Goal: Task Accomplishment & Management: Use online tool/utility

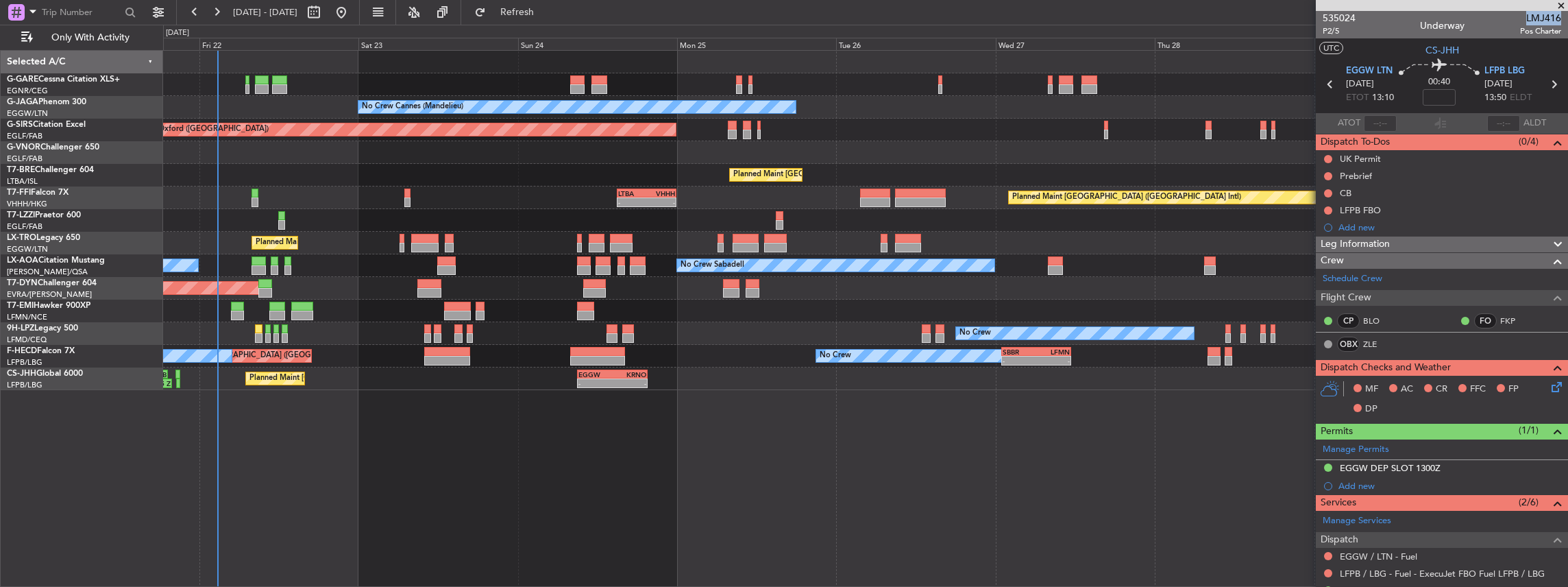
click at [1567, 231] on html "[DATE] - [DATE] Refresh Quick Links Only With Activity Unplanned Maint [PERSON_…" at bounding box center [784, 293] width 1568 height 587
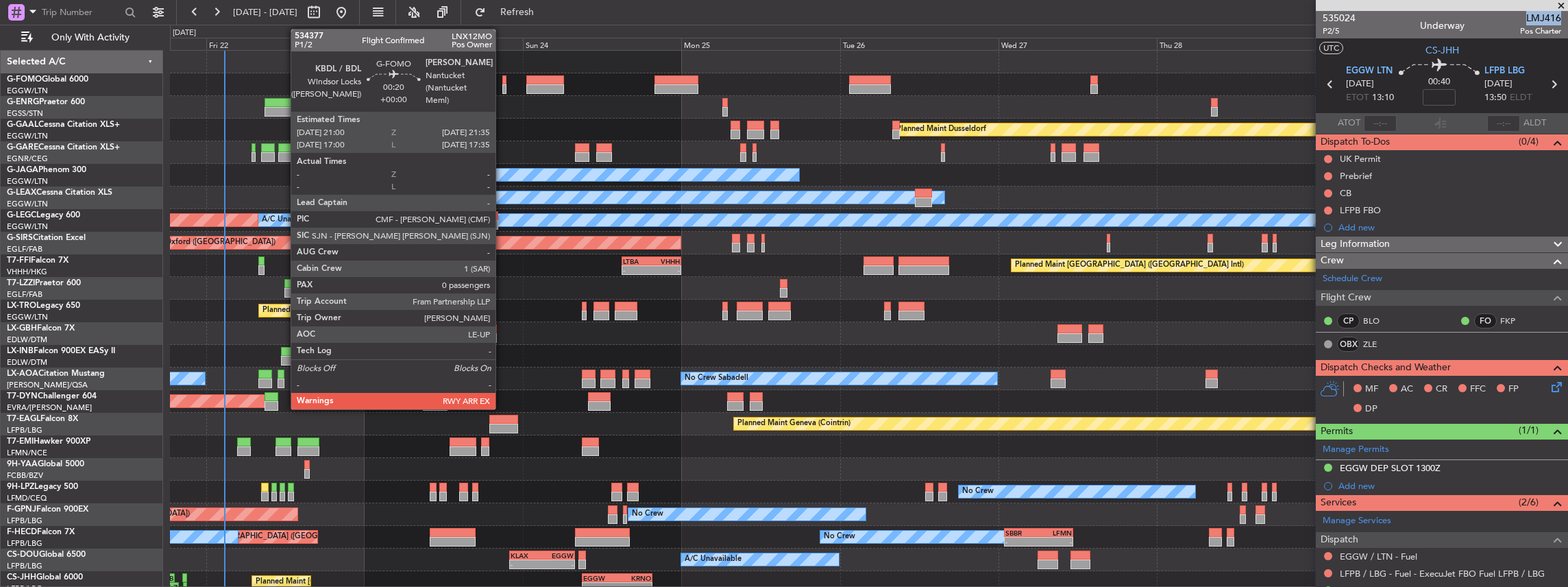
click at [503, 89] on div at bounding box center [505, 89] width 4 height 10
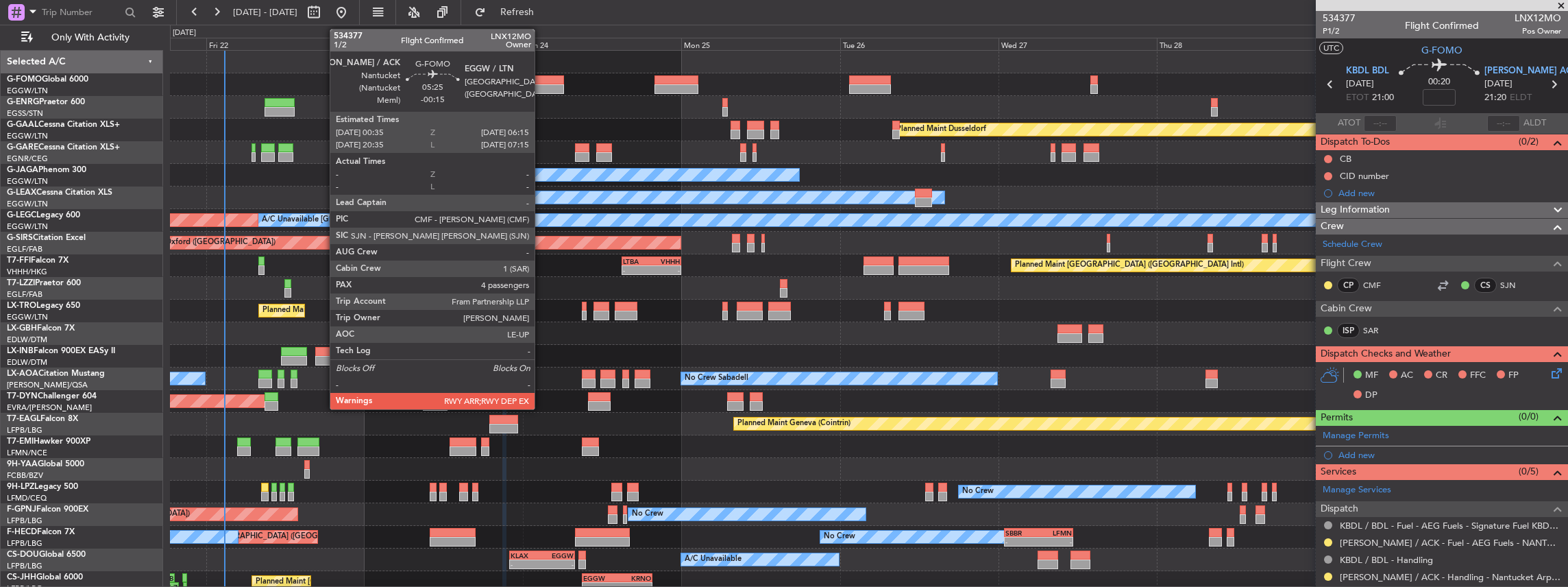
click at [542, 83] on div at bounding box center [545, 80] width 38 height 10
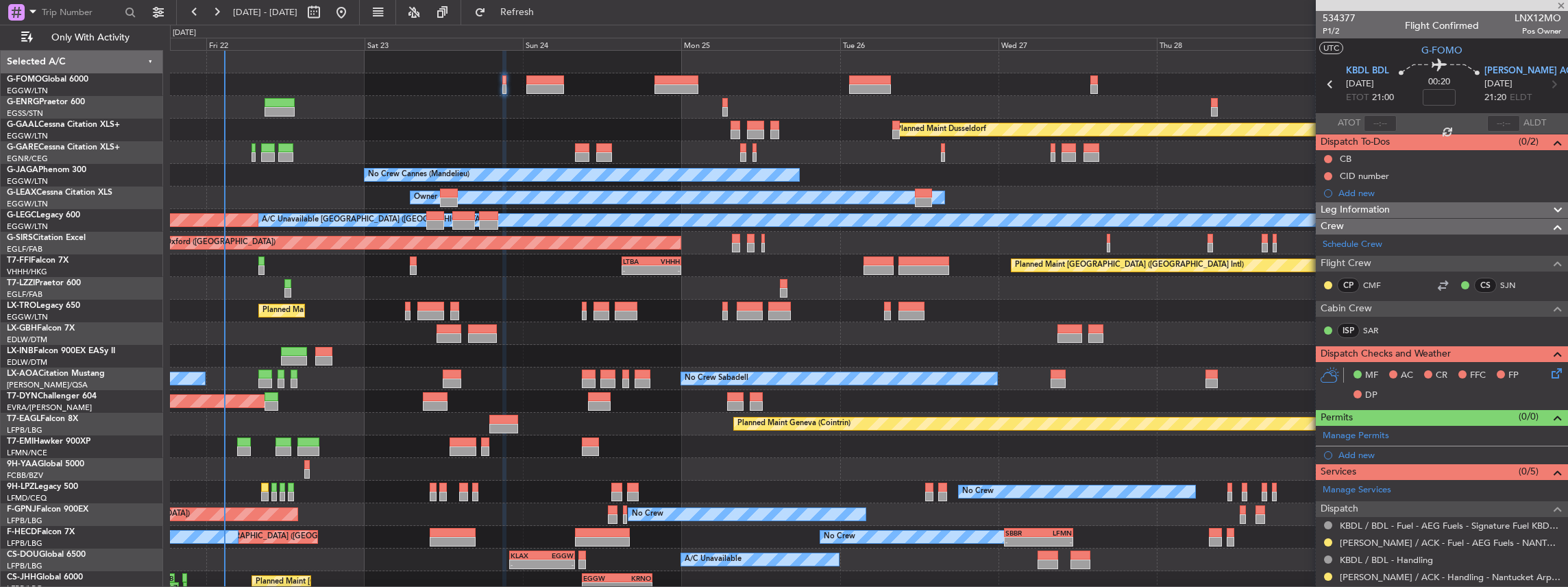
type input "-00:15"
type input "4"
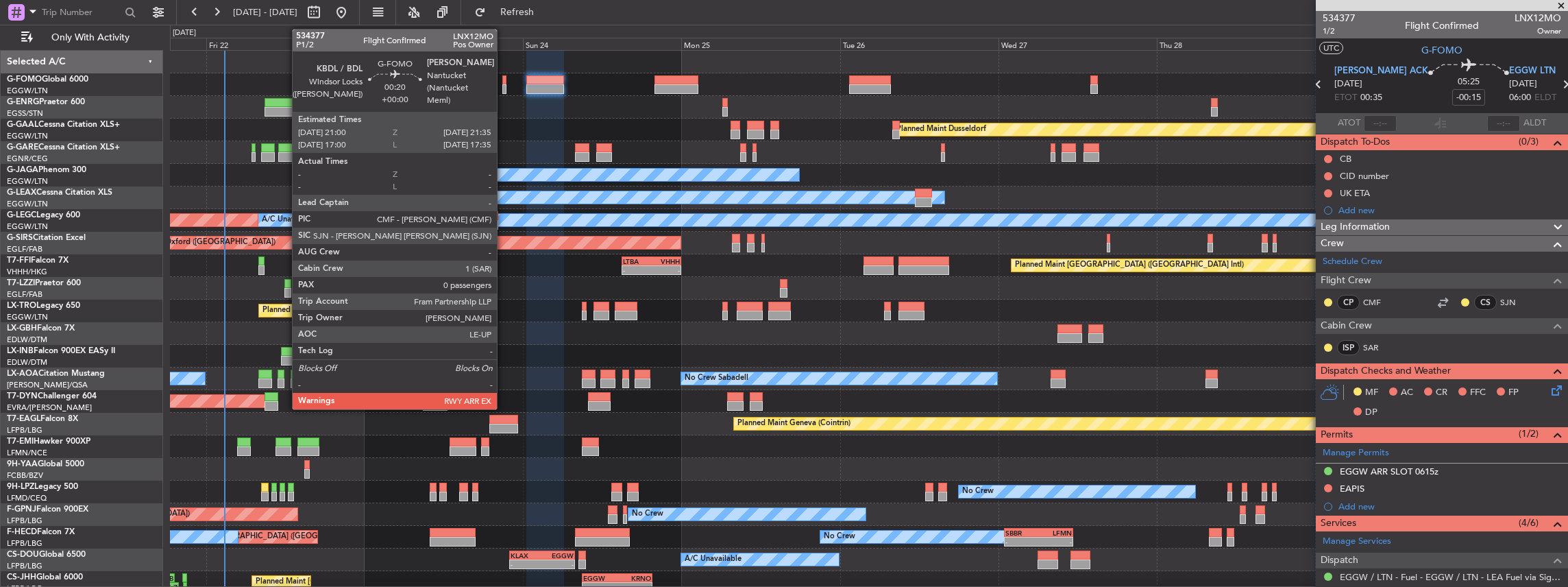
click at [504, 82] on div at bounding box center [505, 80] width 4 height 10
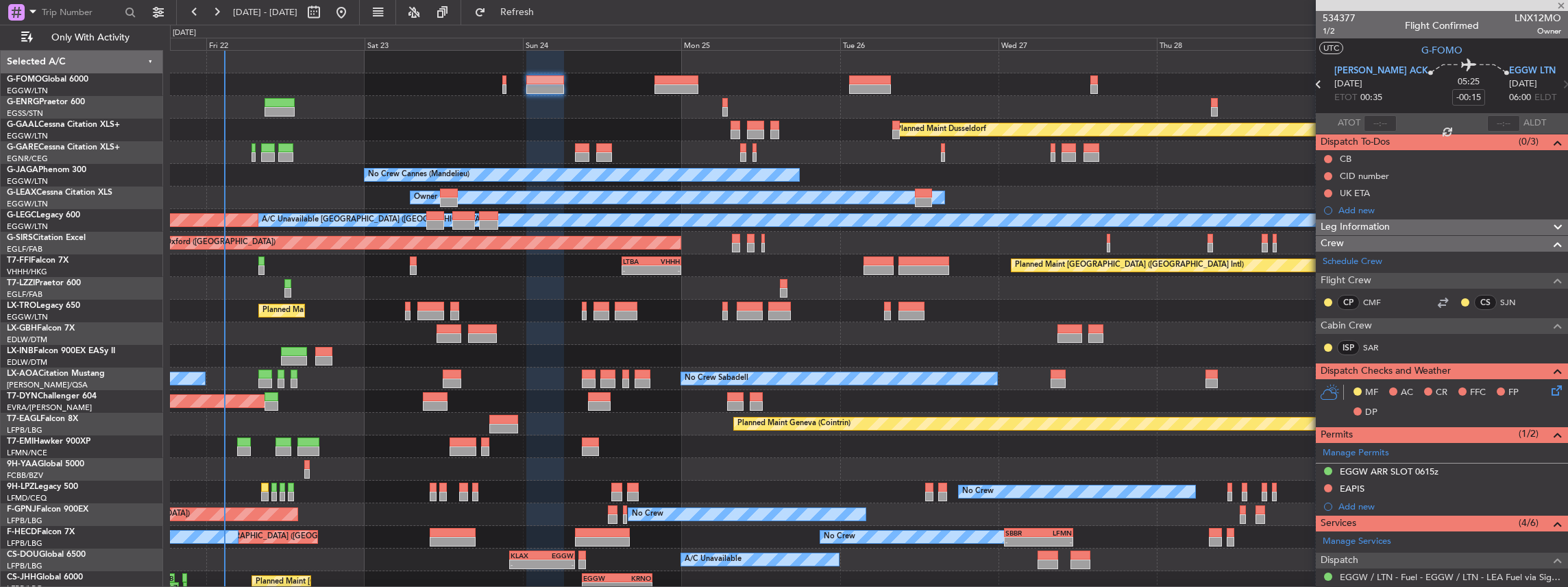
type input "0"
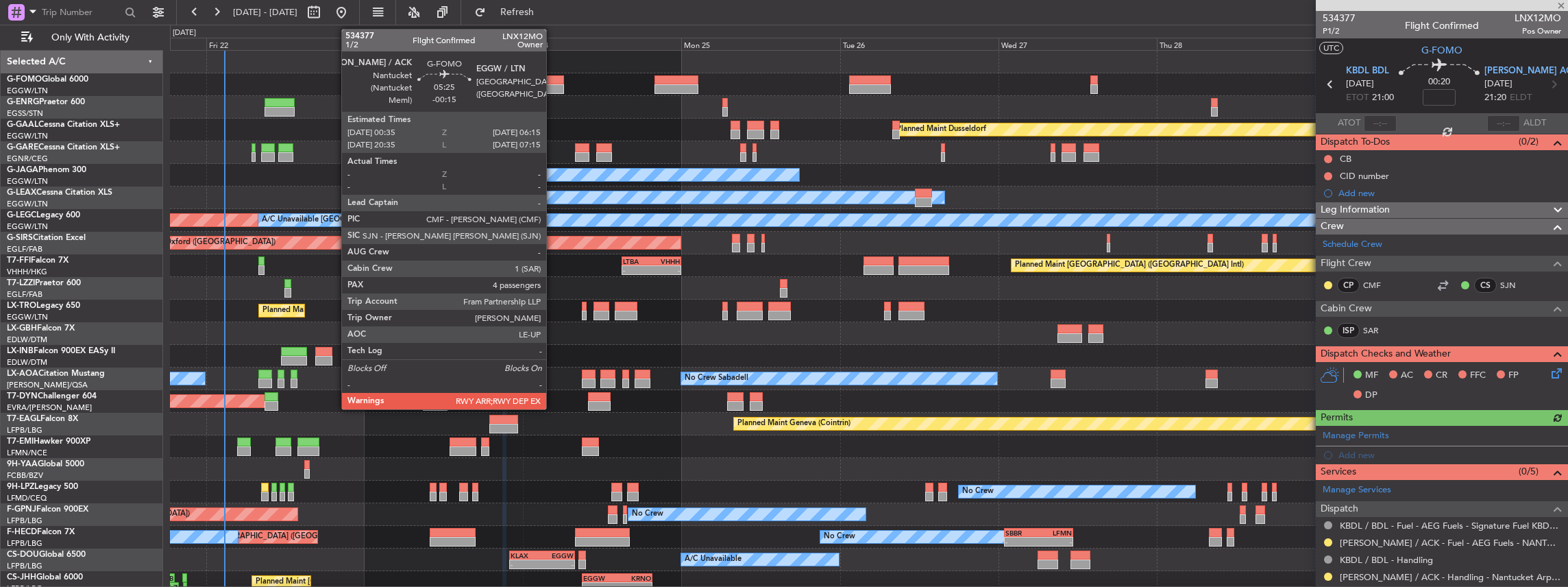
click at [553, 87] on div at bounding box center [545, 89] width 38 height 10
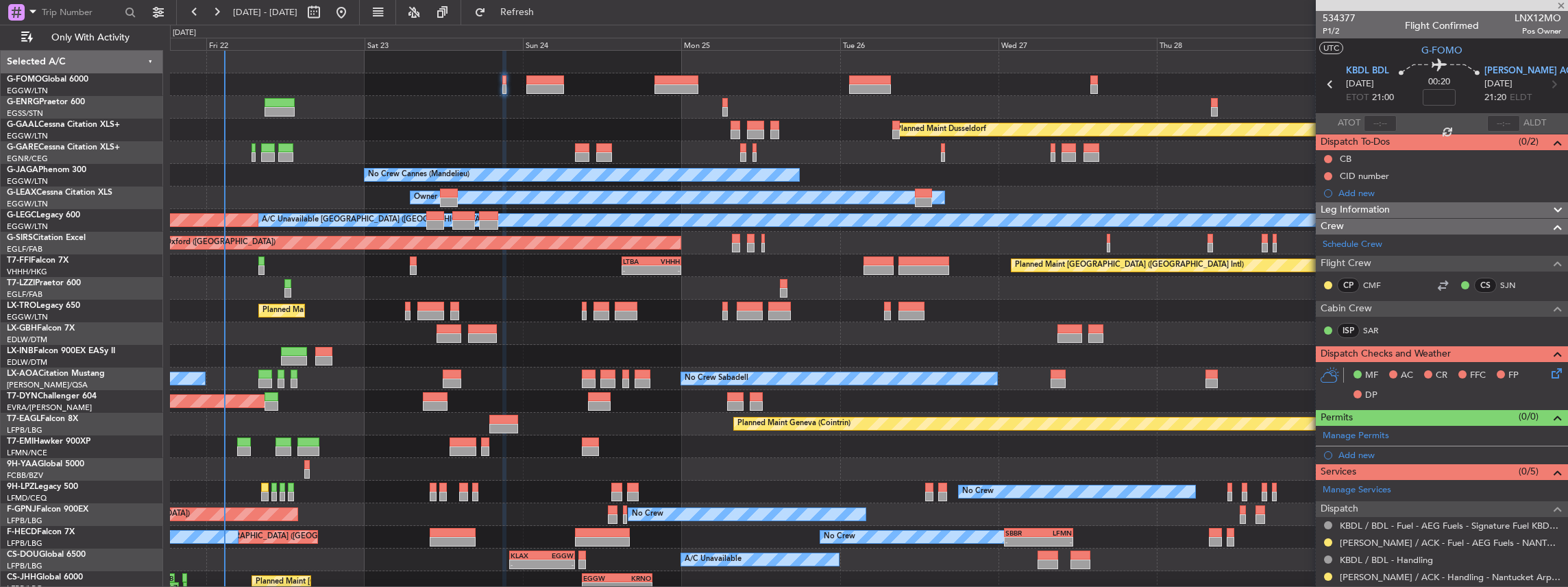
type input "-00:15"
type input "4"
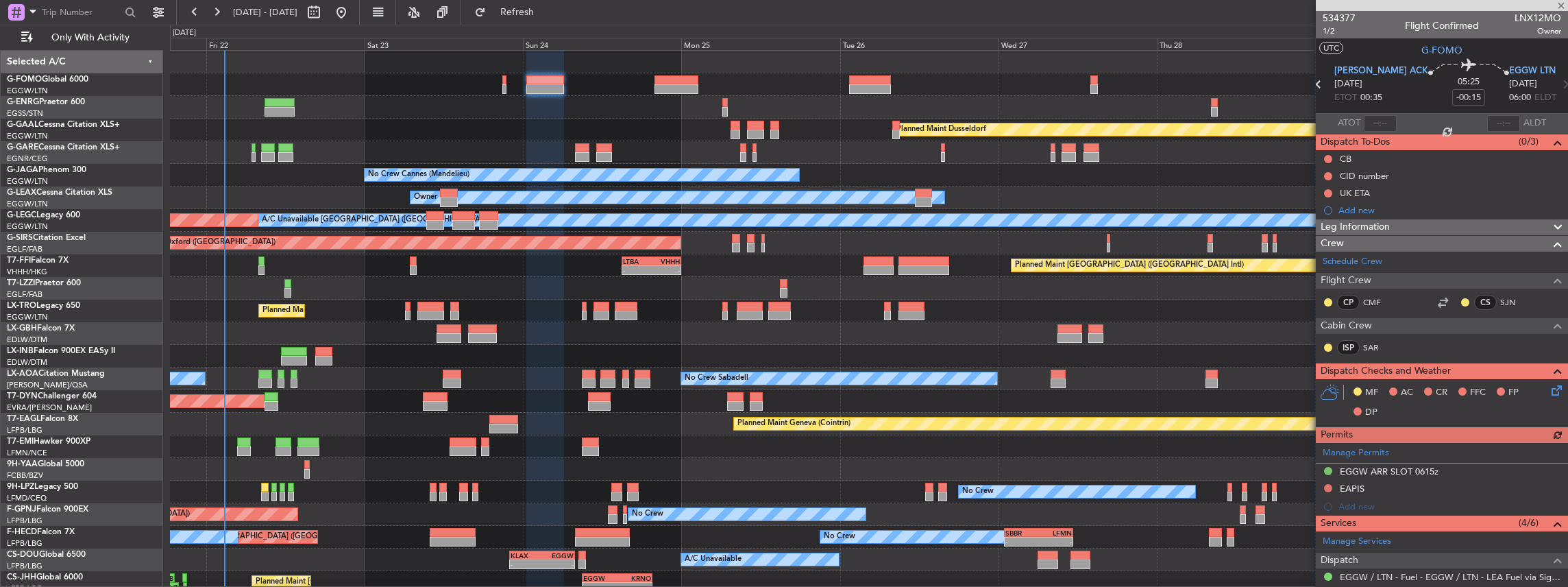
scroll to position [310, 0]
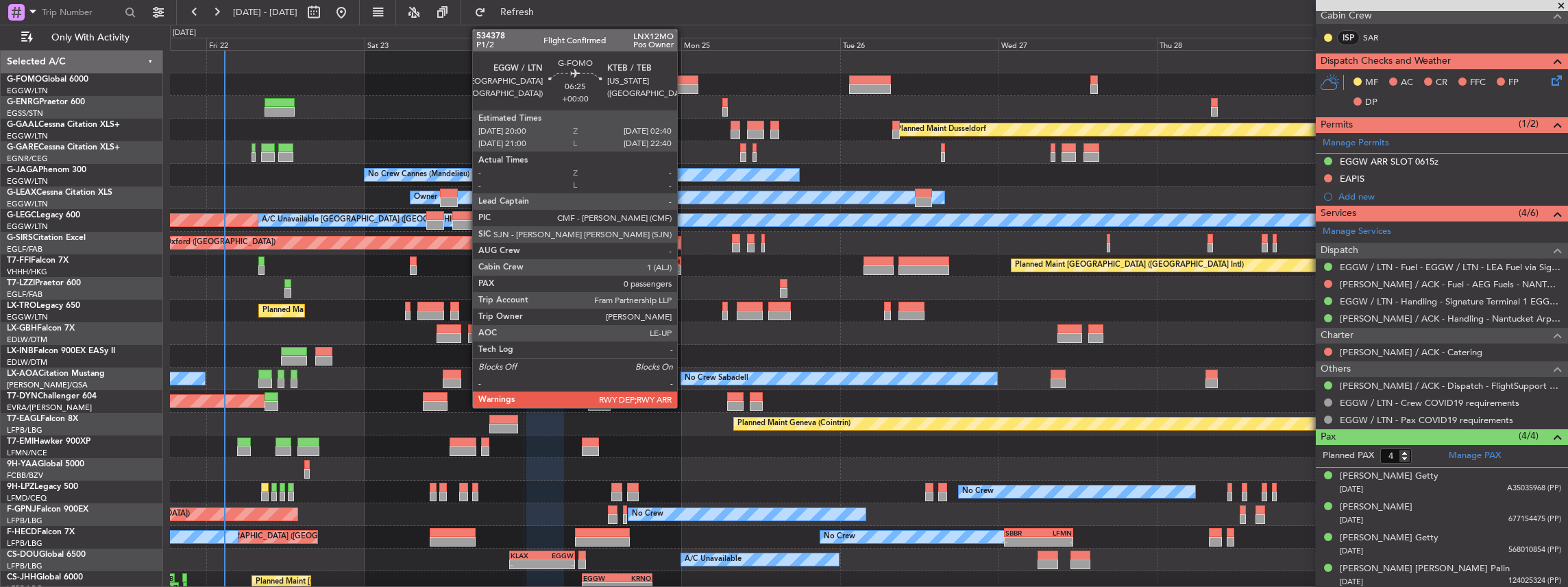
click at [684, 79] on div at bounding box center [677, 80] width 45 height 10
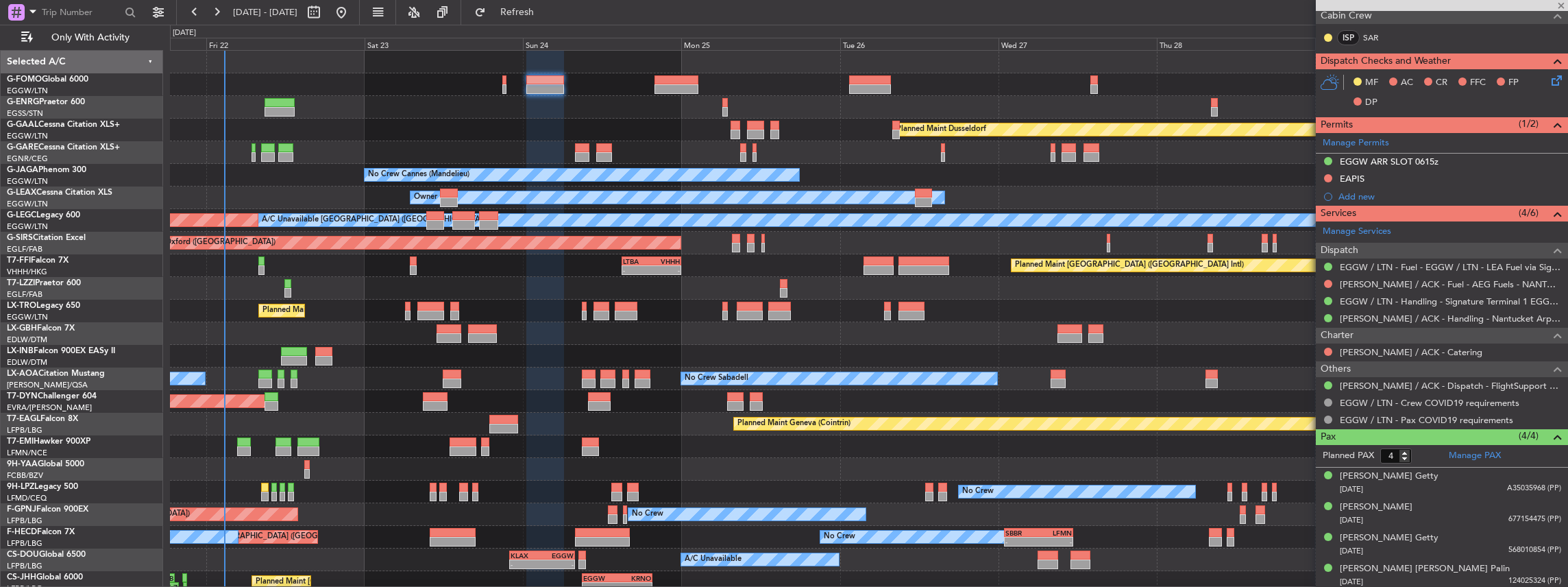
type input "0"
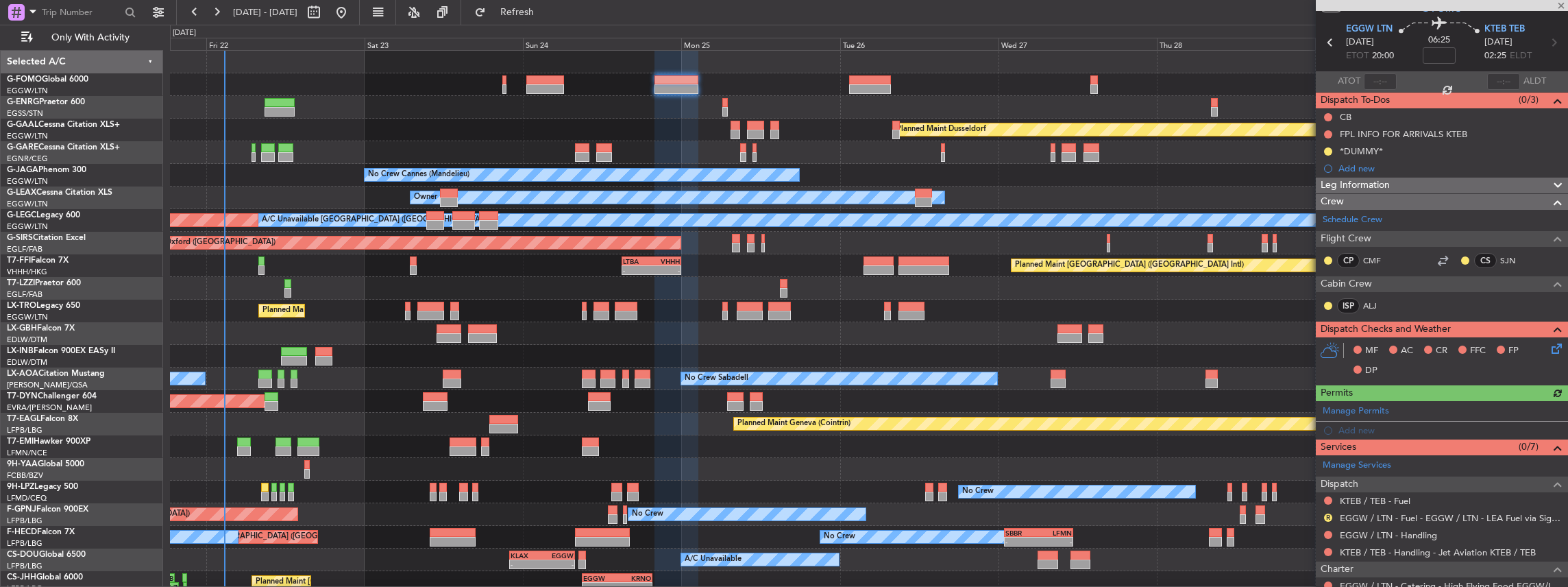
scroll to position [91, 0]
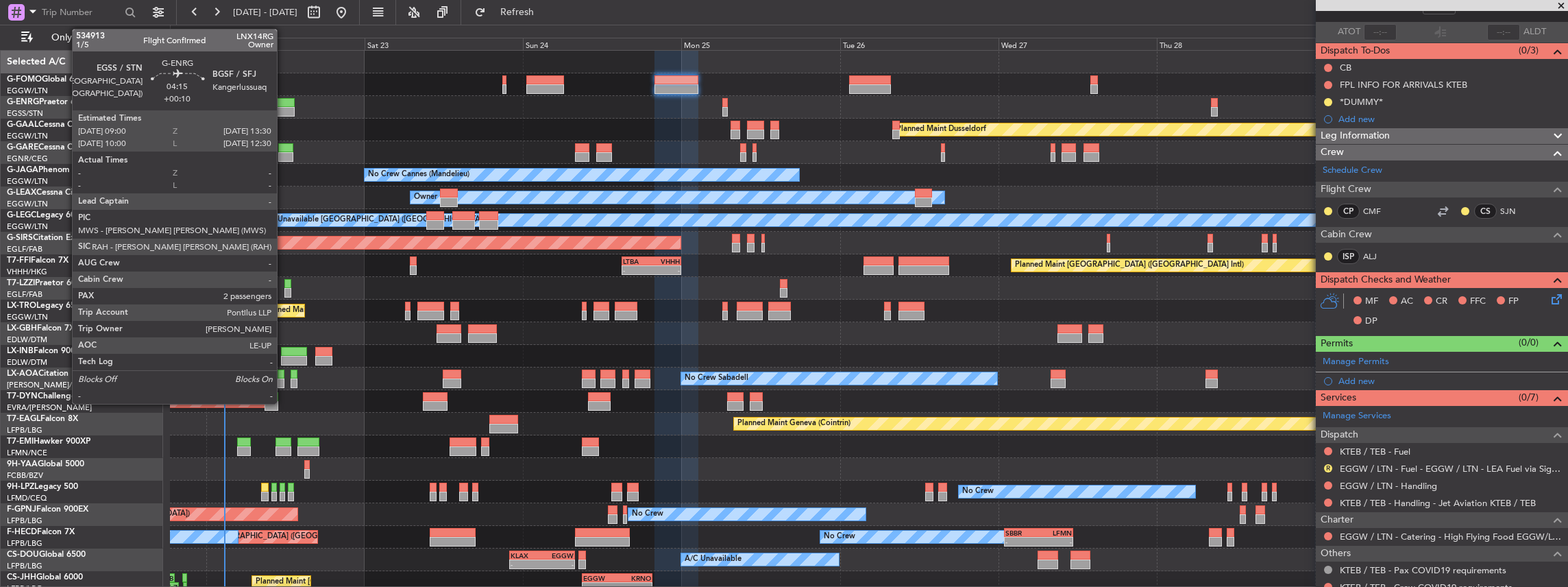
click at [284, 111] on div at bounding box center [279, 112] width 30 height 10
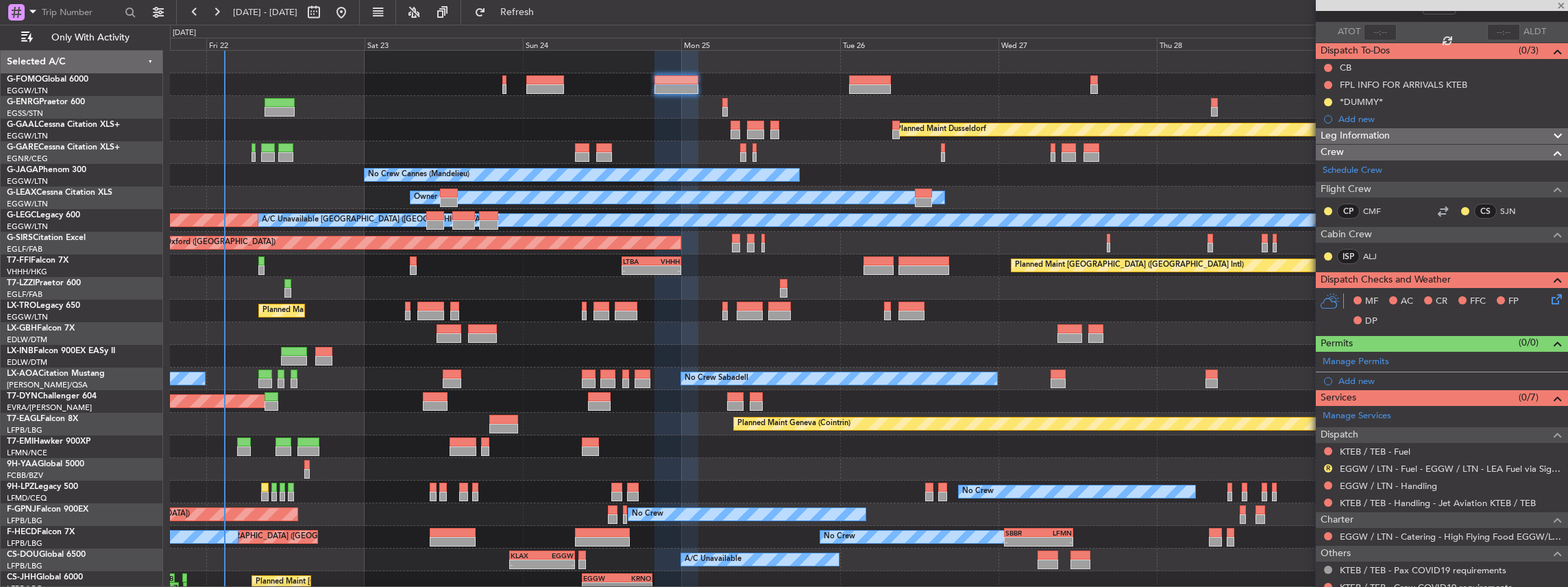
type input "+00:10"
type input "2"
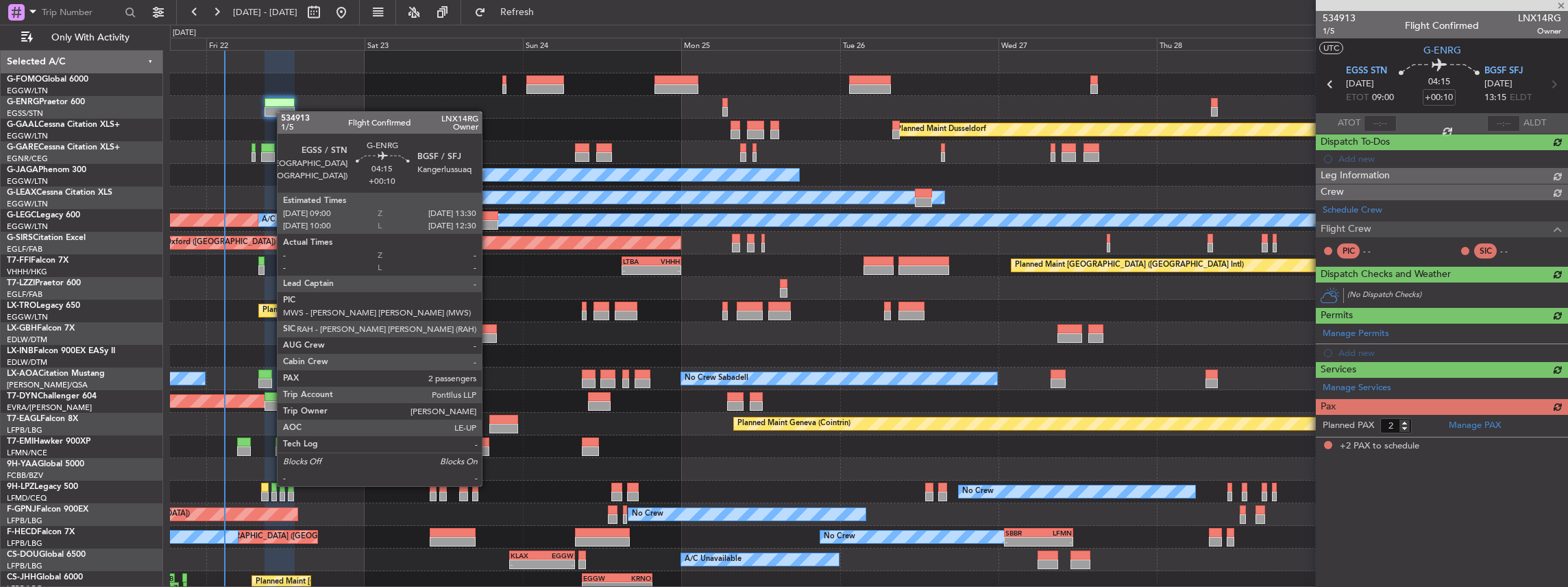
scroll to position [0, 0]
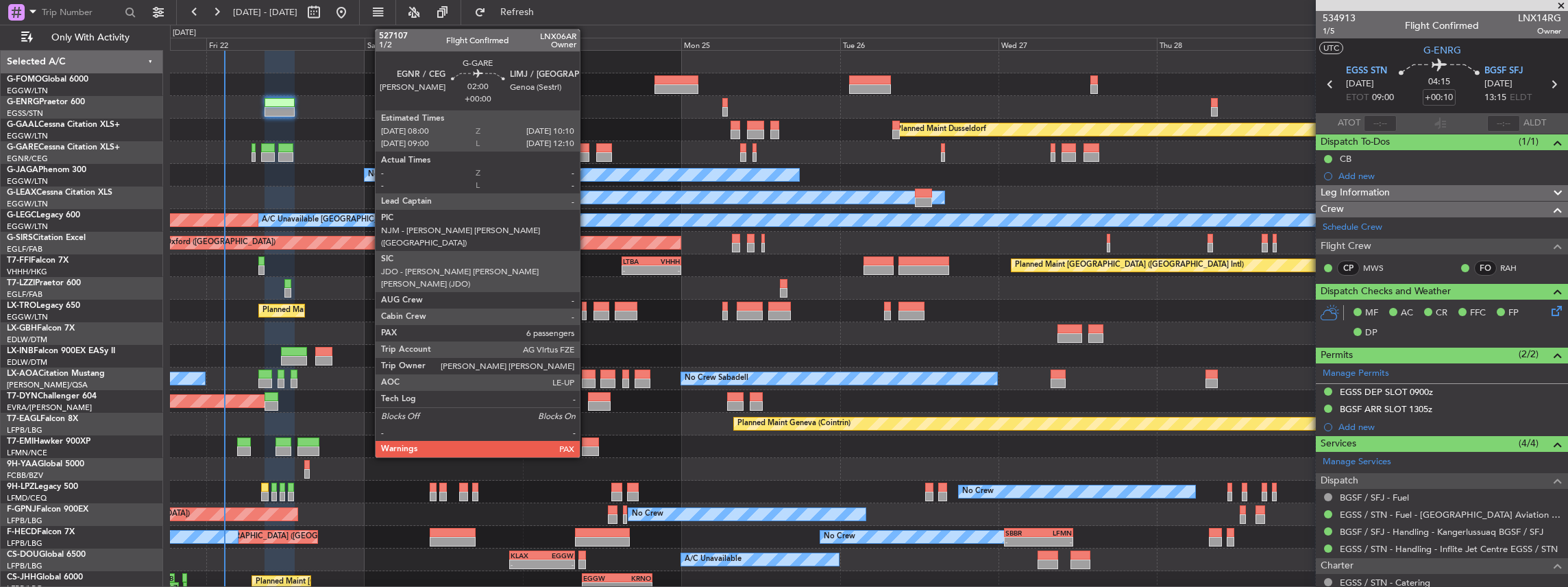
click at [587, 150] on div at bounding box center [582, 148] width 15 height 10
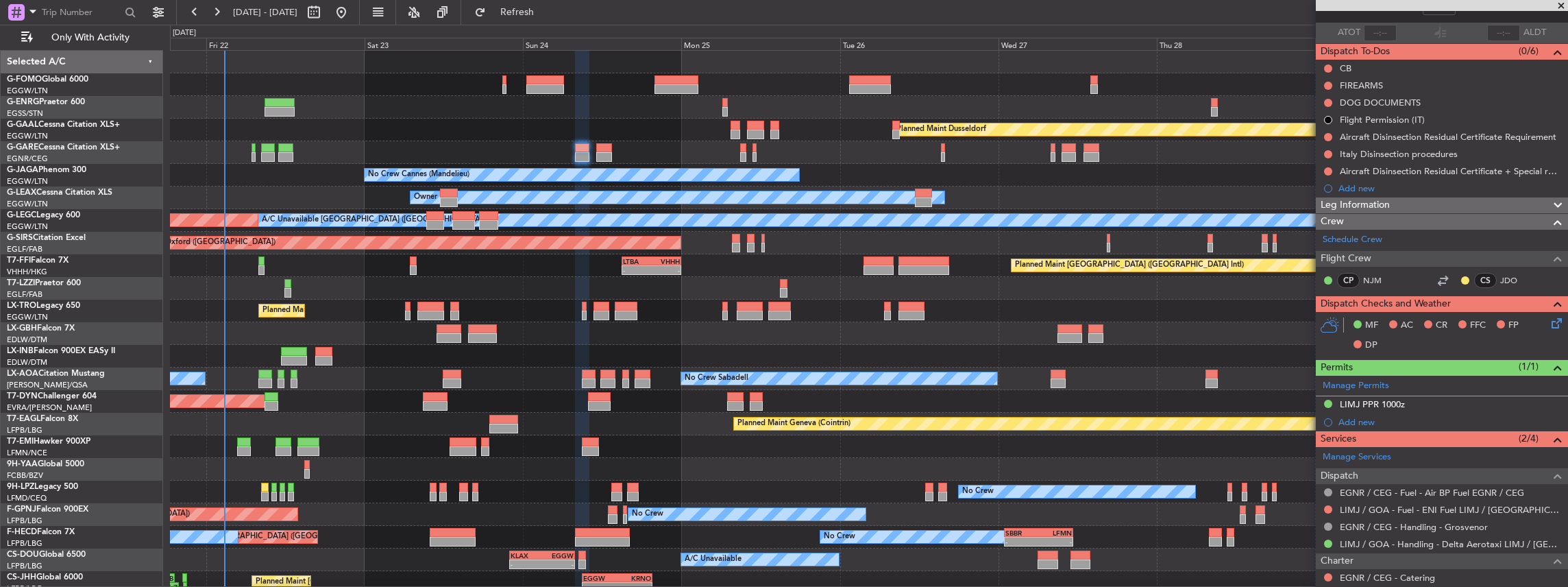
scroll to position [91, 0]
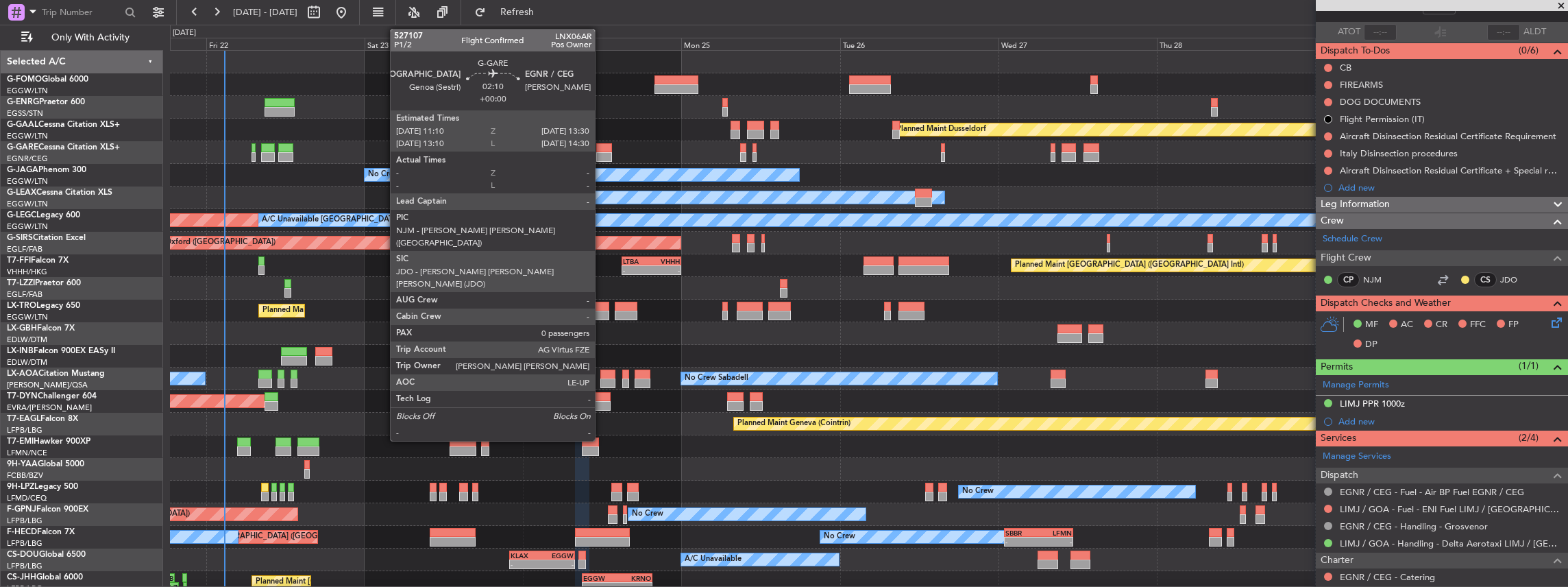
click at [601, 157] on div at bounding box center [604, 157] width 16 height 10
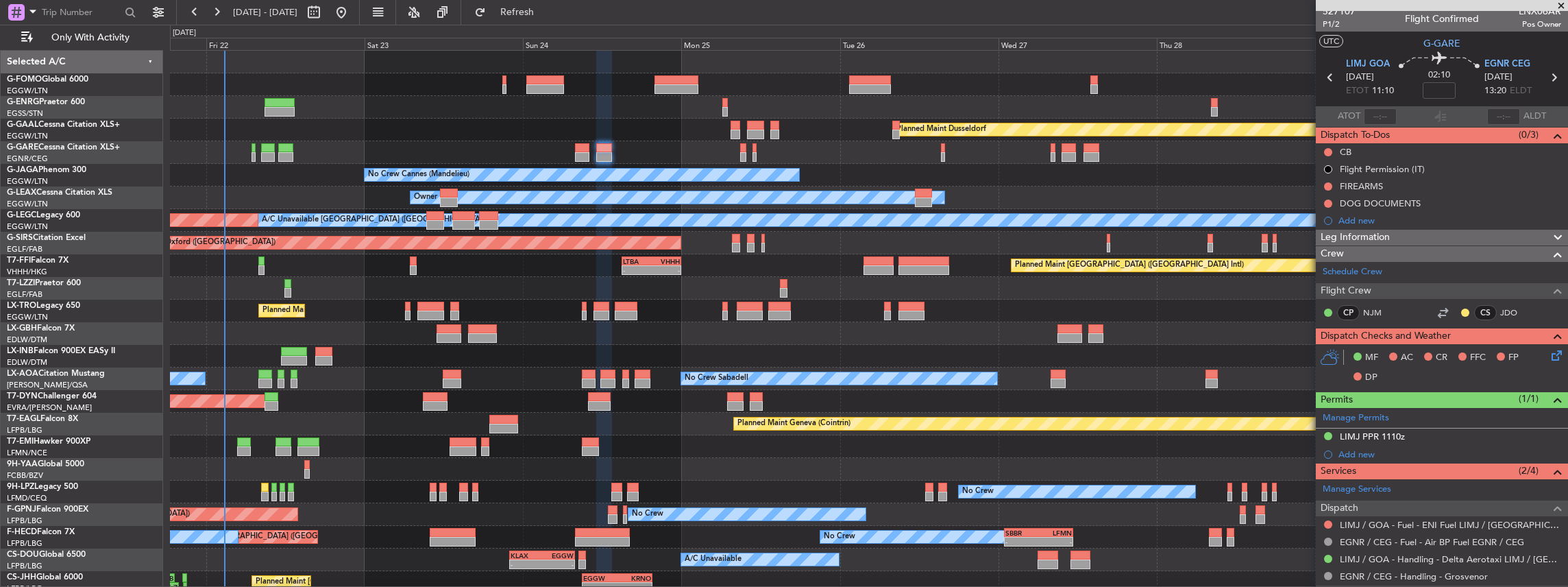
scroll to position [0, 0]
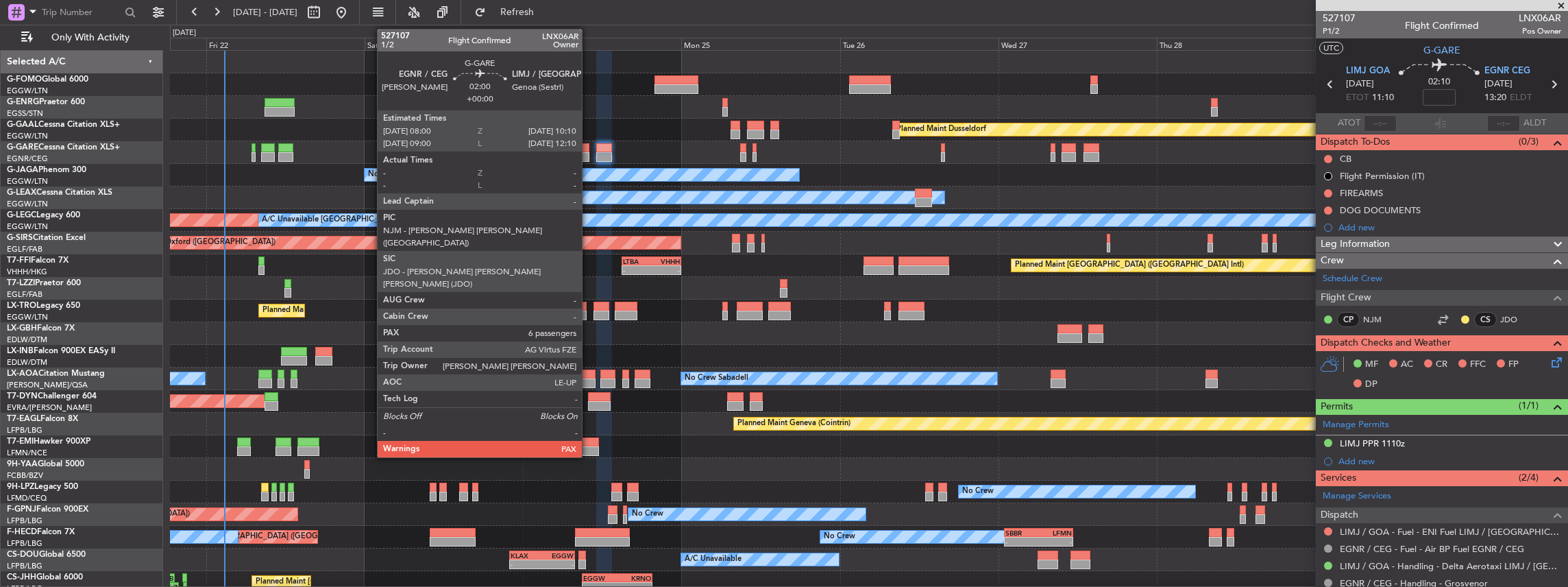
click at [588, 149] on div at bounding box center [582, 148] width 15 height 10
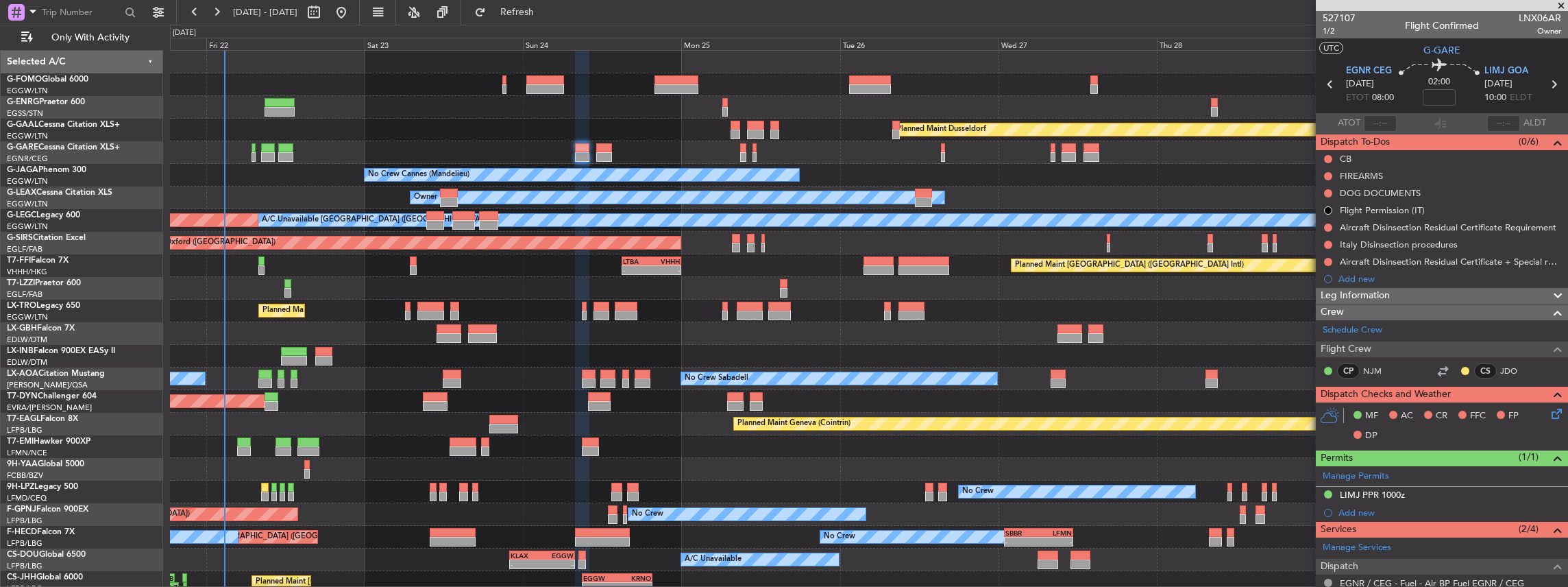
scroll to position [91, 0]
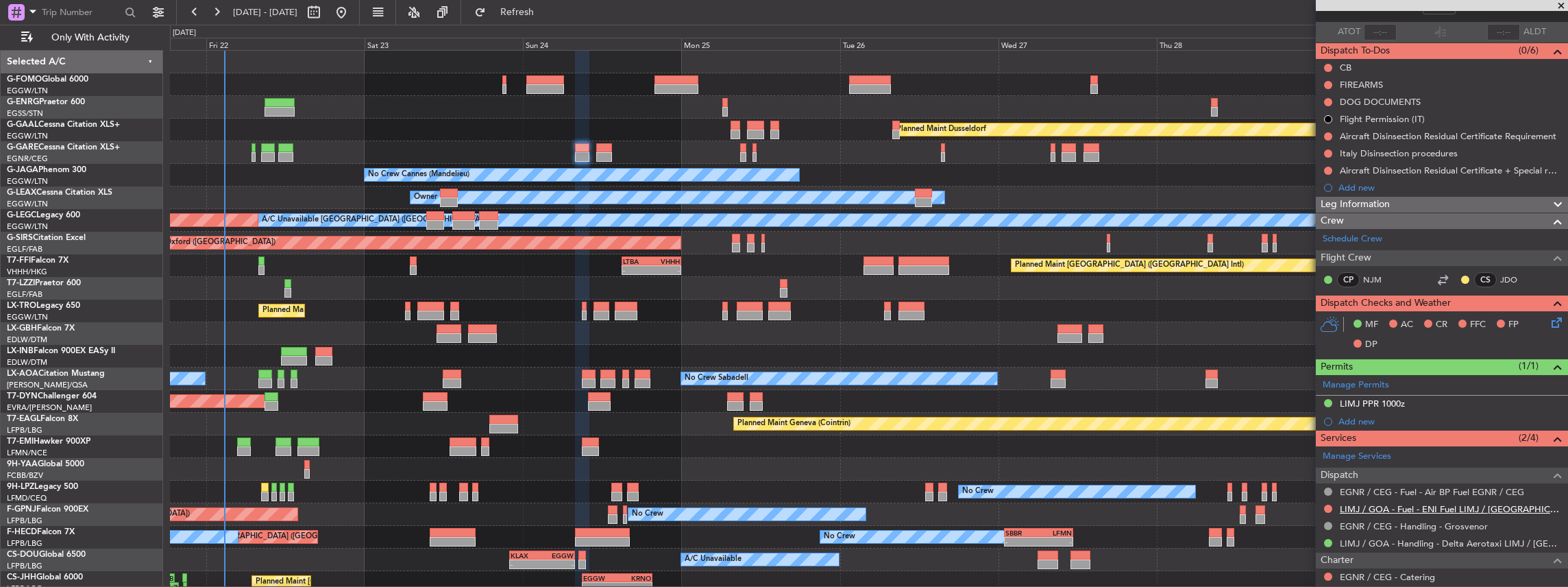
click at [1410, 510] on link "LIMJ / GOA - Fuel - ENI Fuel LIMJ / [GEOGRAPHIC_DATA]" at bounding box center [1450, 509] width 222 height 12
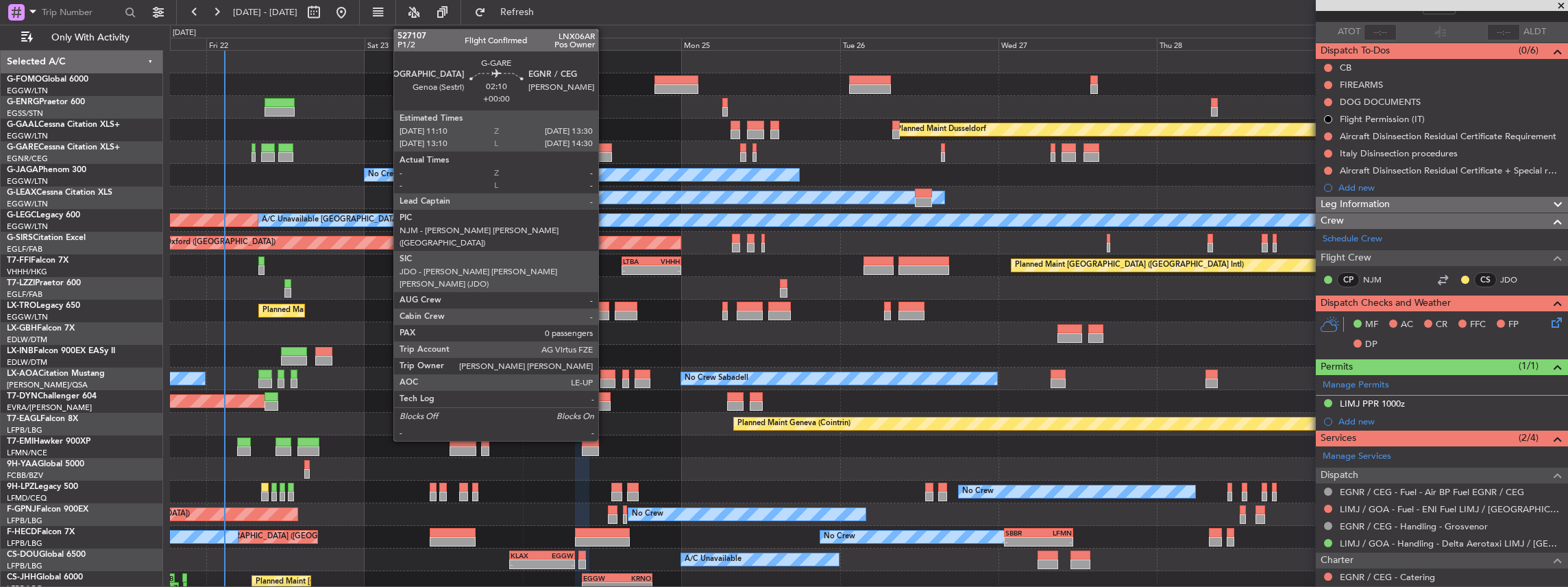
click at [605, 152] on div at bounding box center [604, 157] width 16 height 10
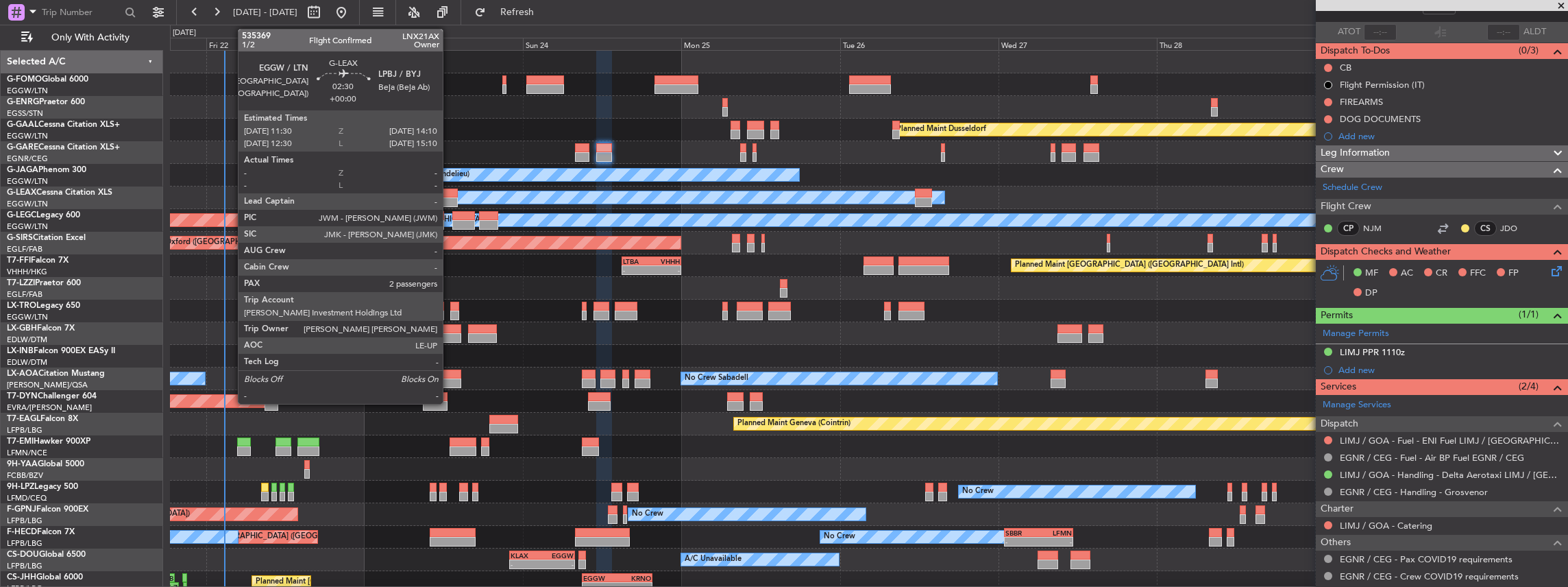
click at [449, 197] on div at bounding box center [449, 202] width 18 height 10
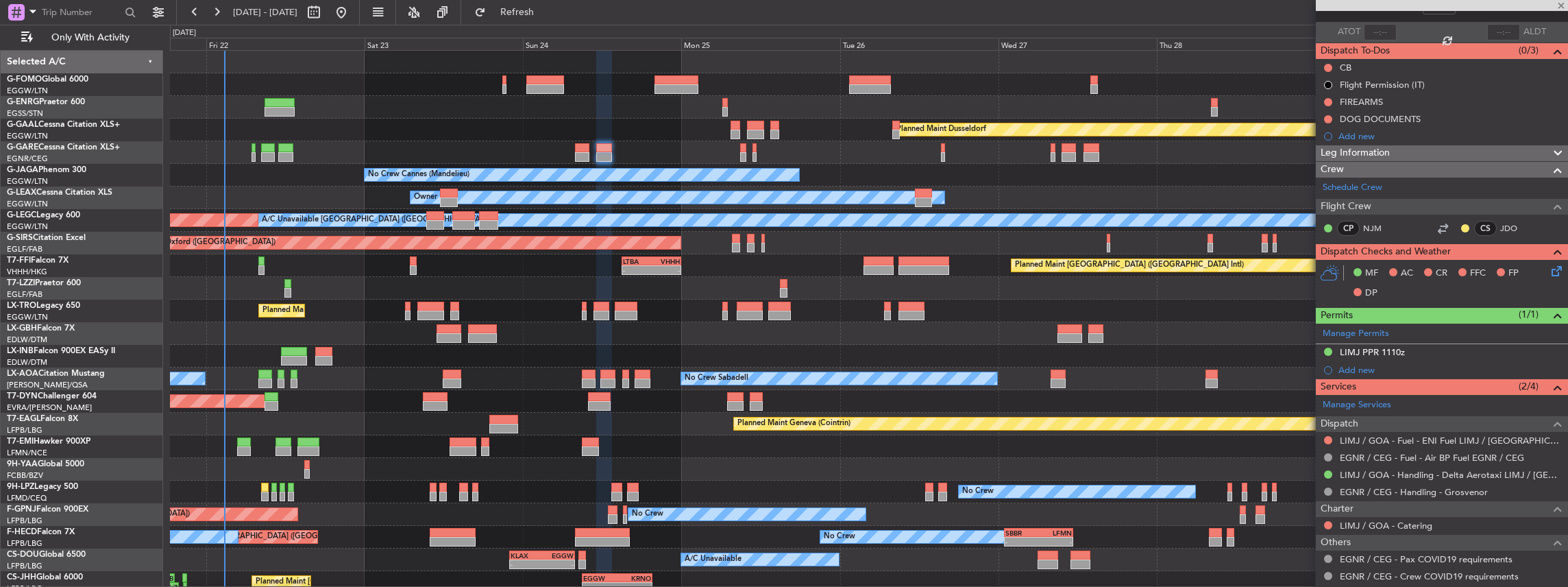
type input "2"
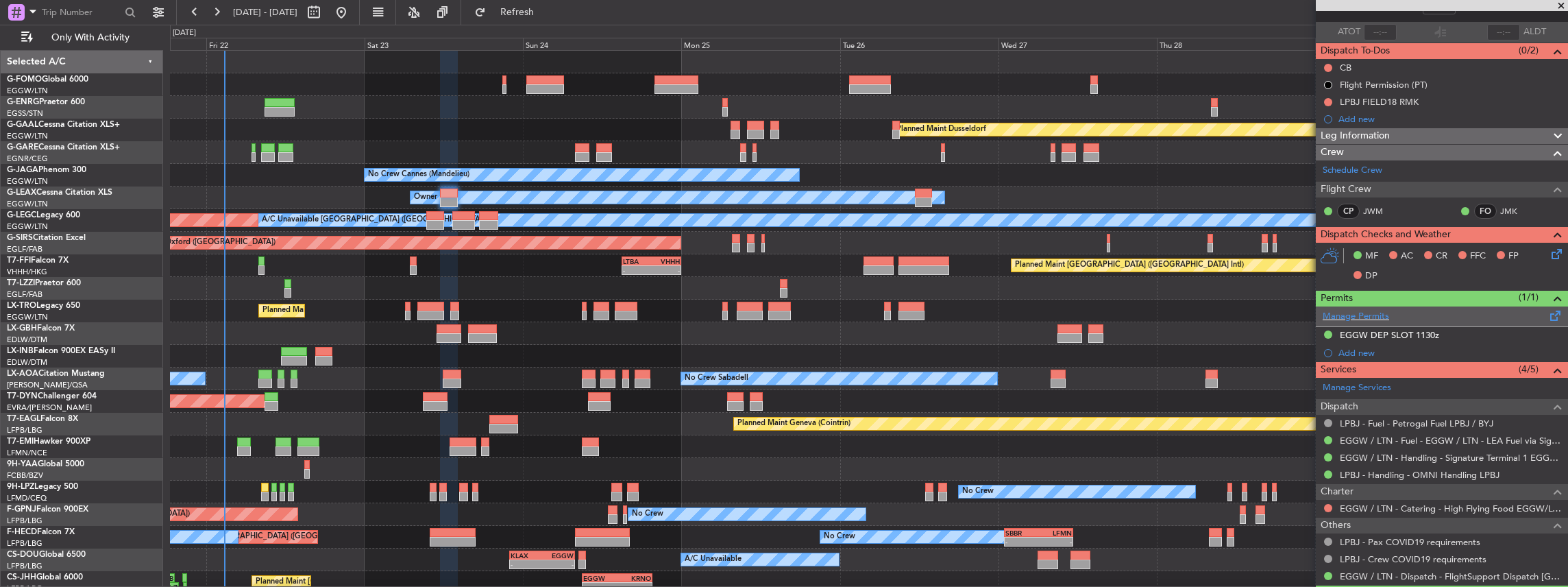
scroll to position [0, 0]
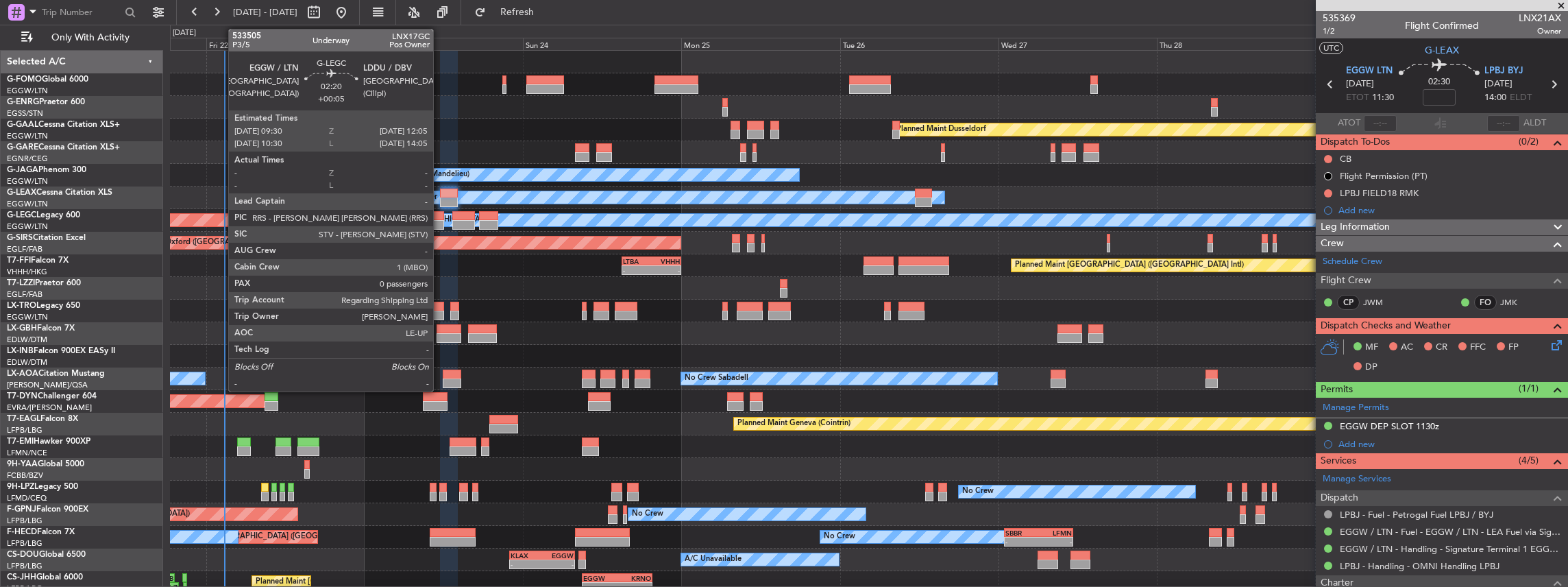
click at [440, 220] on div at bounding box center [435, 225] width 18 height 10
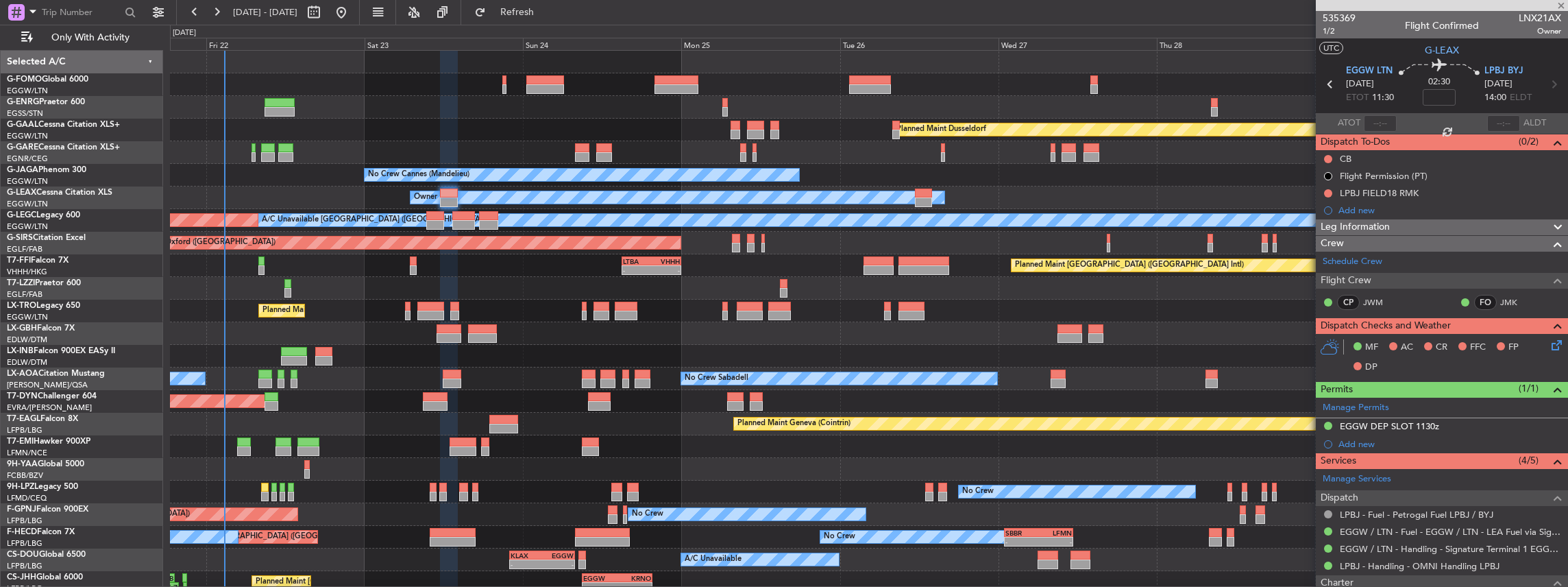
type input "+00:05"
type input "0"
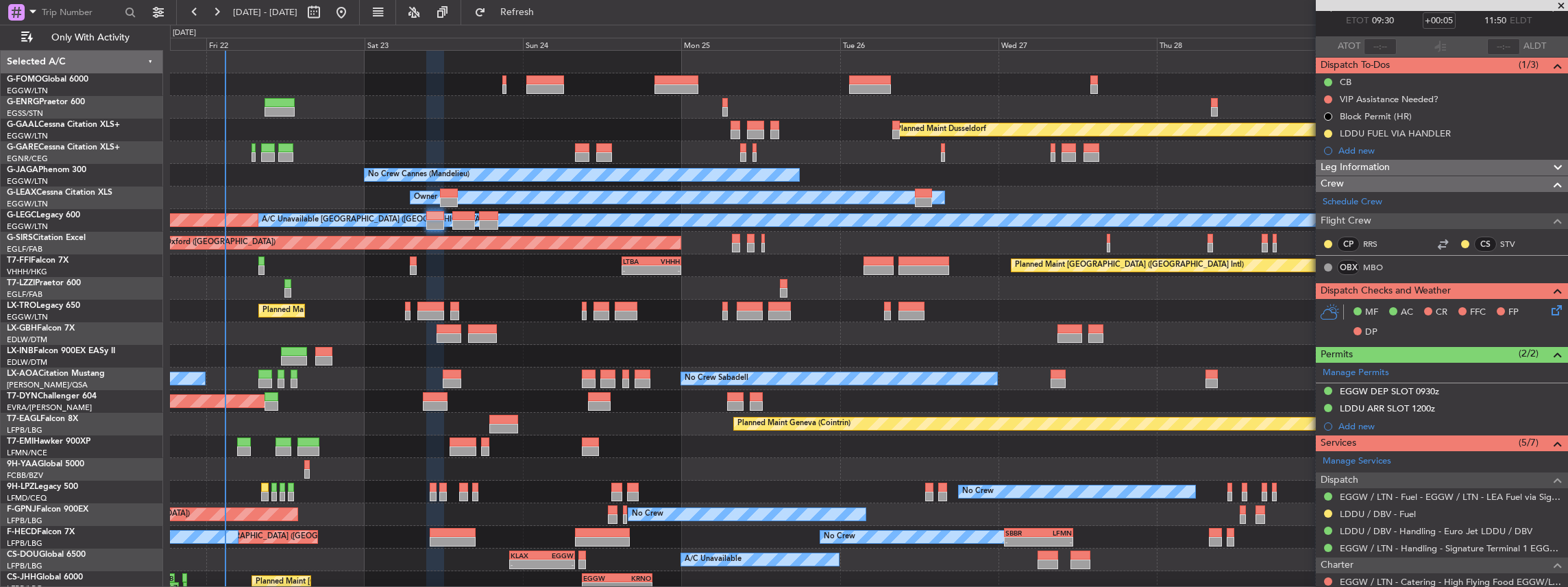
scroll to position [91, 0]
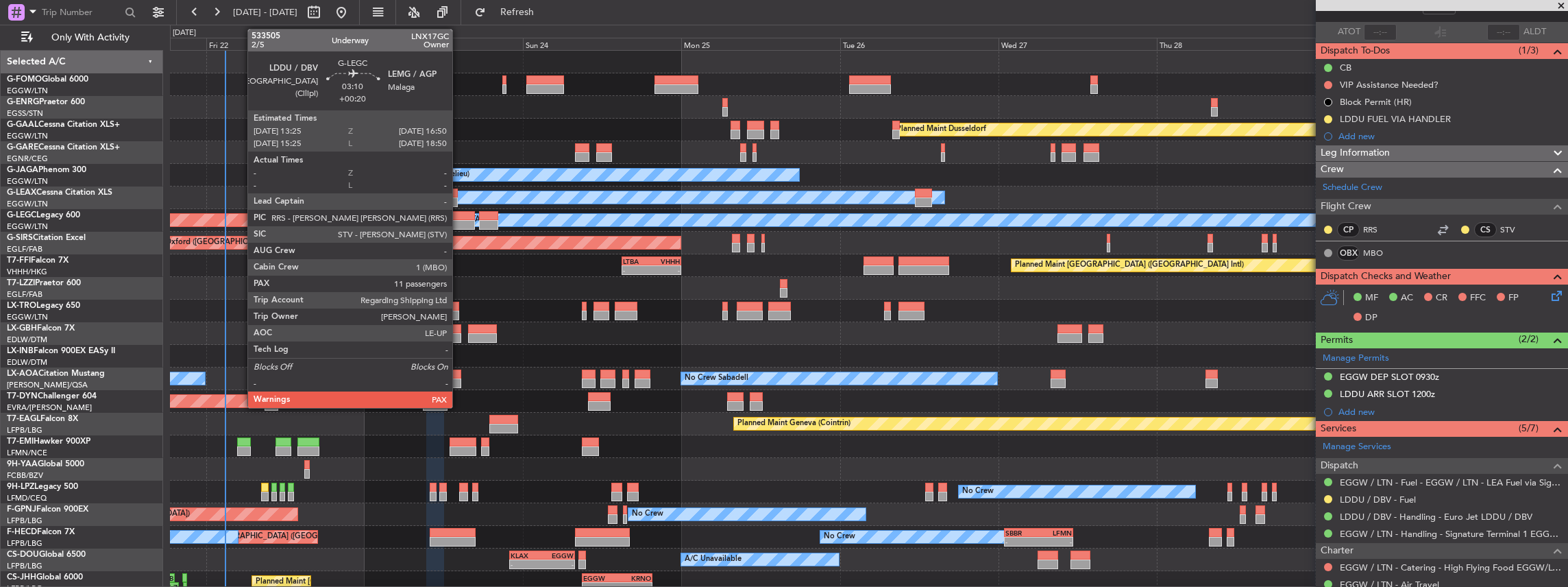
click at [459, 220] on div at bounding box center [463, 225] width 22 height 10
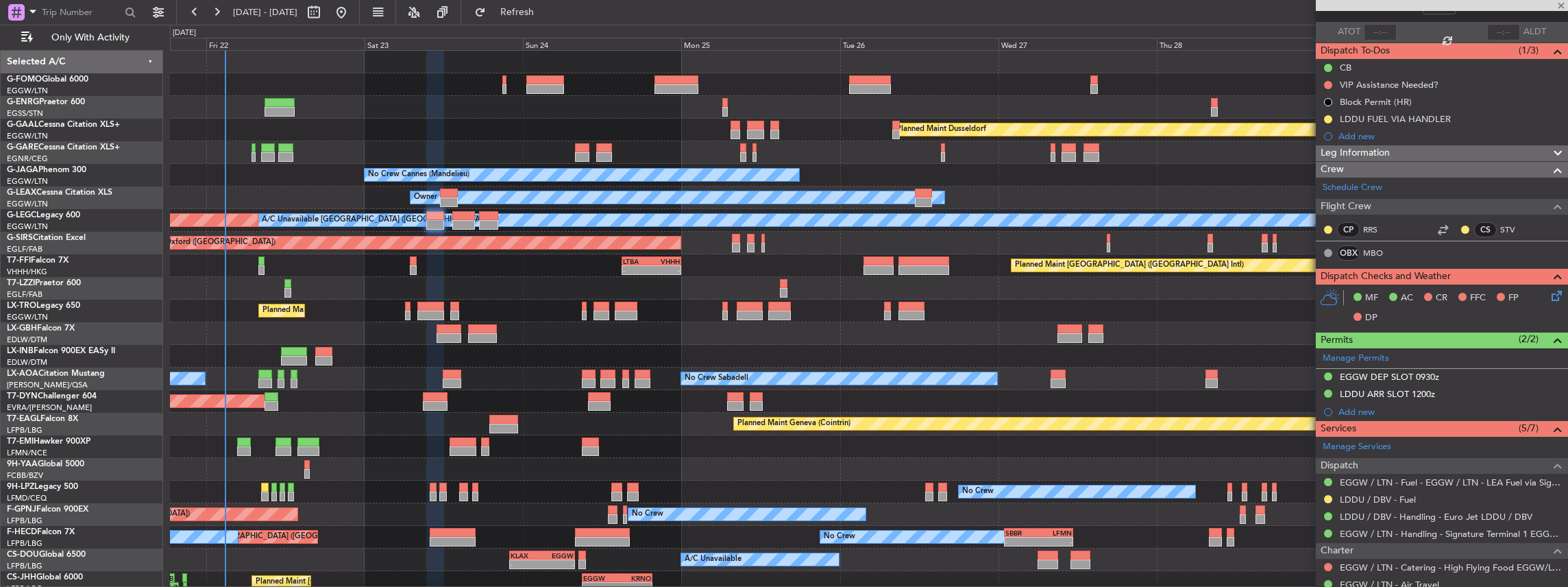
type input "+00:20"
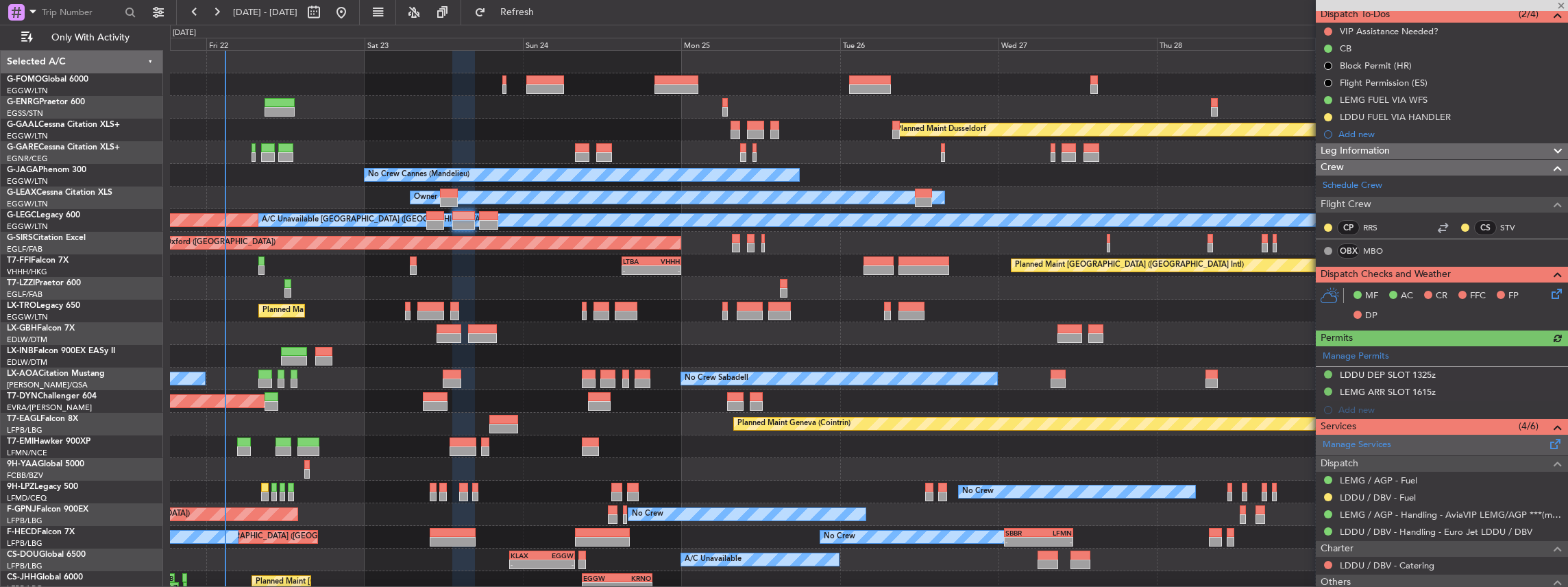
scroll to position [137, 0]
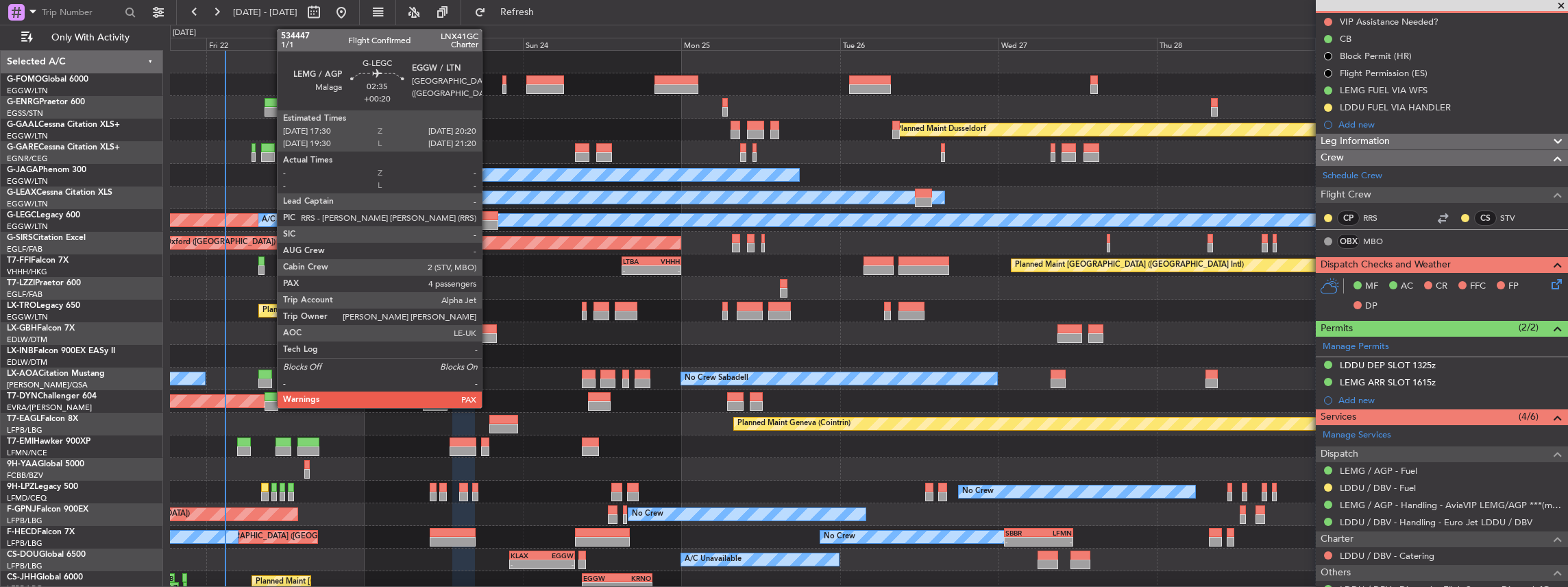
click at [489, 222] on div at bounding box center [489, 225] width 20 height 10
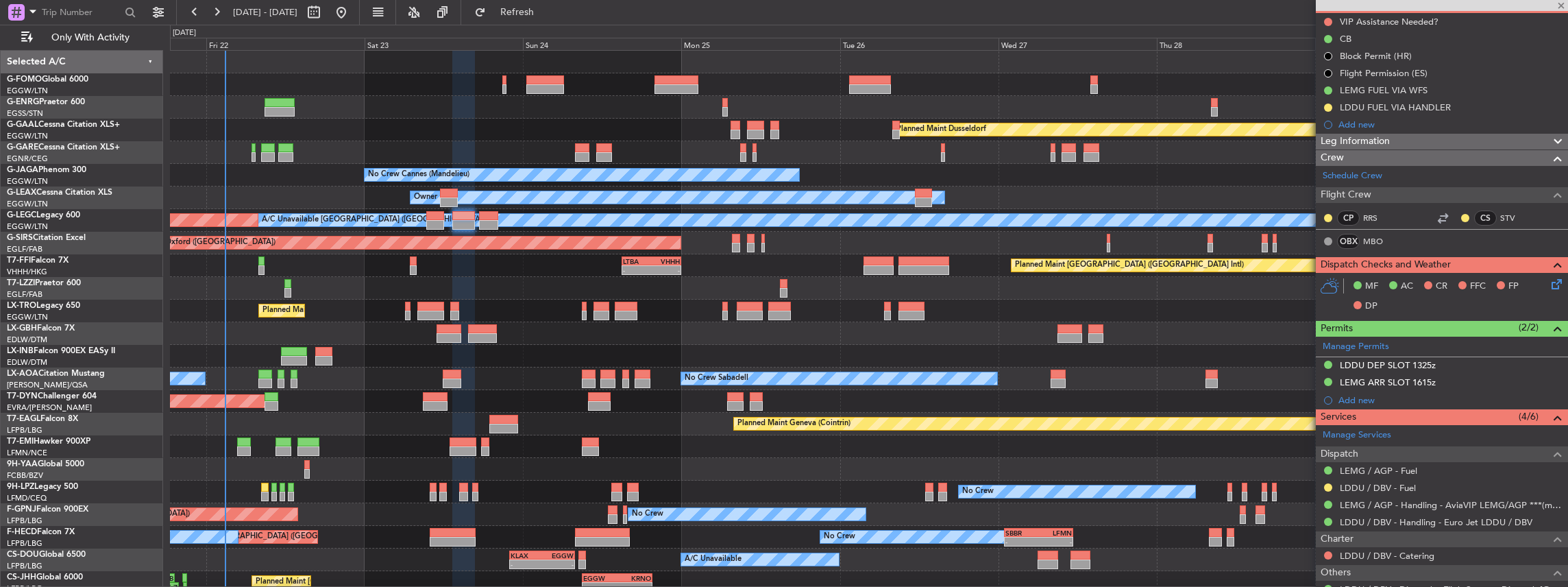
type input "4"
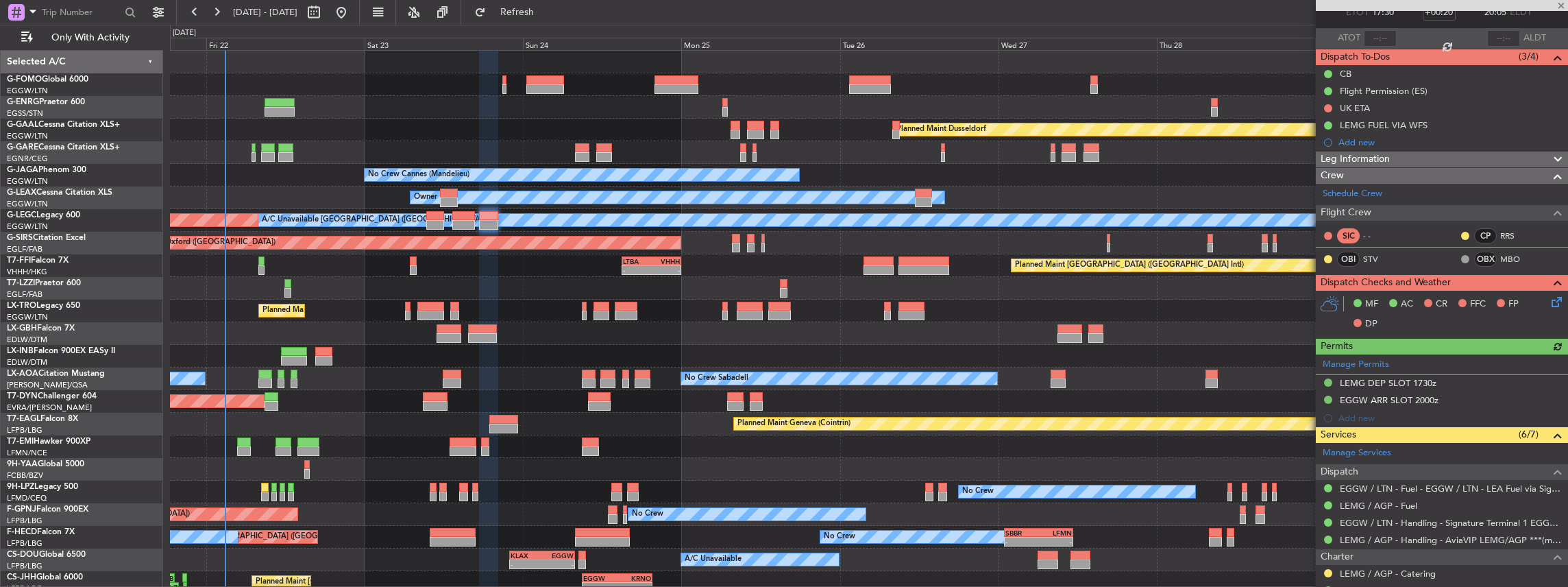
scroll to position [91, 0]
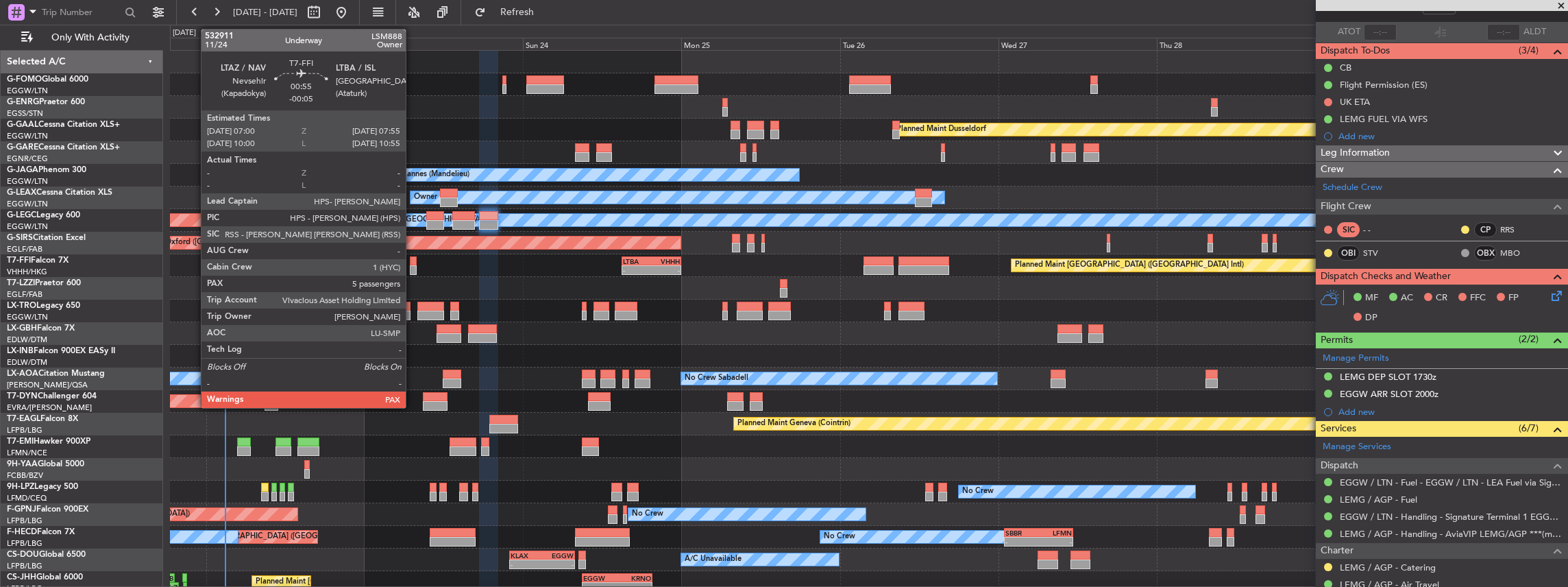
click at [413, 266] on div at bounding box center [413, 271] width 6 height 10
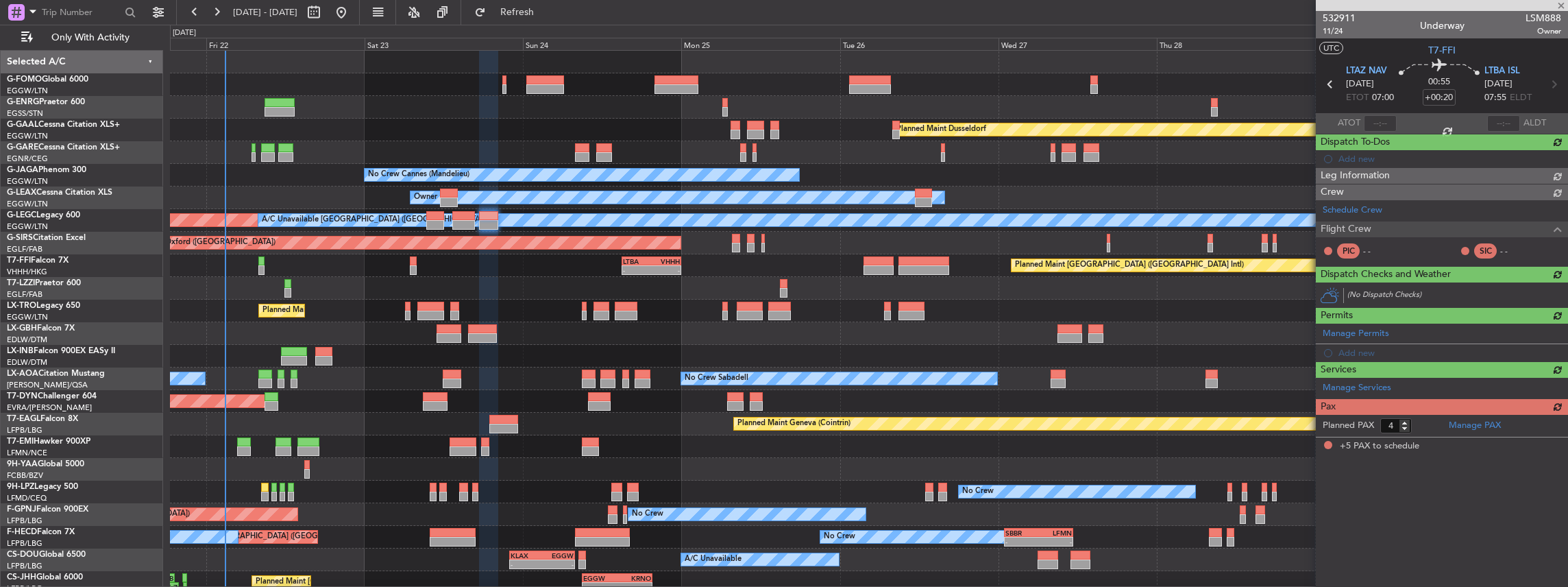
type input "-00:05"
type input "5"
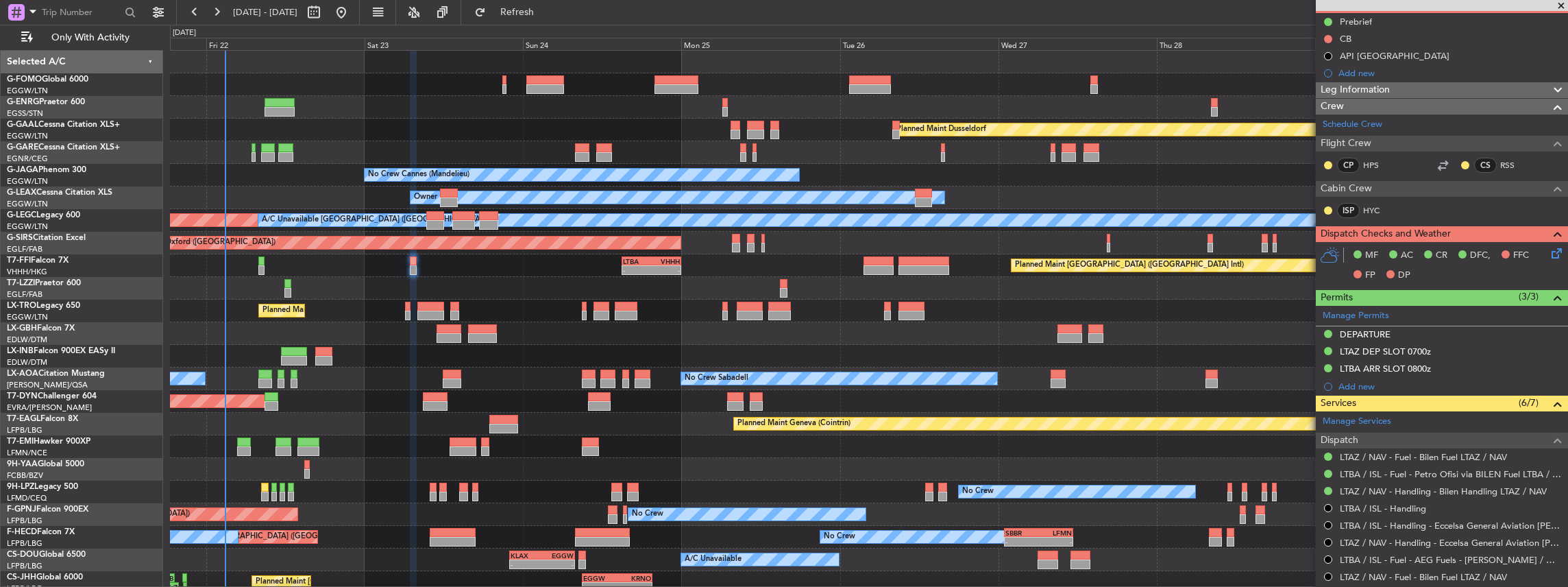
scroll to position [229, 0]
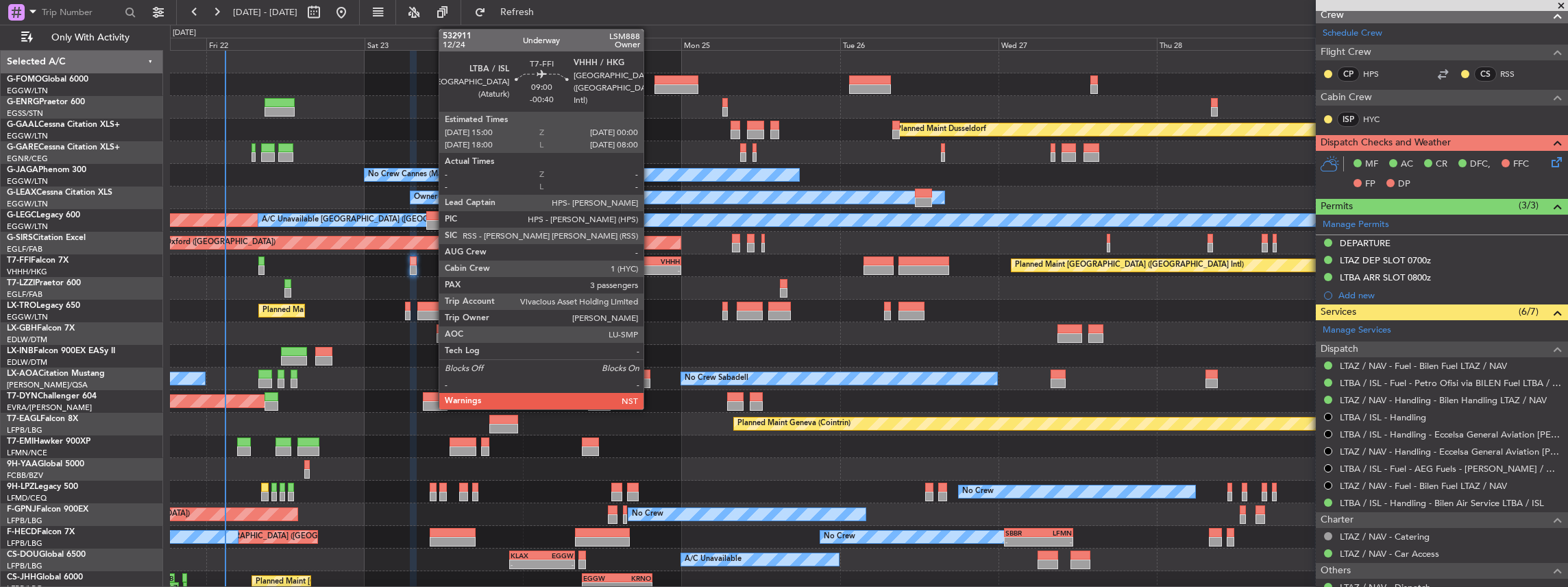
click at [651, 261] on div "VHHH" at bounding box center [665, 261] width 28 height 8
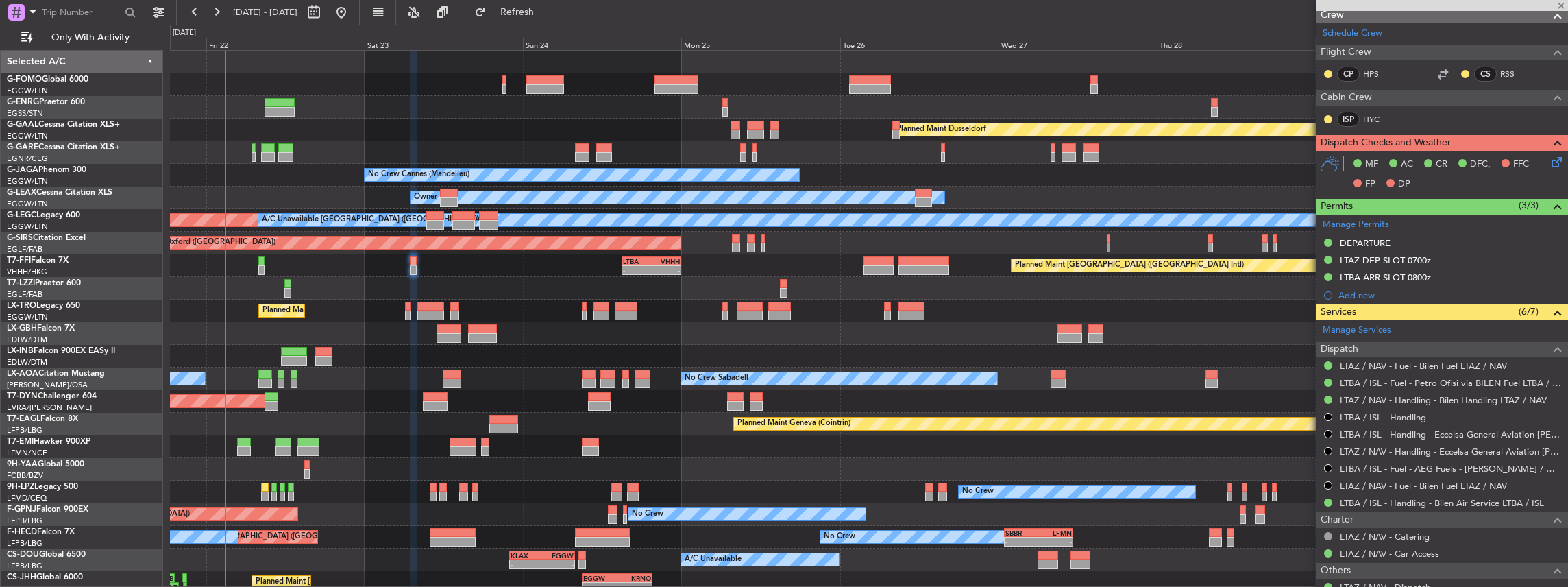
type input "-00:40"
type input "3"
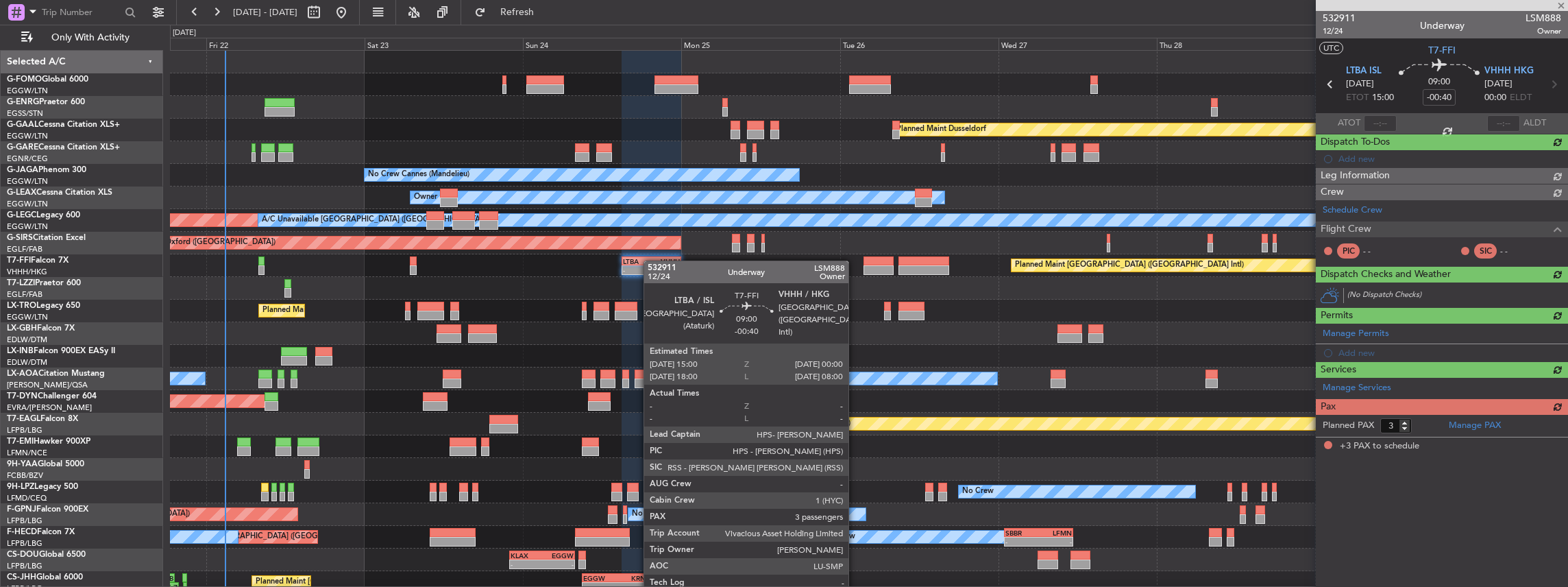
scroll to position [0, 0]
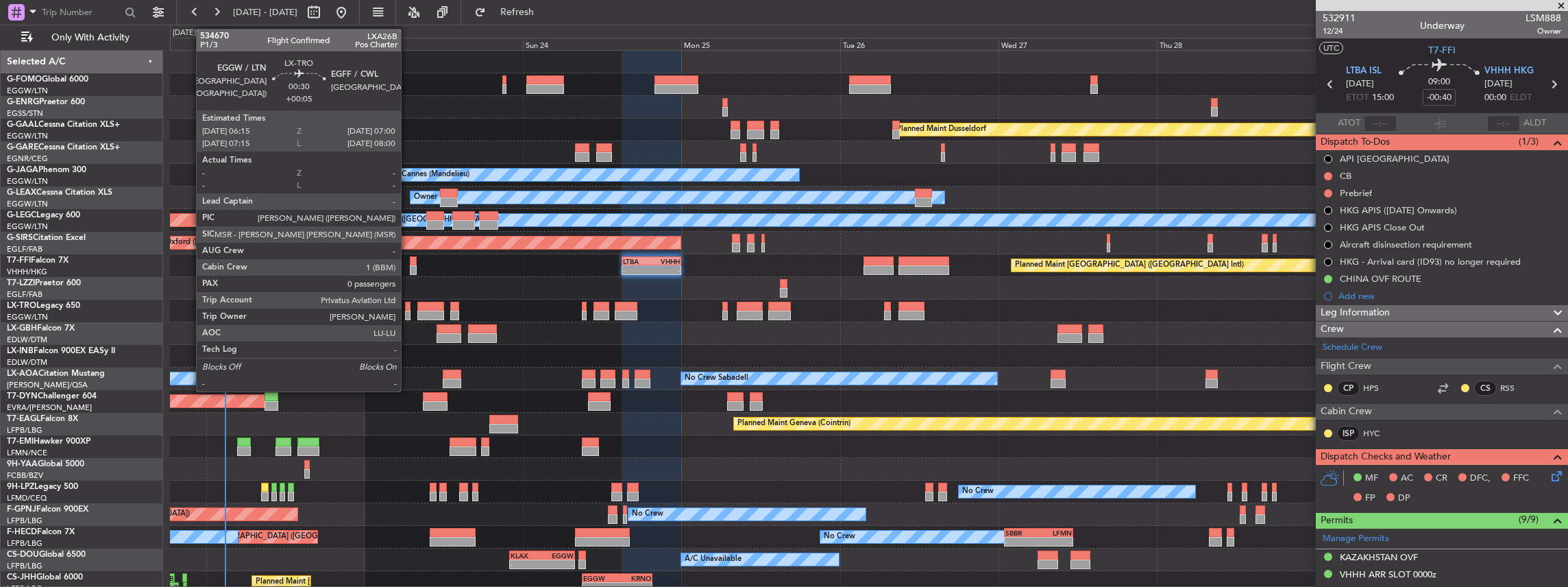
click at [408, 312] on div at bounding box center [408, 315] width 6 height 10
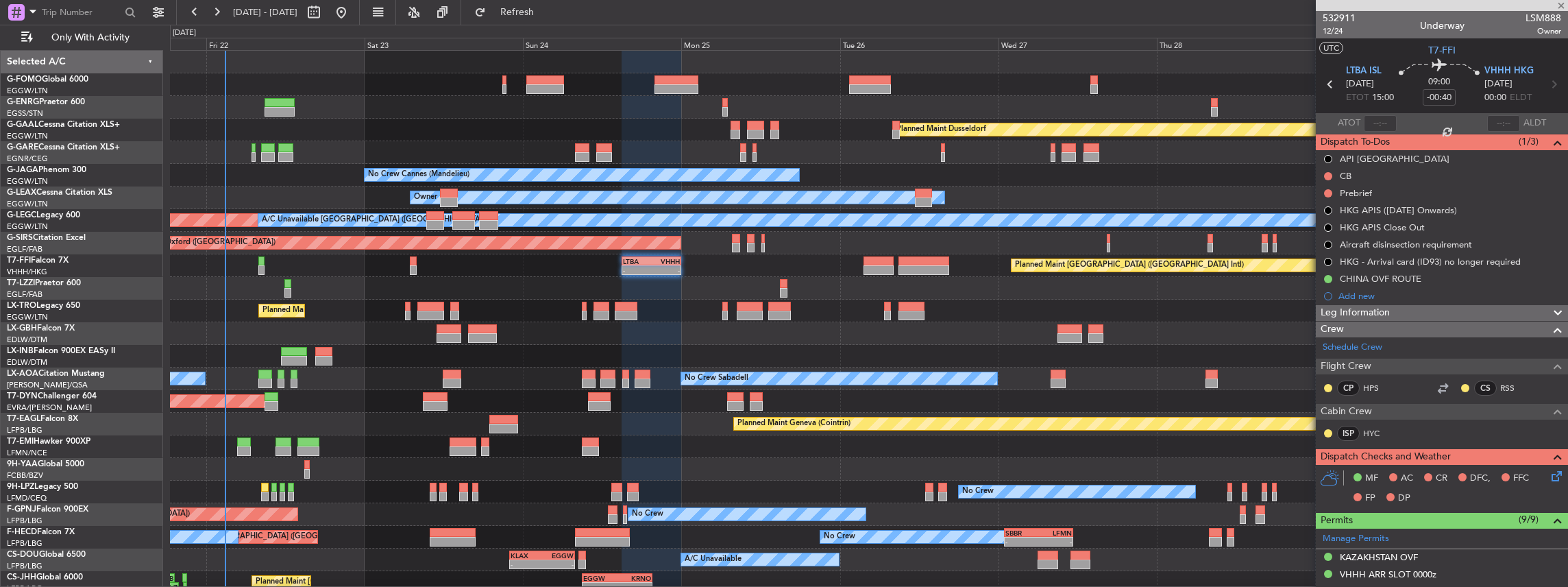
type input "+00:05"
type input "0"
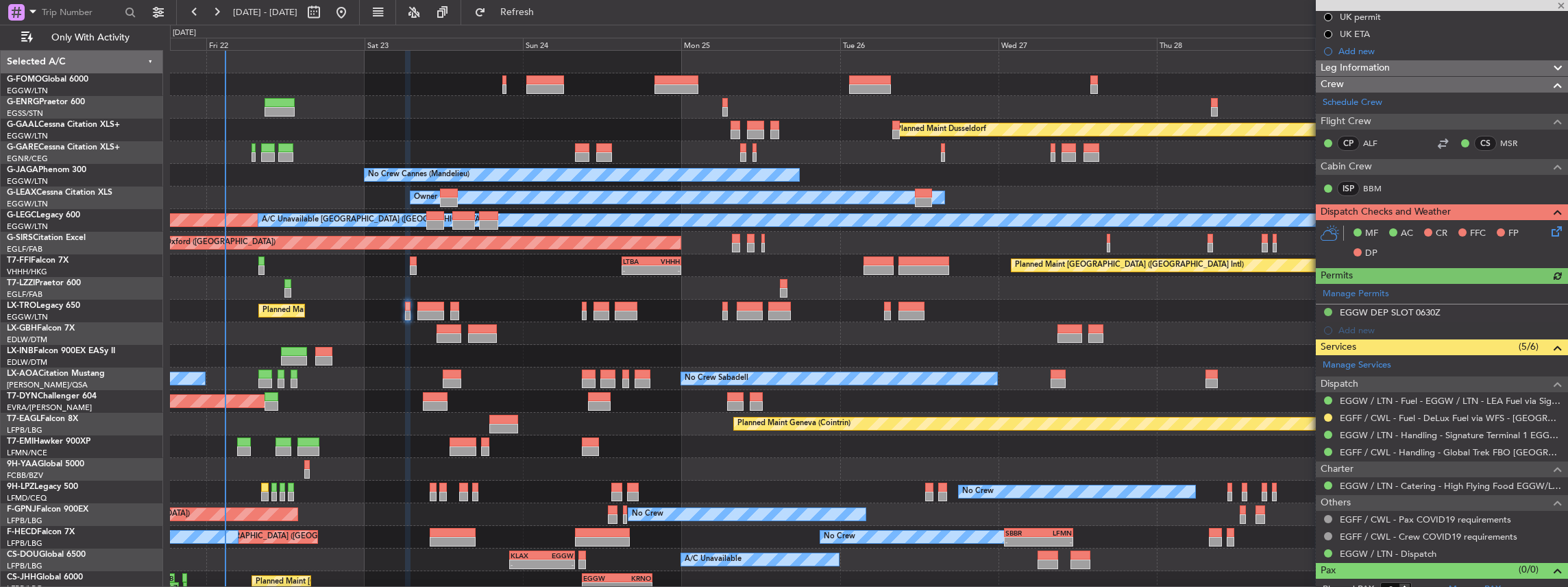
scroll to position [203, 0]
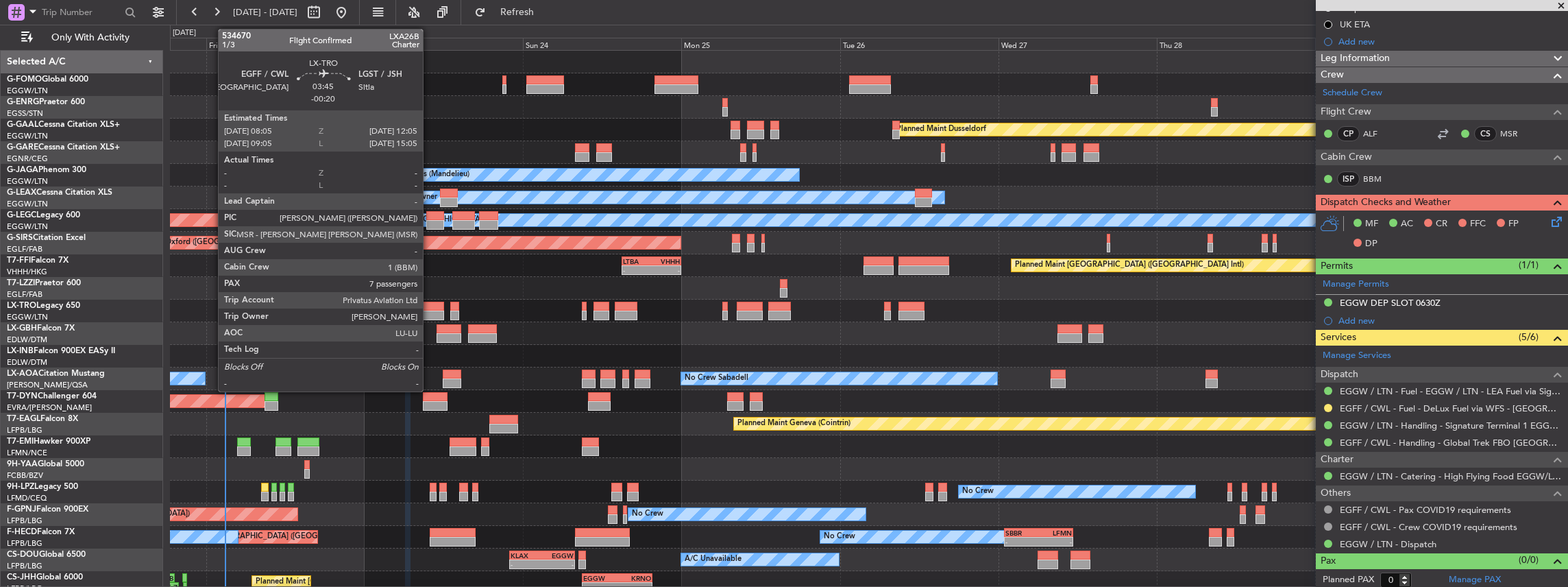
click at [430, 304] on div at bounding box center [430, 307] width 26 height 10
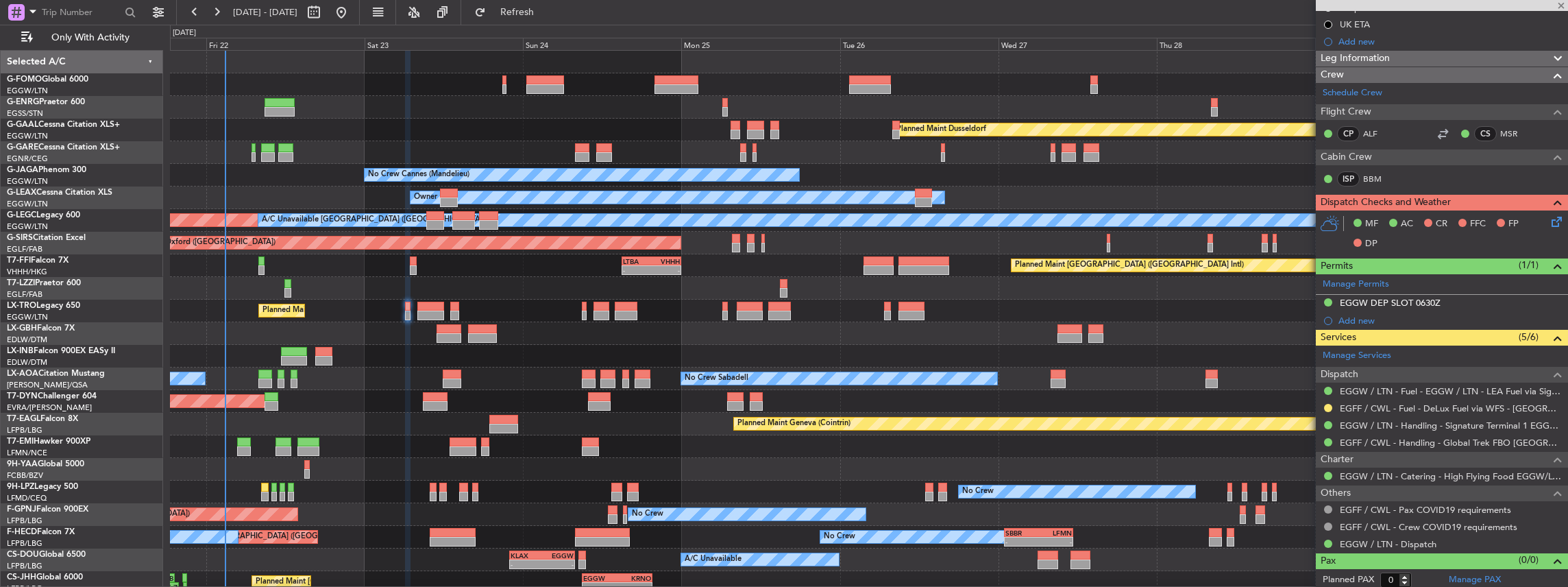
type input "-00:20"
type input "7"
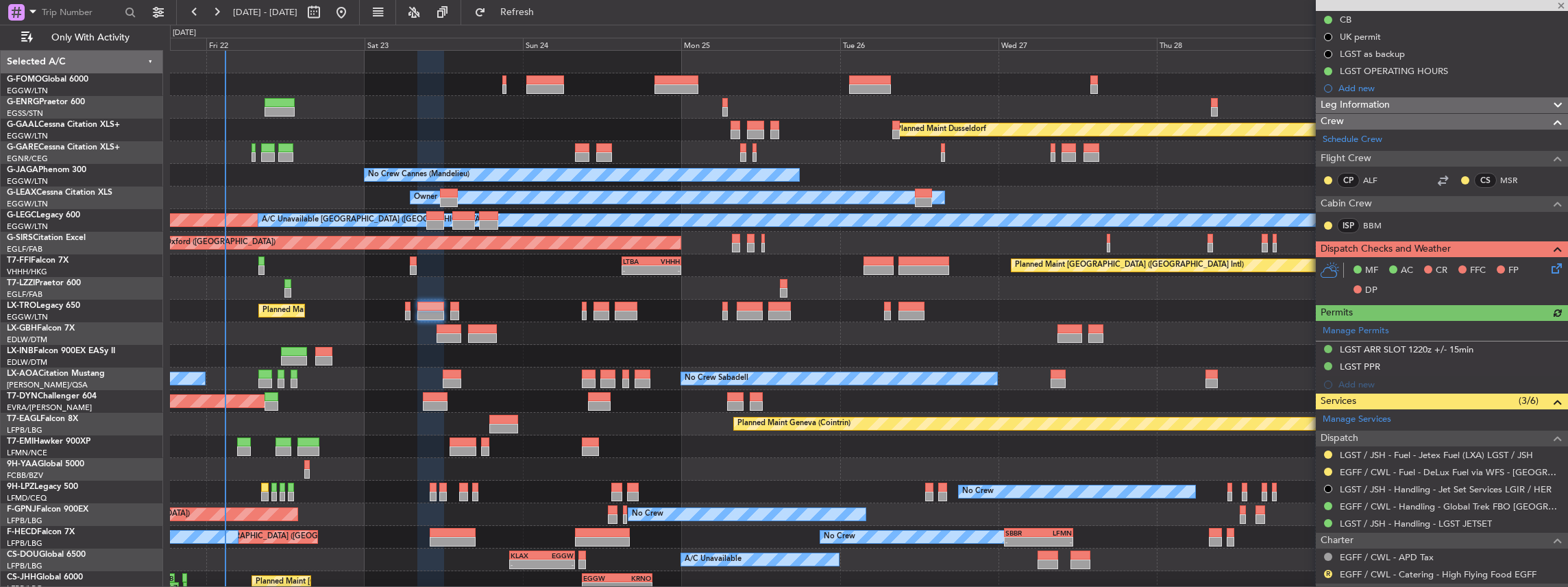
scroll to position [183, 0]
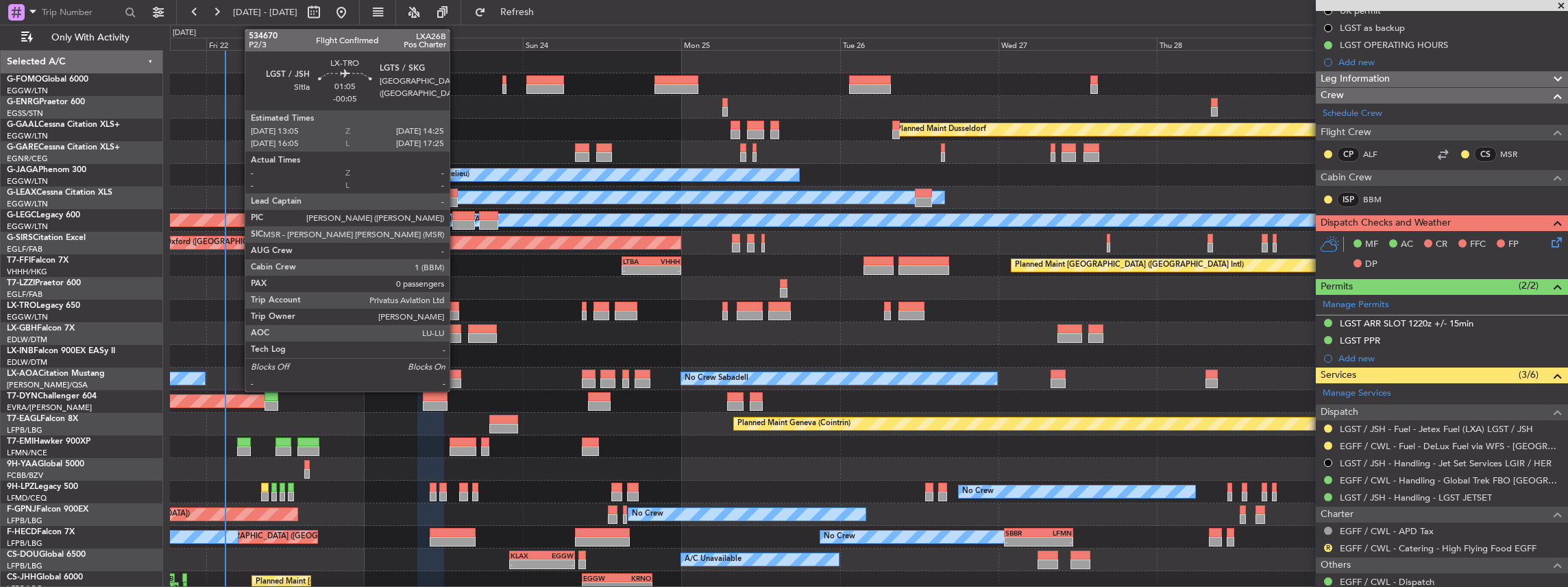
click at [457, 312] on div at bounding box center [454, 315] width 9 height 10
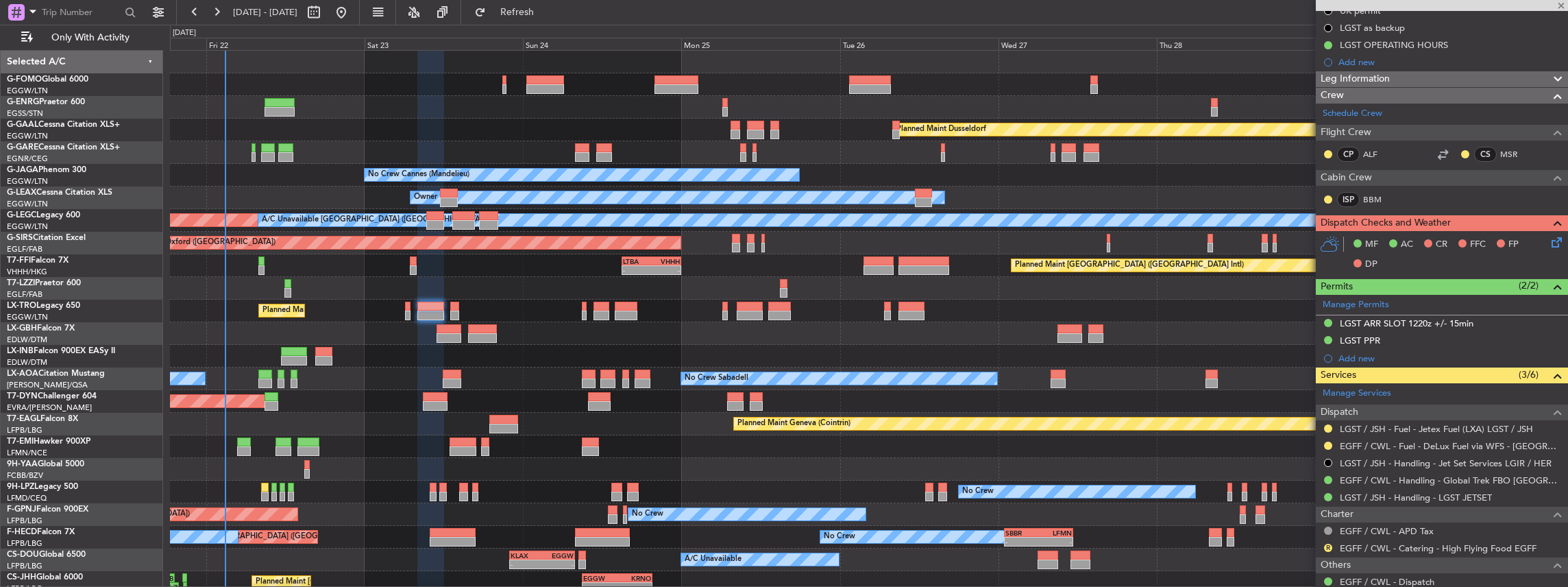
type input "-00:05"
type input "0"
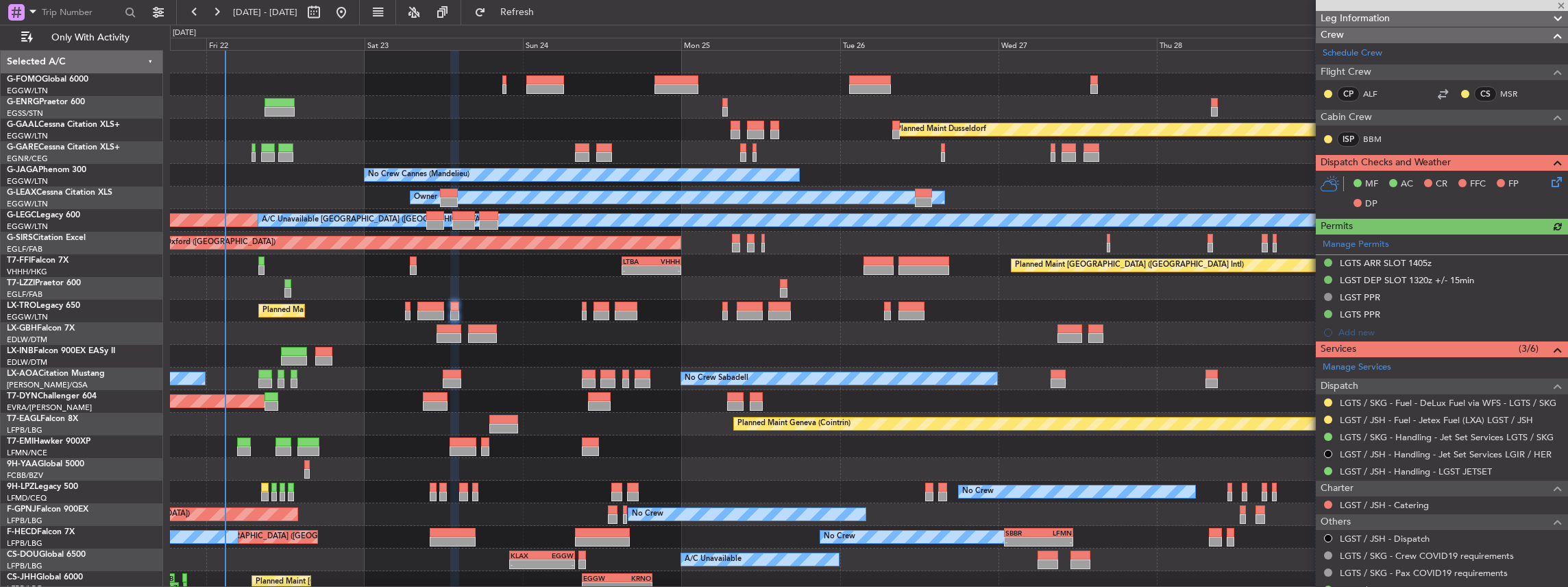
scroll to position [229, 0]
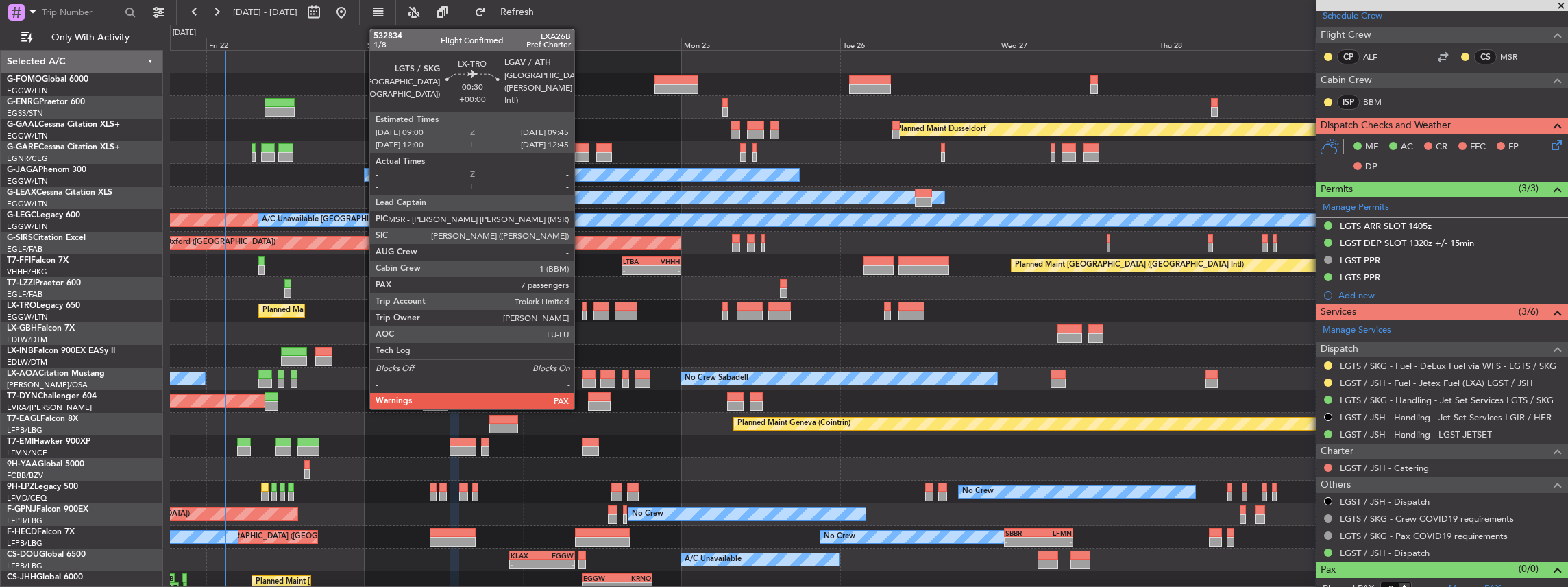
click at [582, 312] on div at bounding box center [585, 315] width 6 height 10
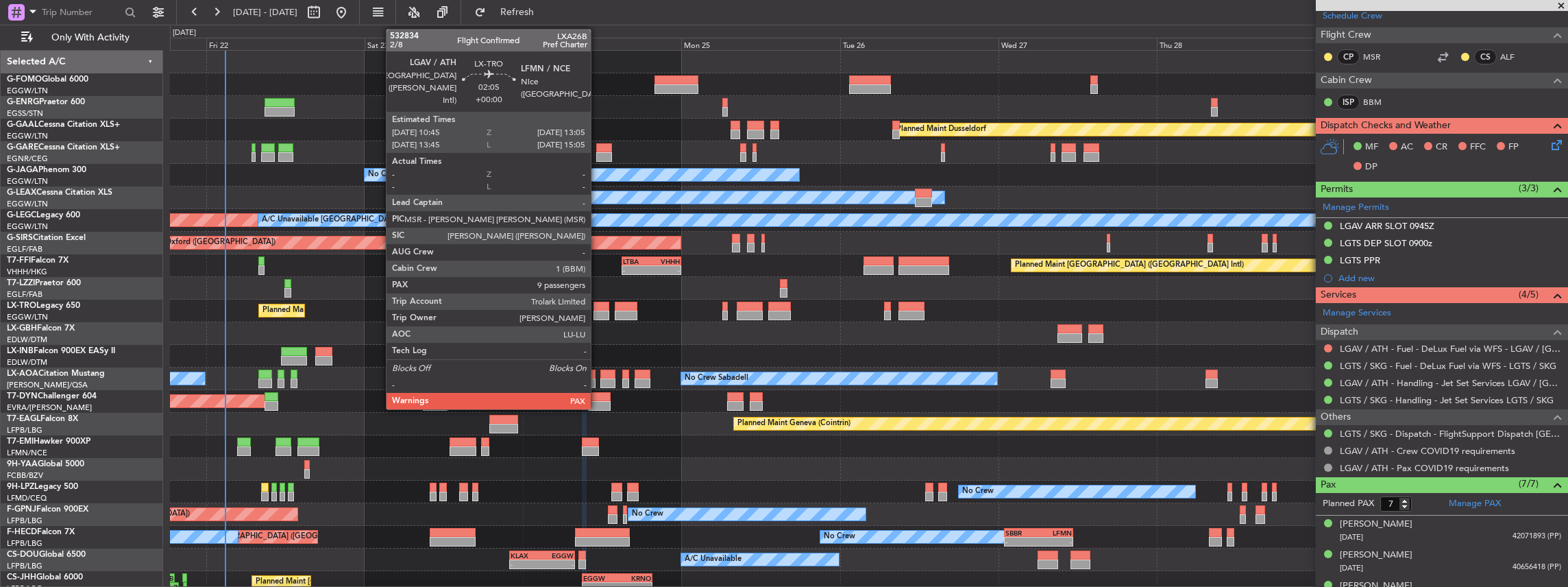
click at [598, 312] on div at bounding box center [601, 315] width 16 height 10
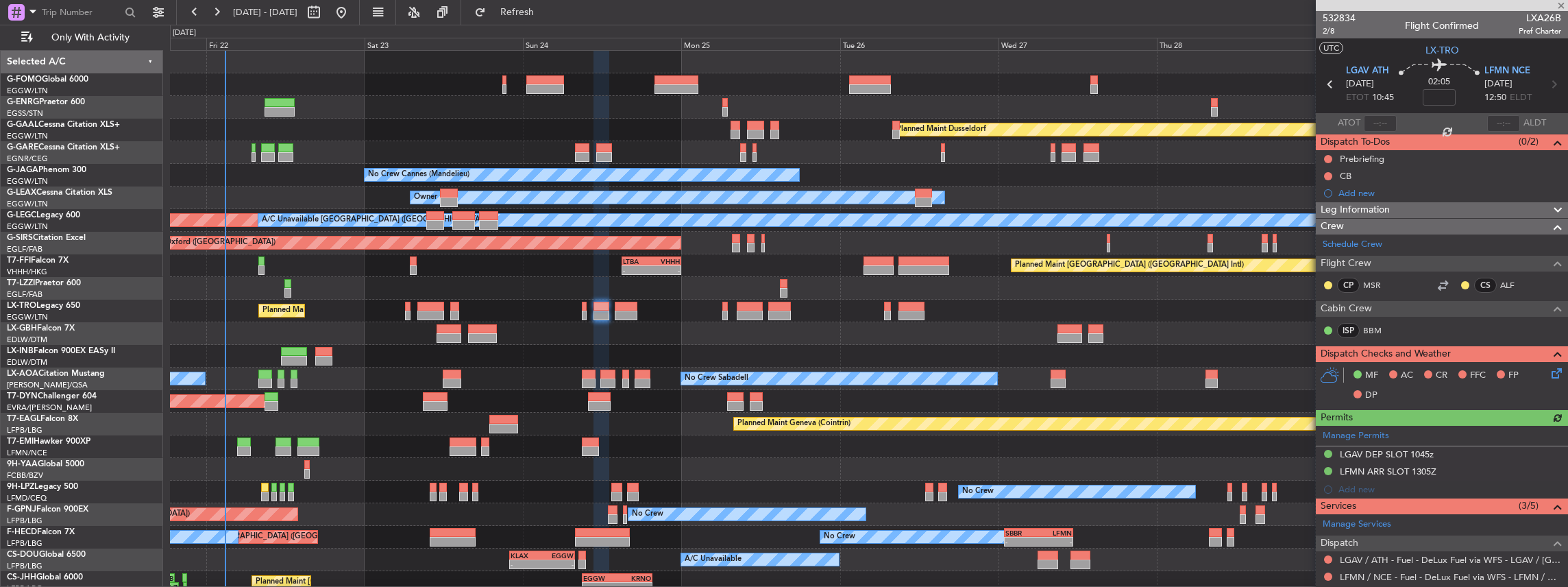
scroll to position [45, 0]
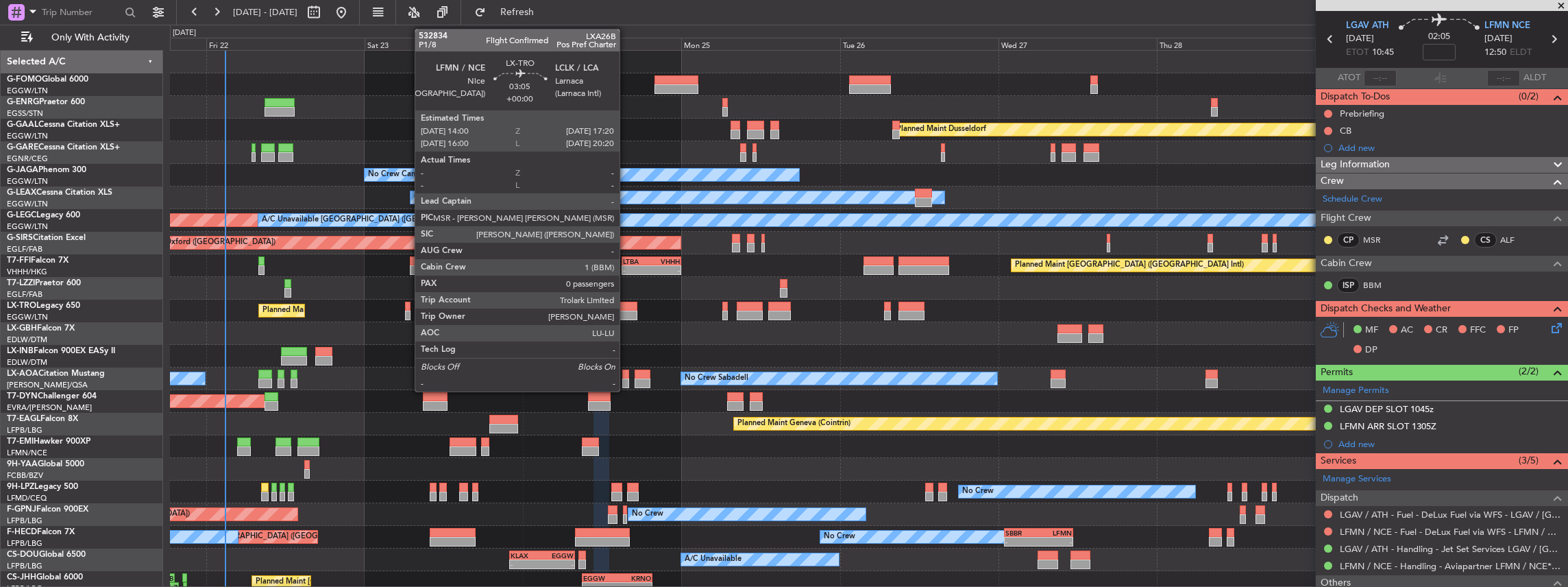
click at [627, 311] on div at bounding box center [626, 315] width 22 height 10
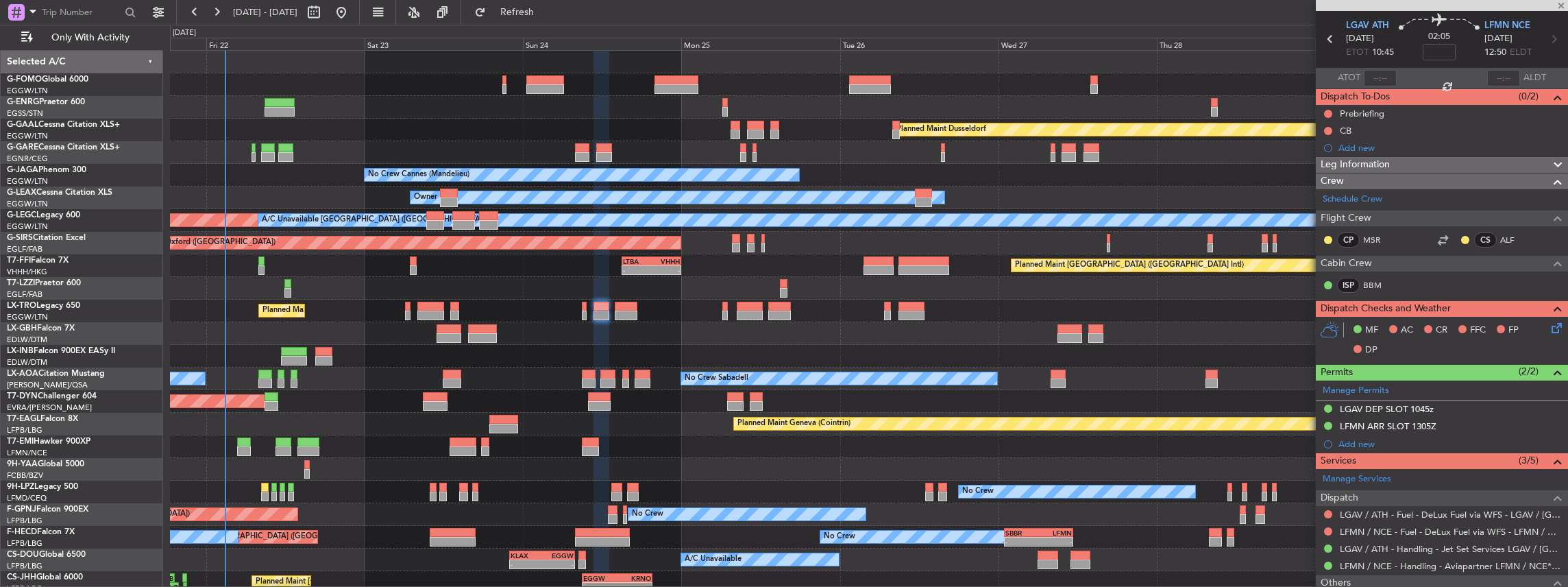
type input "0"
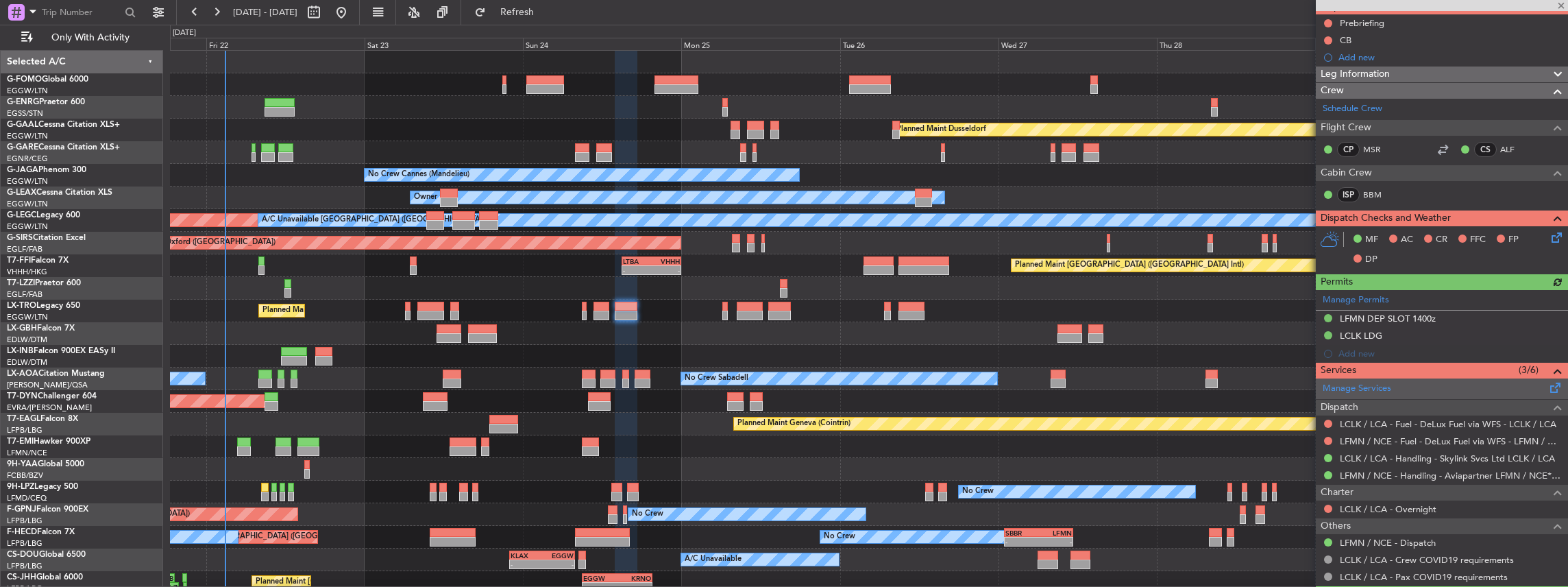
scroll to position [137, 0]
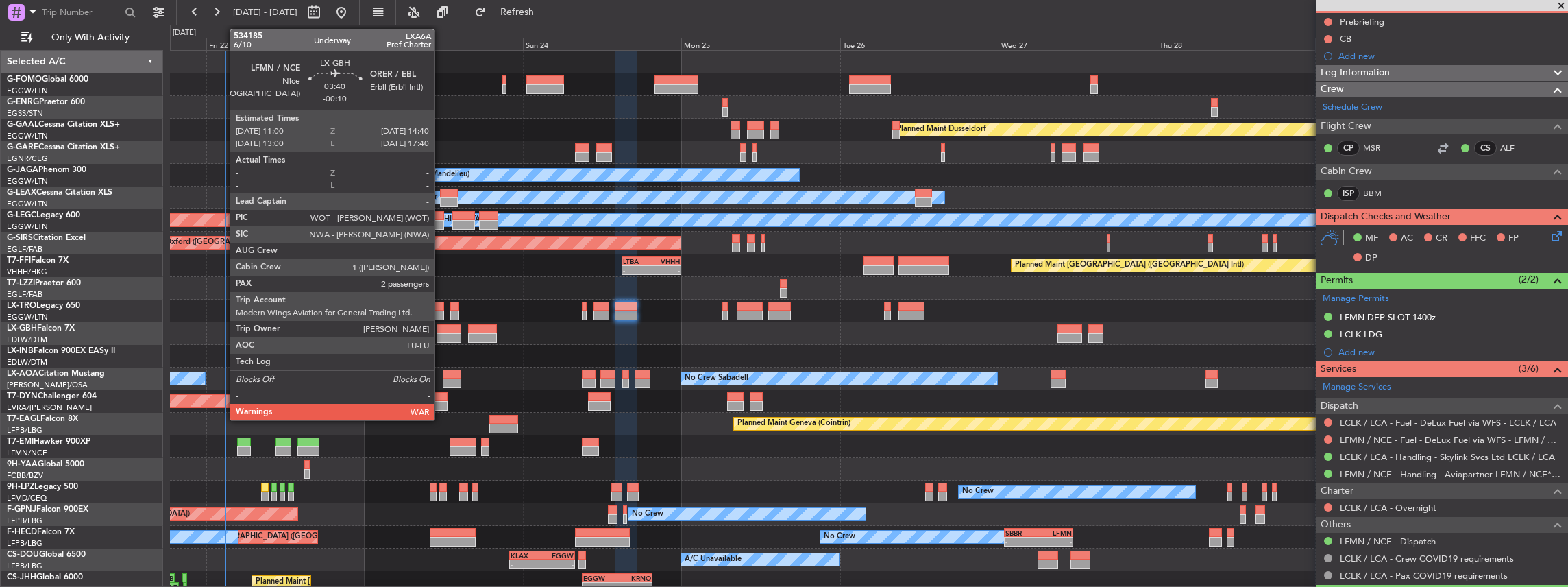
click at [441, 334] on div at bounding box center [448, 338] width 24 height 10
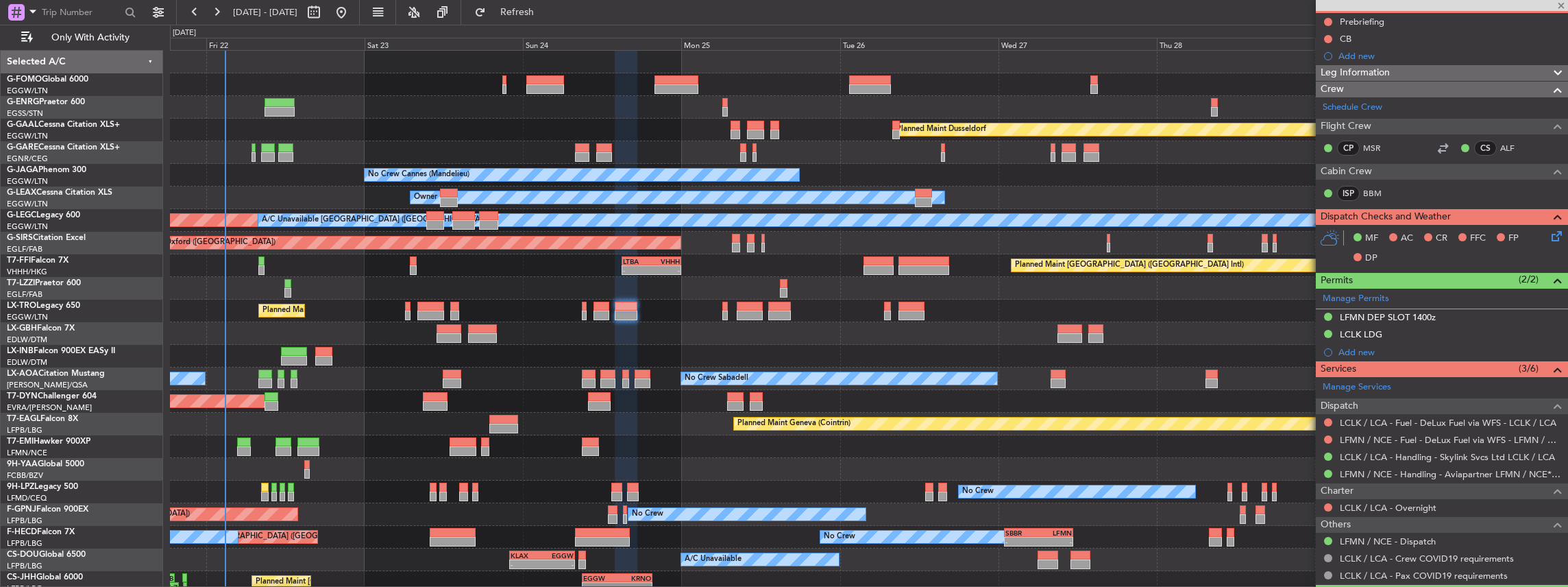
type input "-00:10"
type input "2"
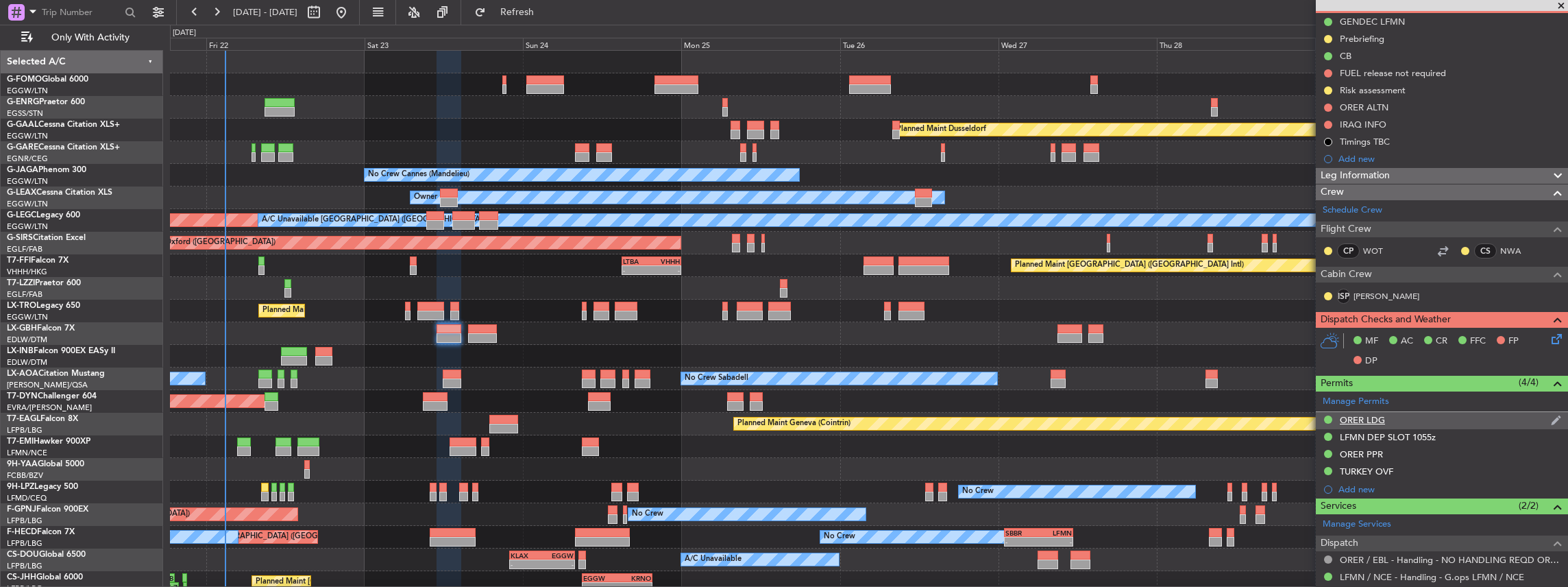
scroll to position [319, 0]
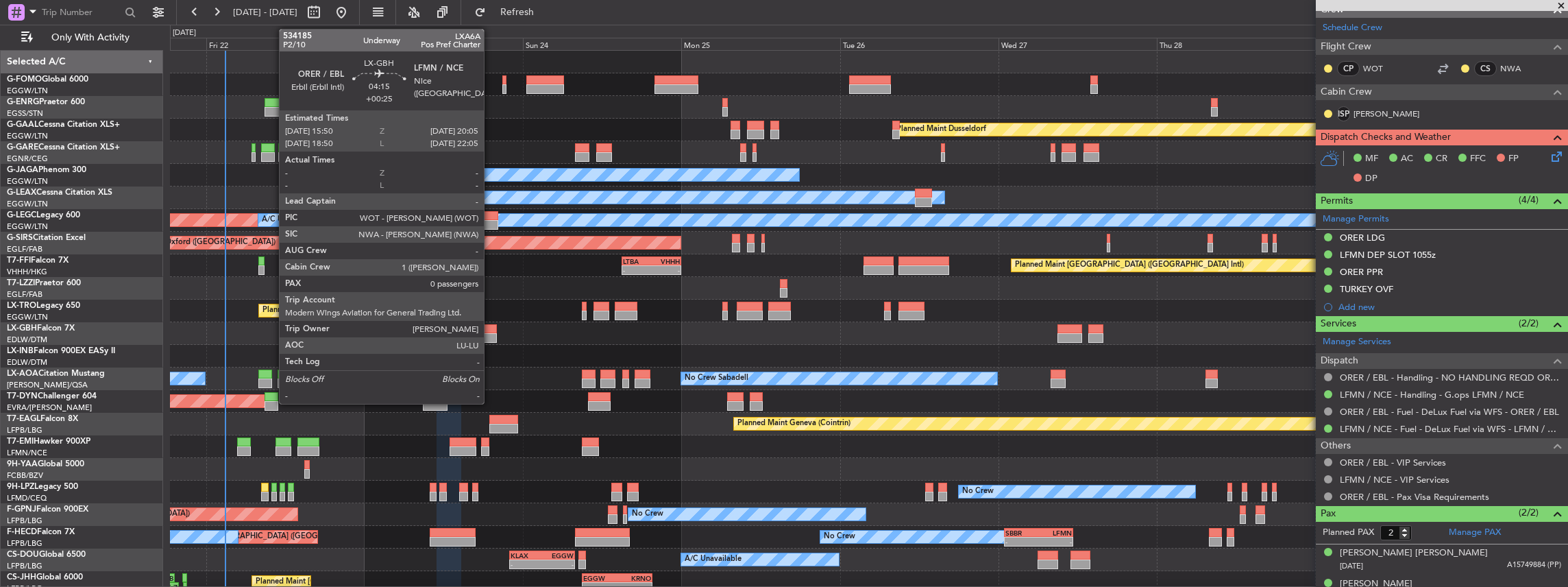
click at [489, 334] on div at bounding box center [481, 338] width 28 height 10
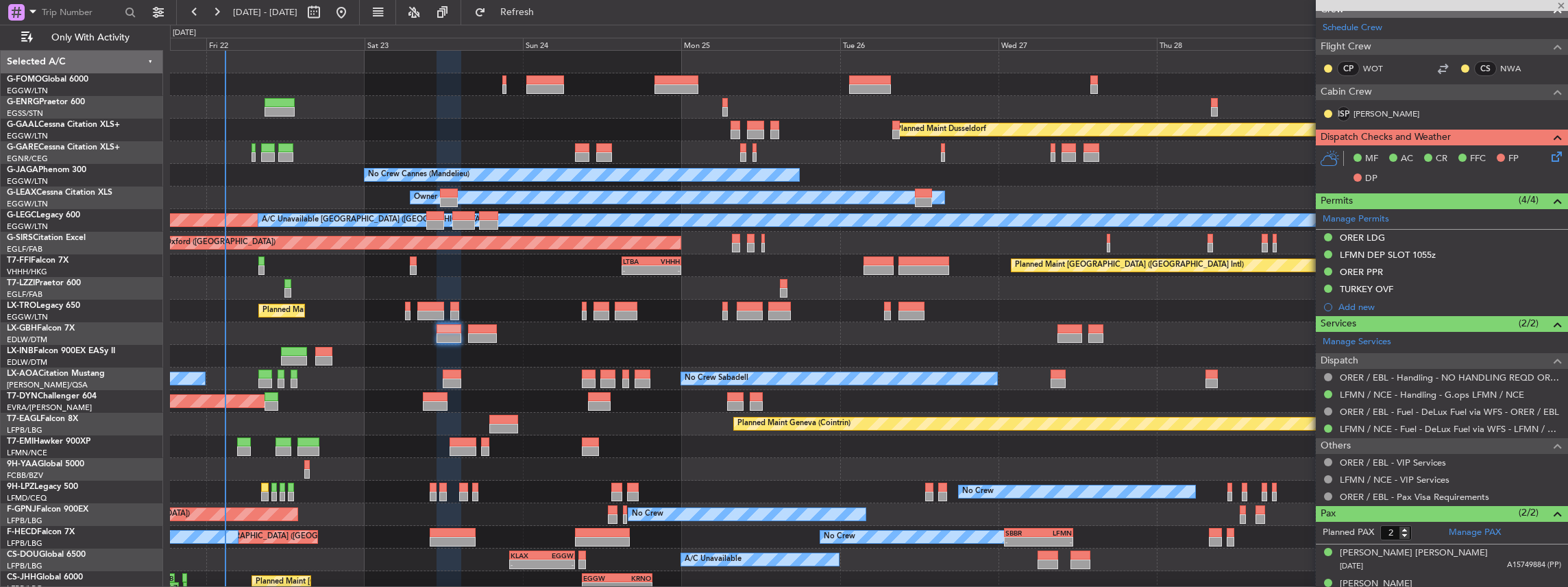
type input "+00:25"
type input "0"
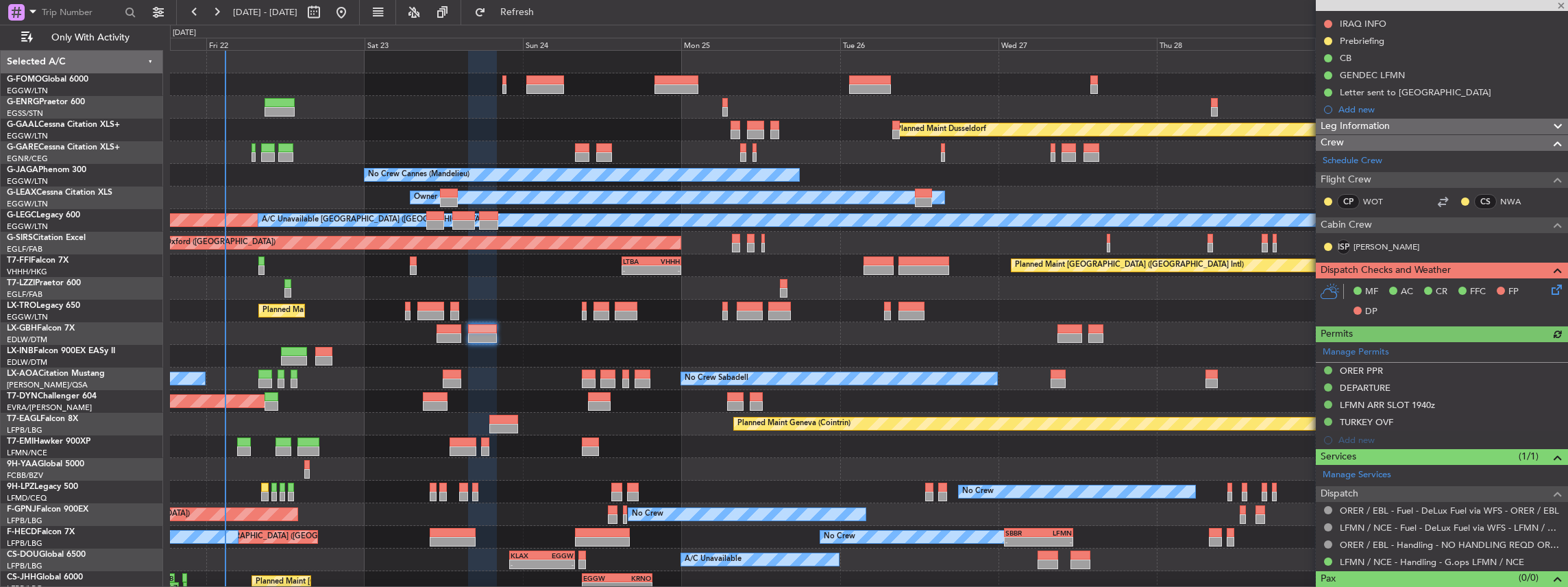
scroll to position [205, 0]
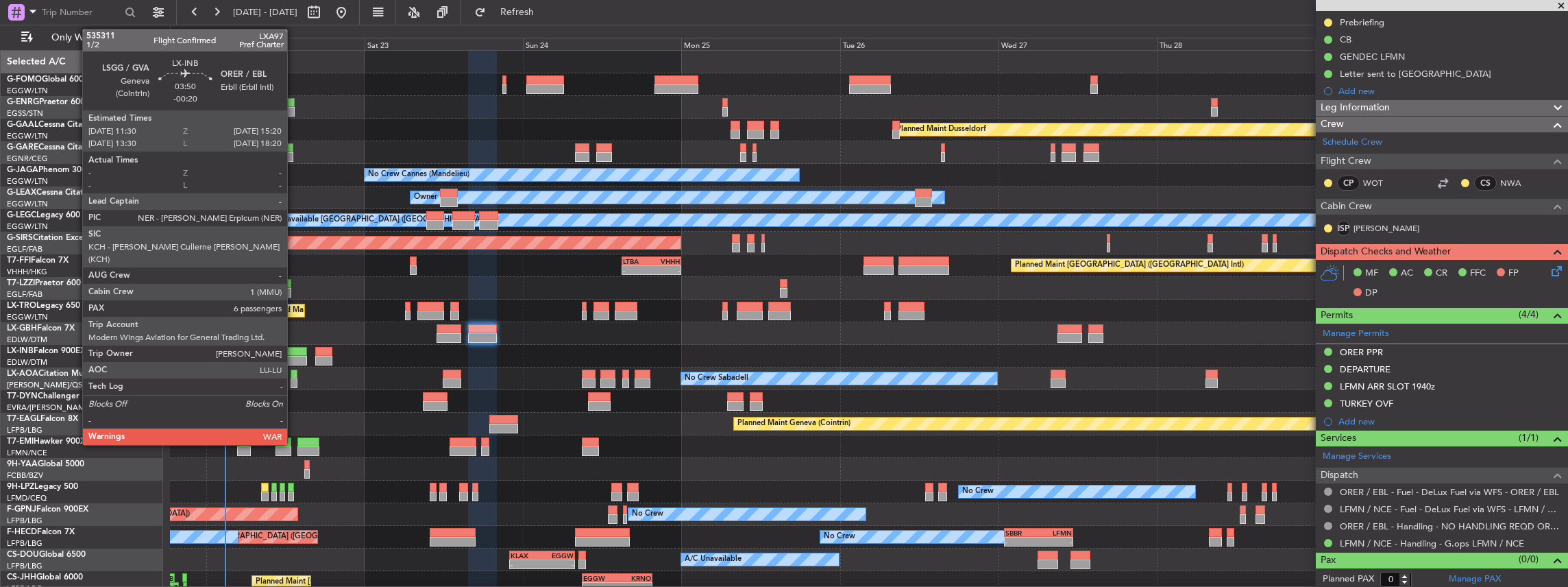
click at [296, 353] on div at bounding box center [294, 352] width 25 height 10
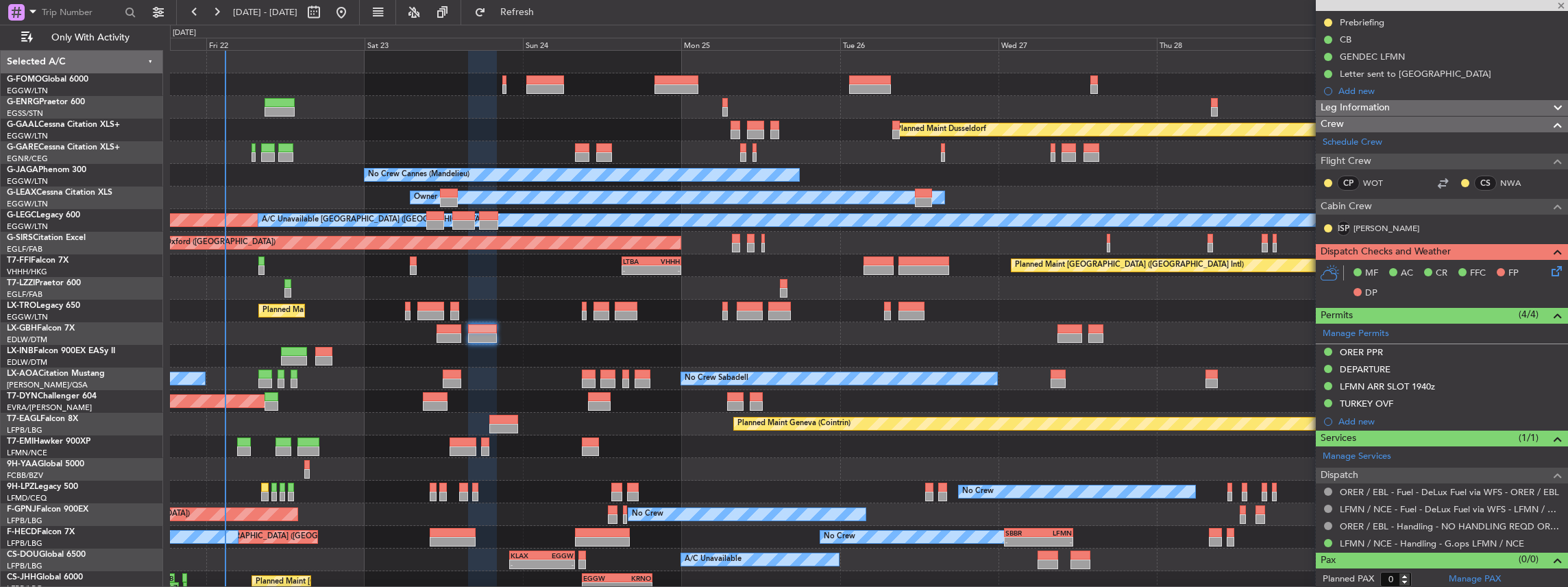
type input "-00:20"
type input "6"
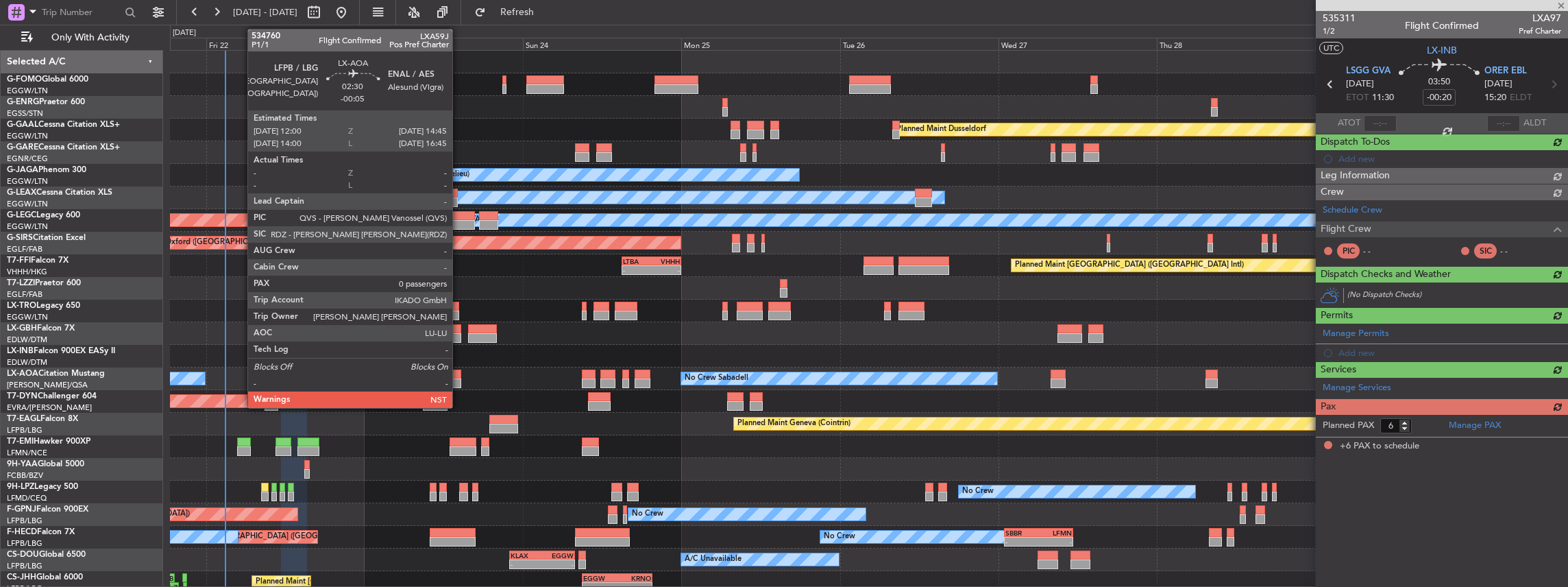
scroll to position [0, 0]
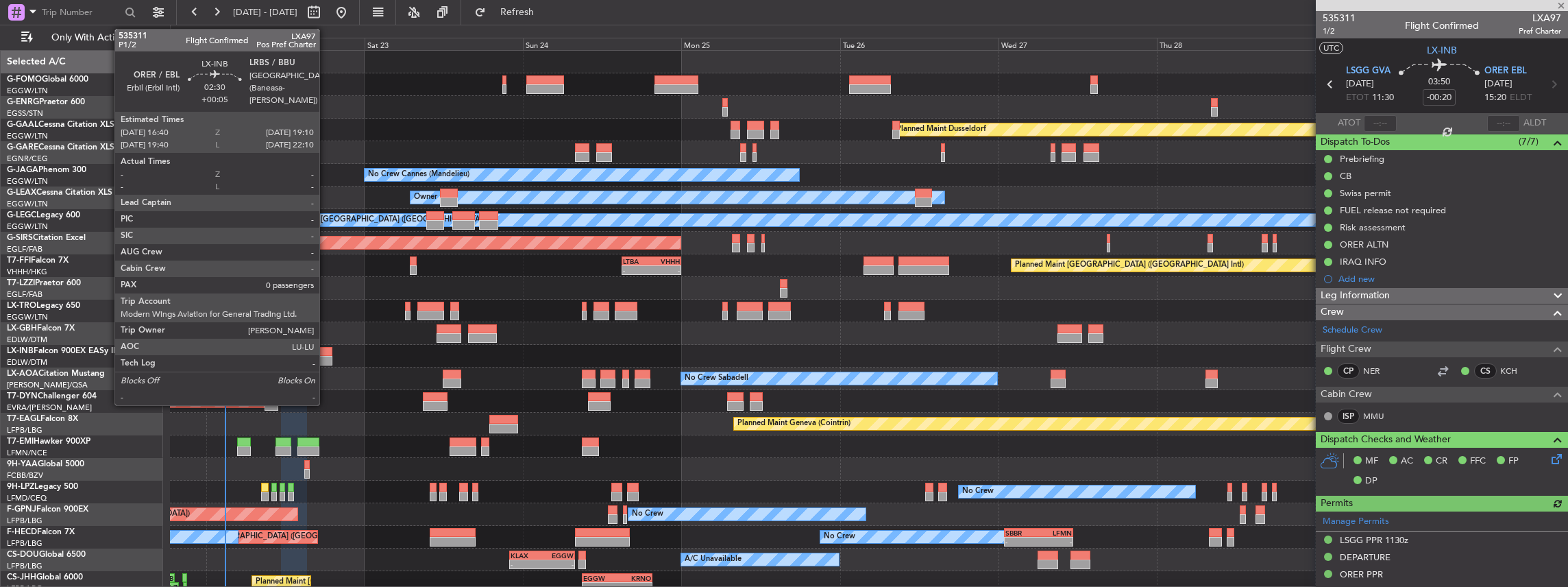
click at [326, 357] on div at bounding box center [324, 360] width 18 height 10
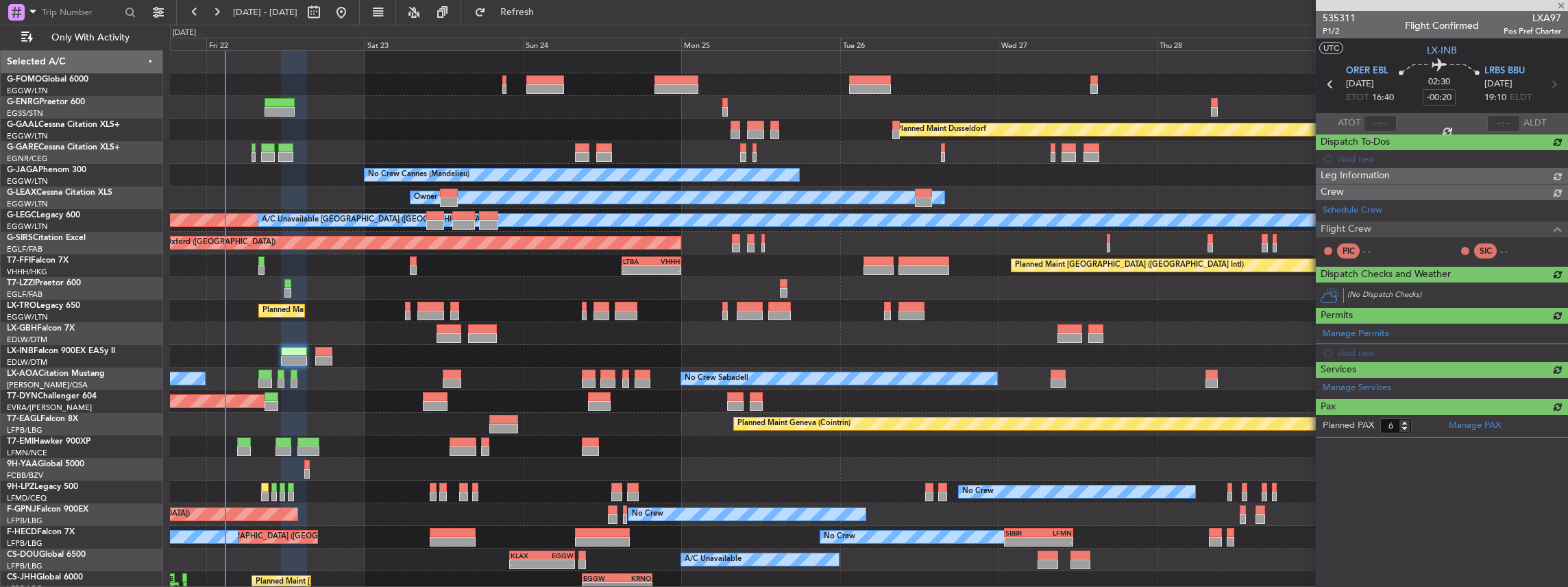
type input "+00:05"
type input "0"
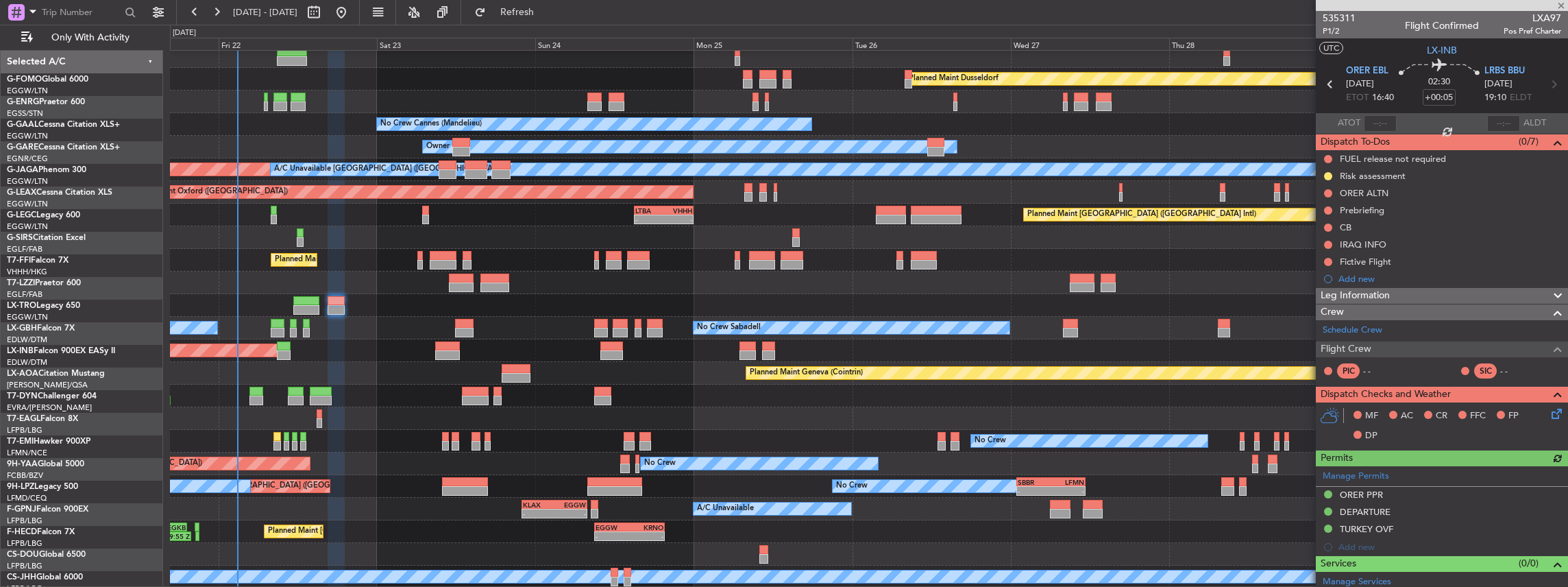
scroll to position [51, 0]
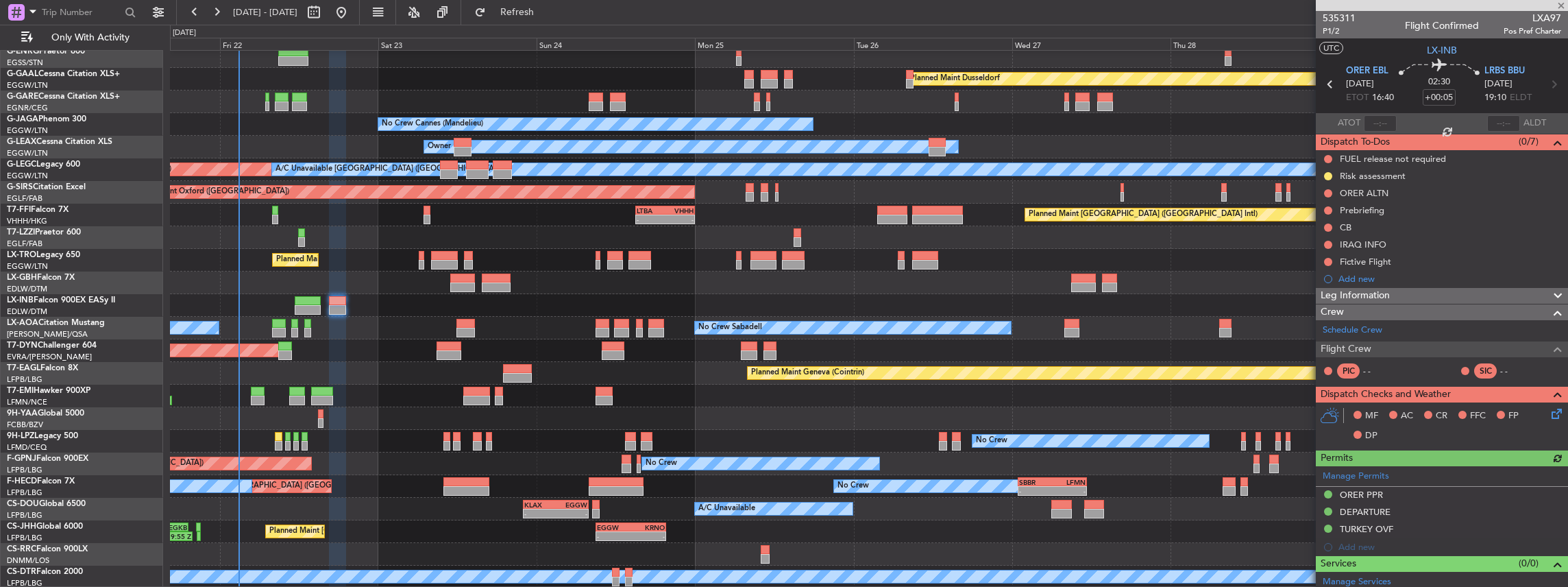
click at [476, 339] on div "Planned Maint Dusseldorf Unplanned Maint [PERSON_NAME] No Crew Cannes ([GEOGRAP…" at bounding box center [869, 294] width 1398 height 588
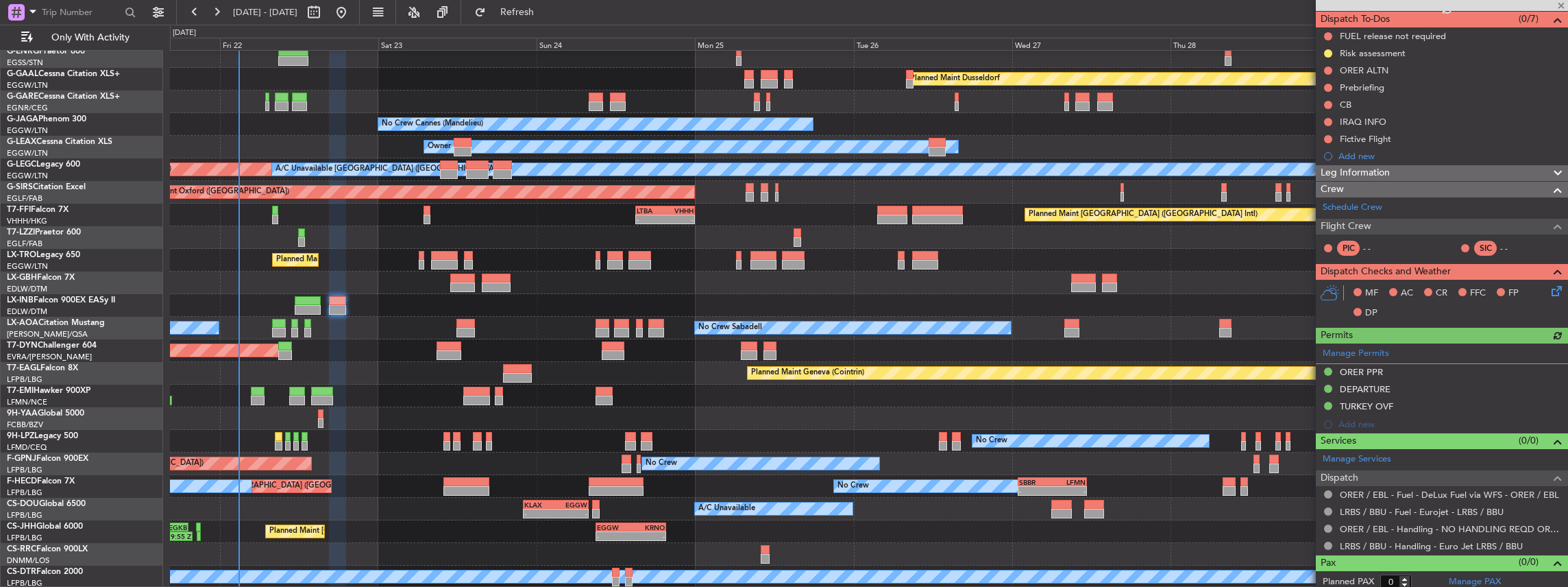
scroll to position [126, 0]
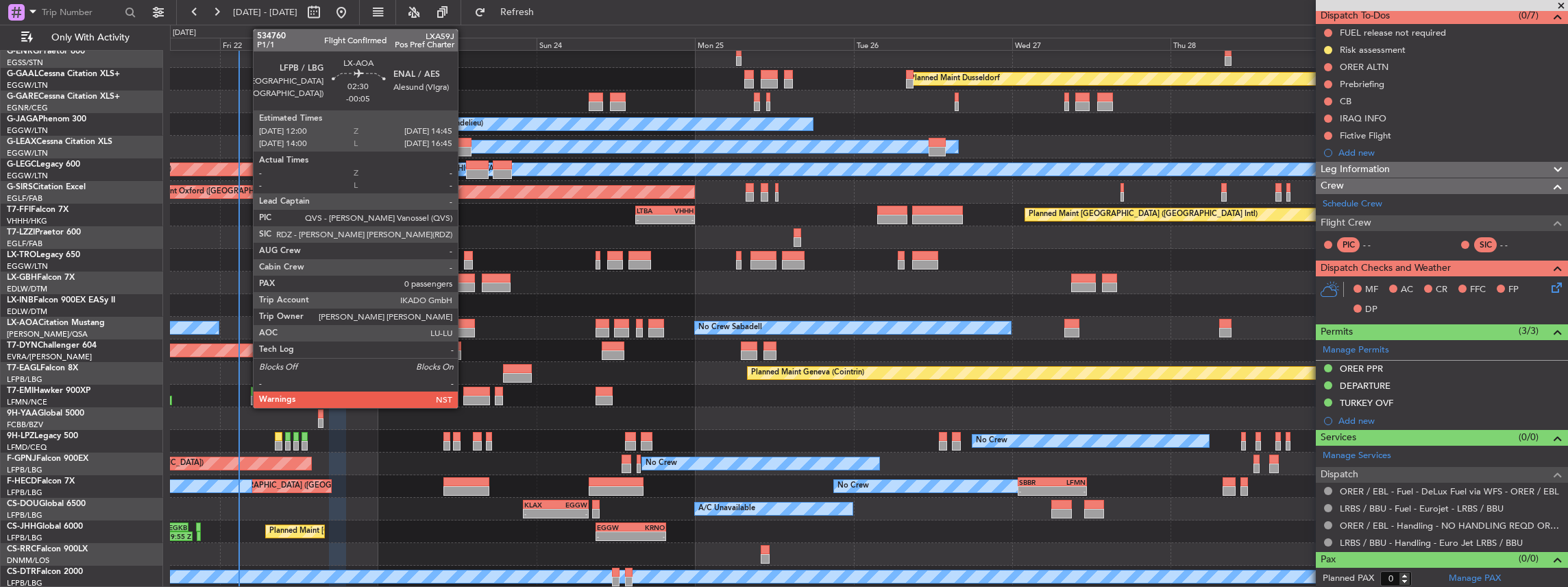
click at [465, 328] on div at bounding box center [466, 333] width 19 height 10
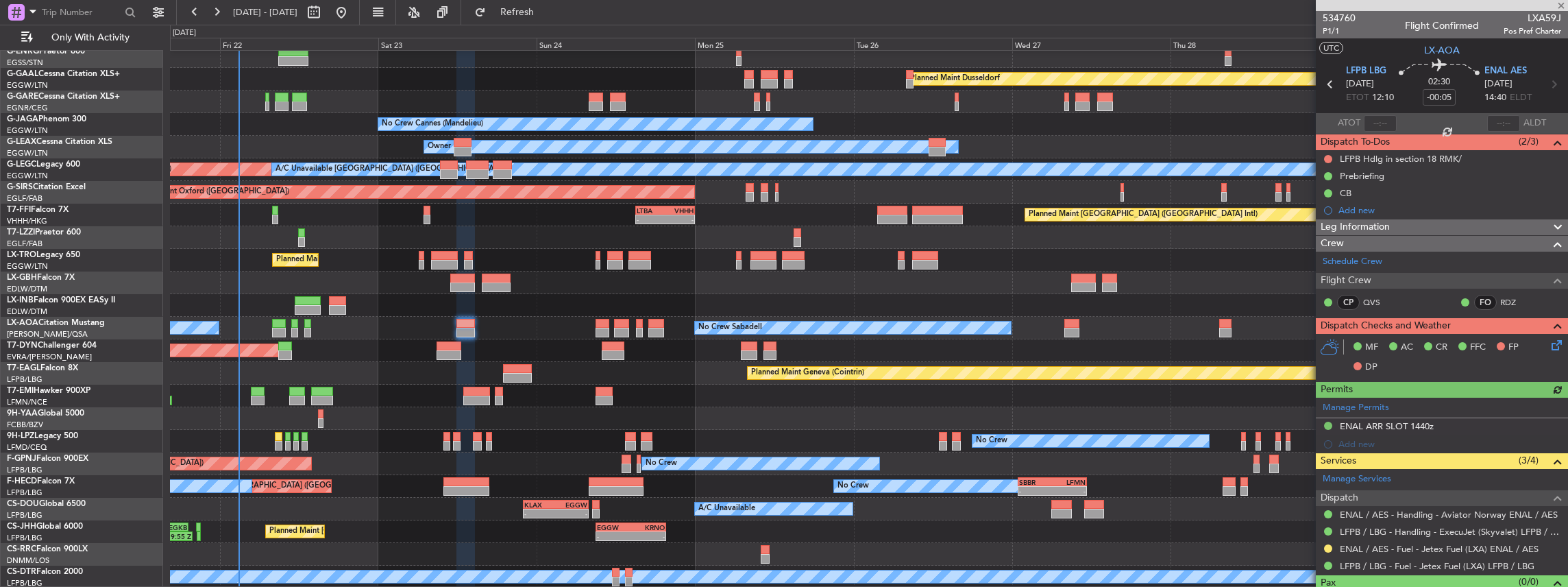
scroll to position [23, 0]
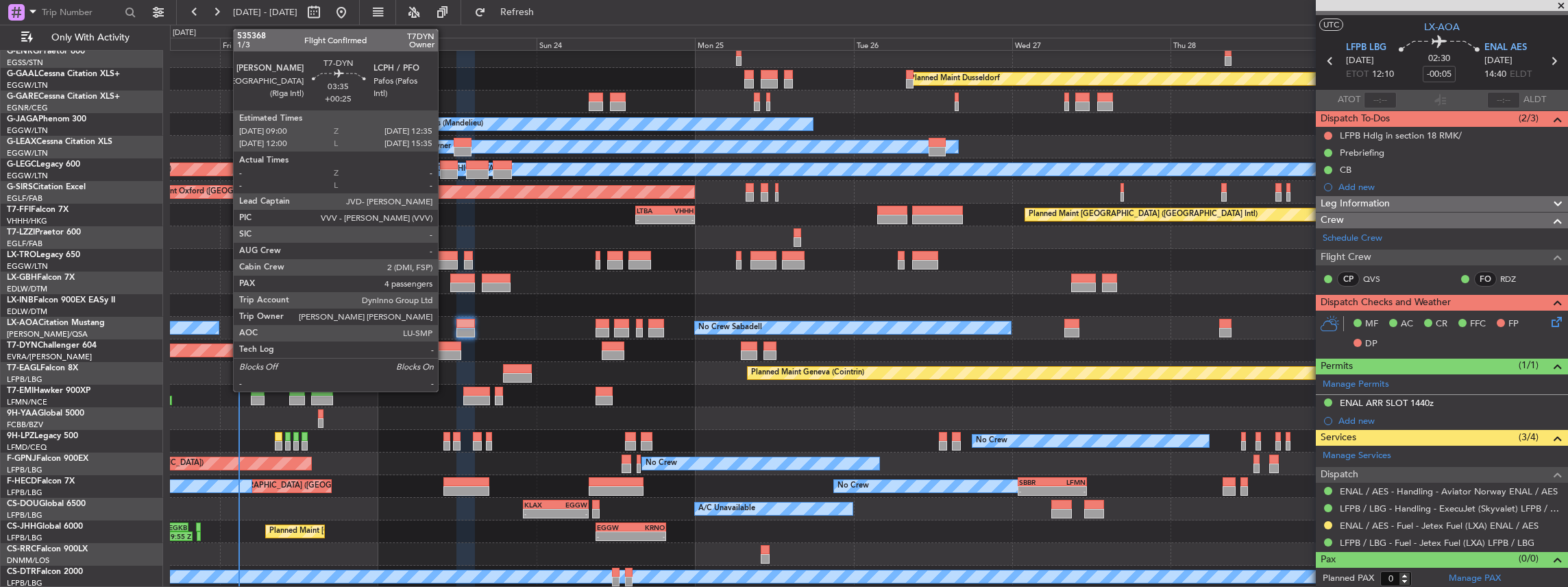
click at [445, 358] on div at bounding box center [448, 356] width 24 height 10
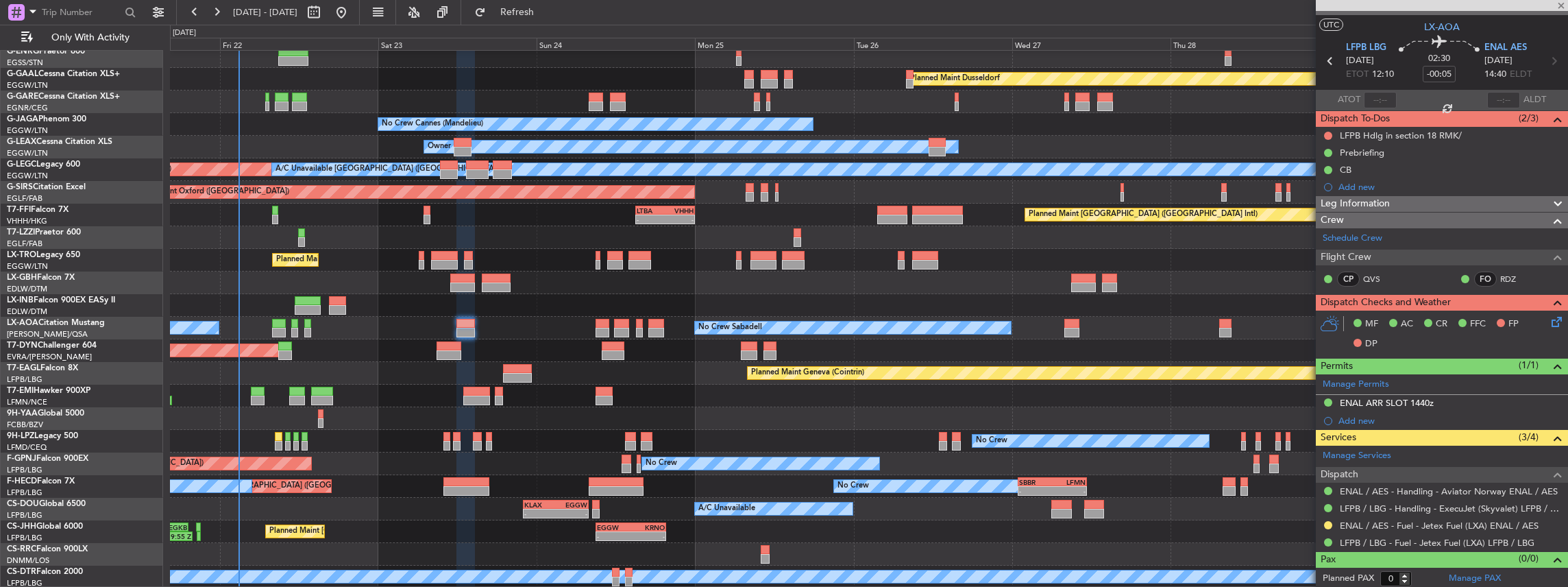
type input "+00:25"
type input "4"
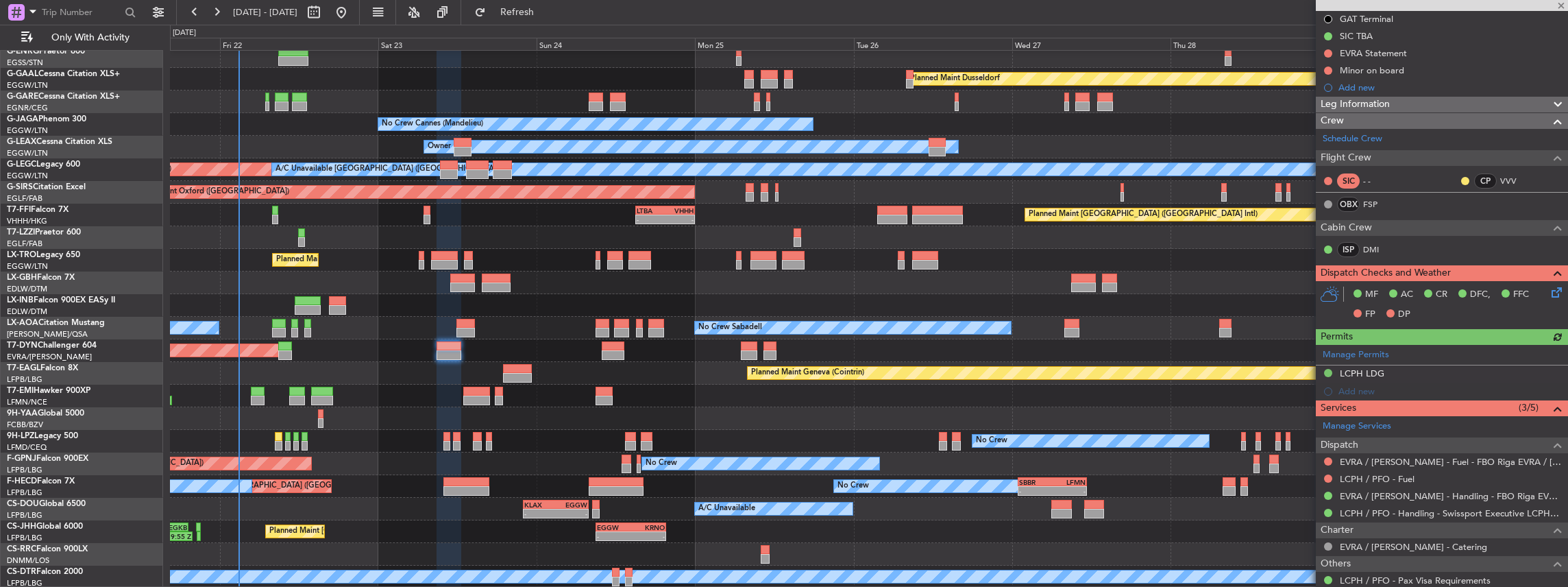
scroll to position [229, 0]
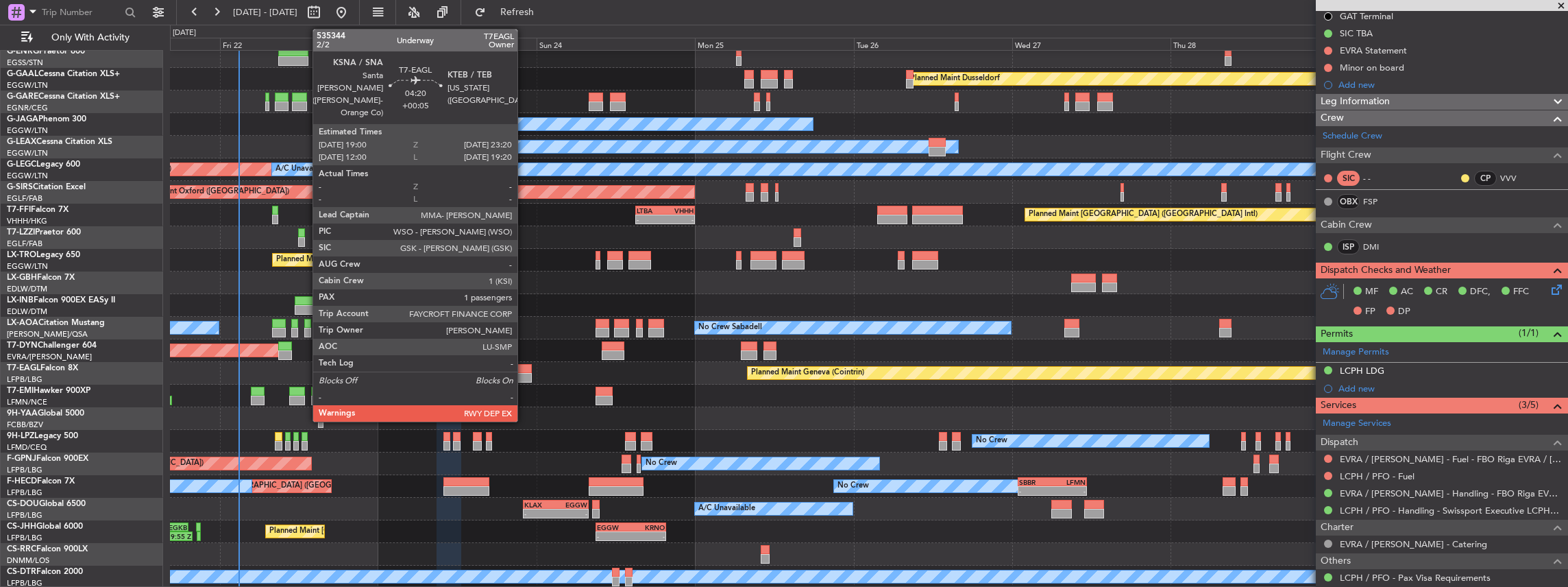
click at [524, 367] on div at bounding box center [516, 369] width 28 height 10
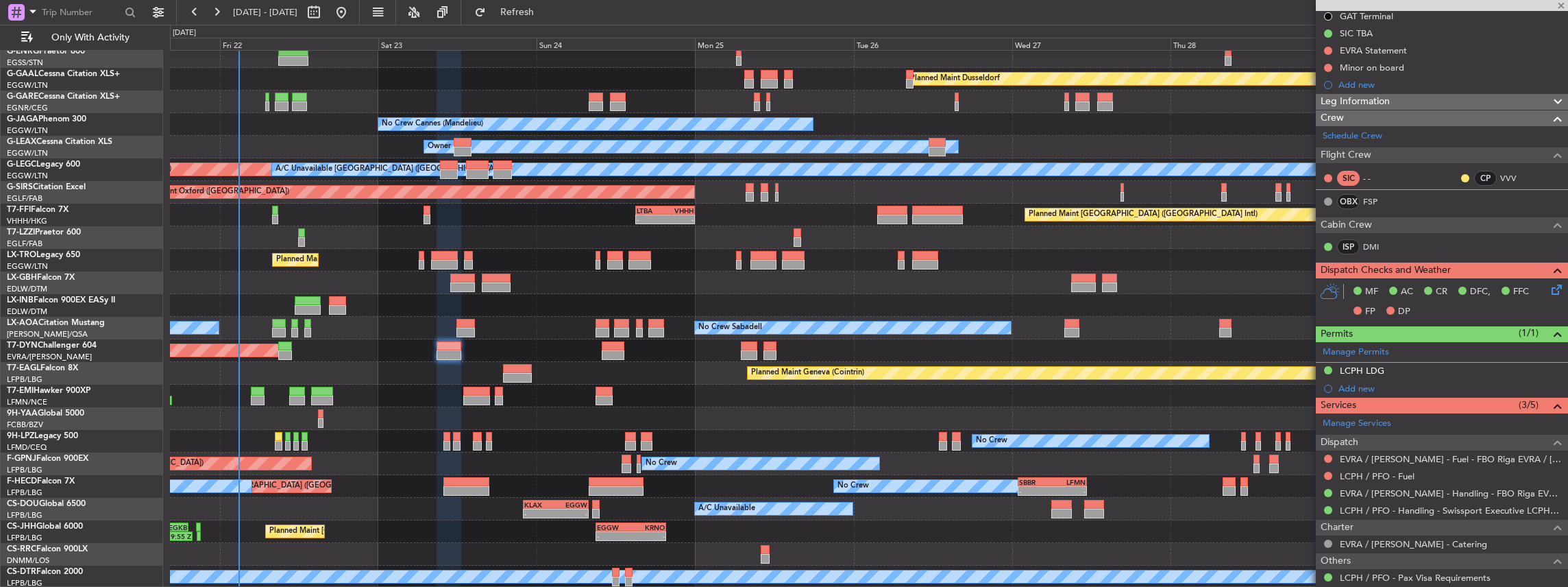
type input "+00:05"
type input "1"
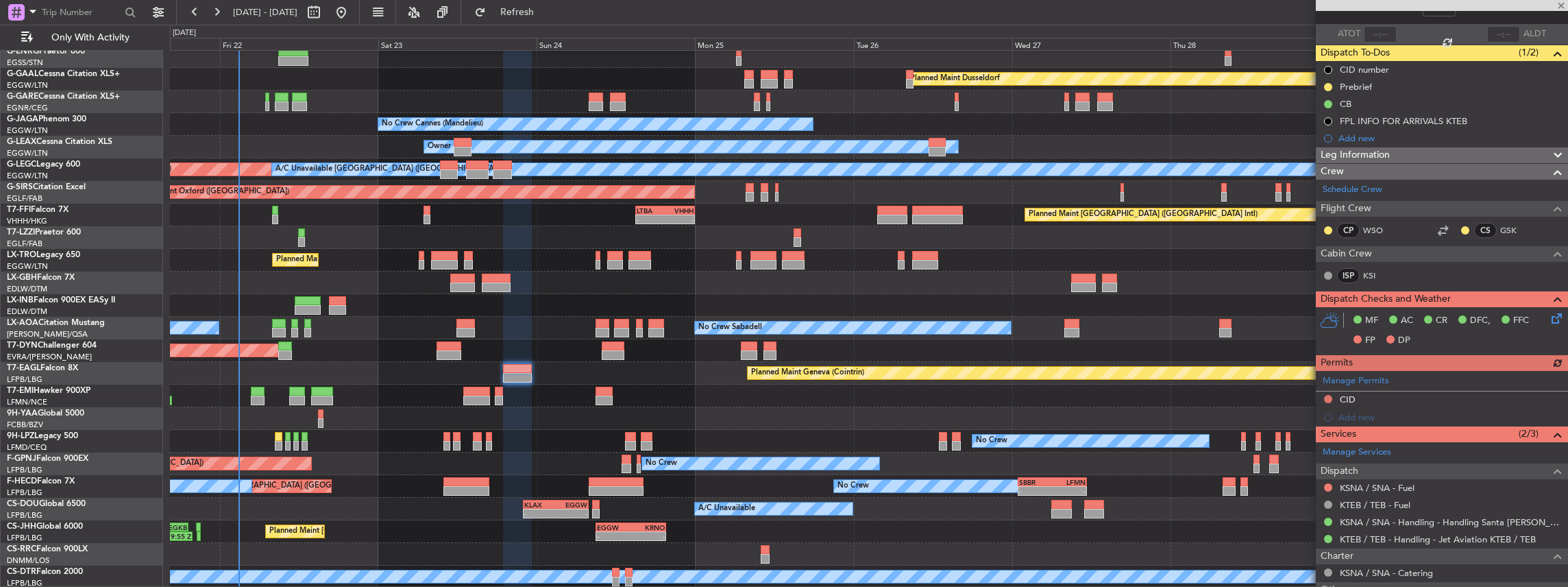
scroll to position [91, 0]
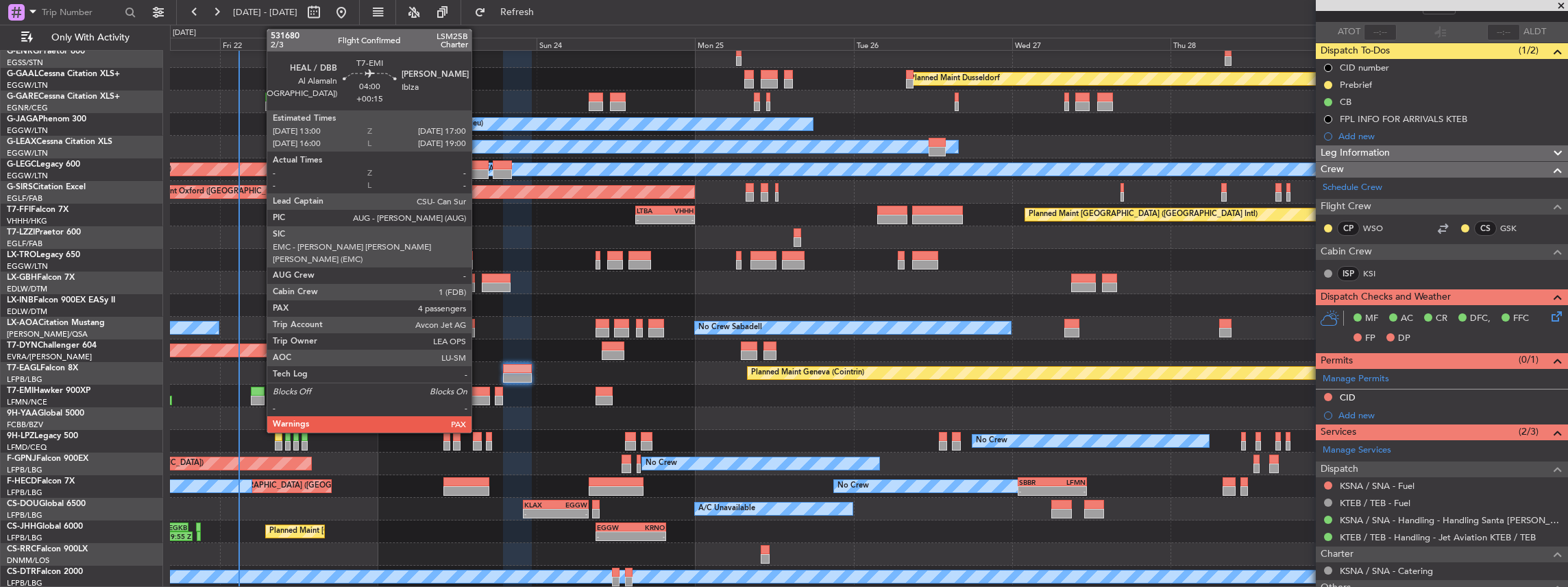
click at [478, 396] on div at bounding box center [476, 400] width 26 height 10
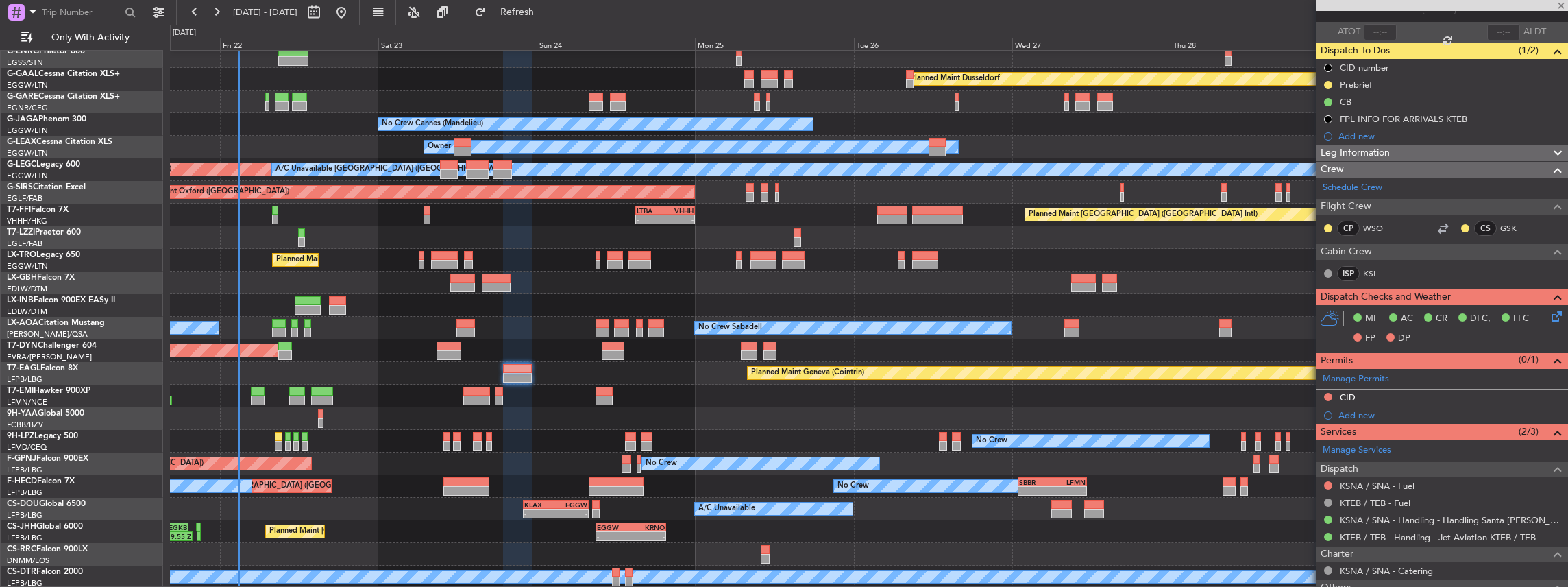
type input "+00:15"
type input "4"
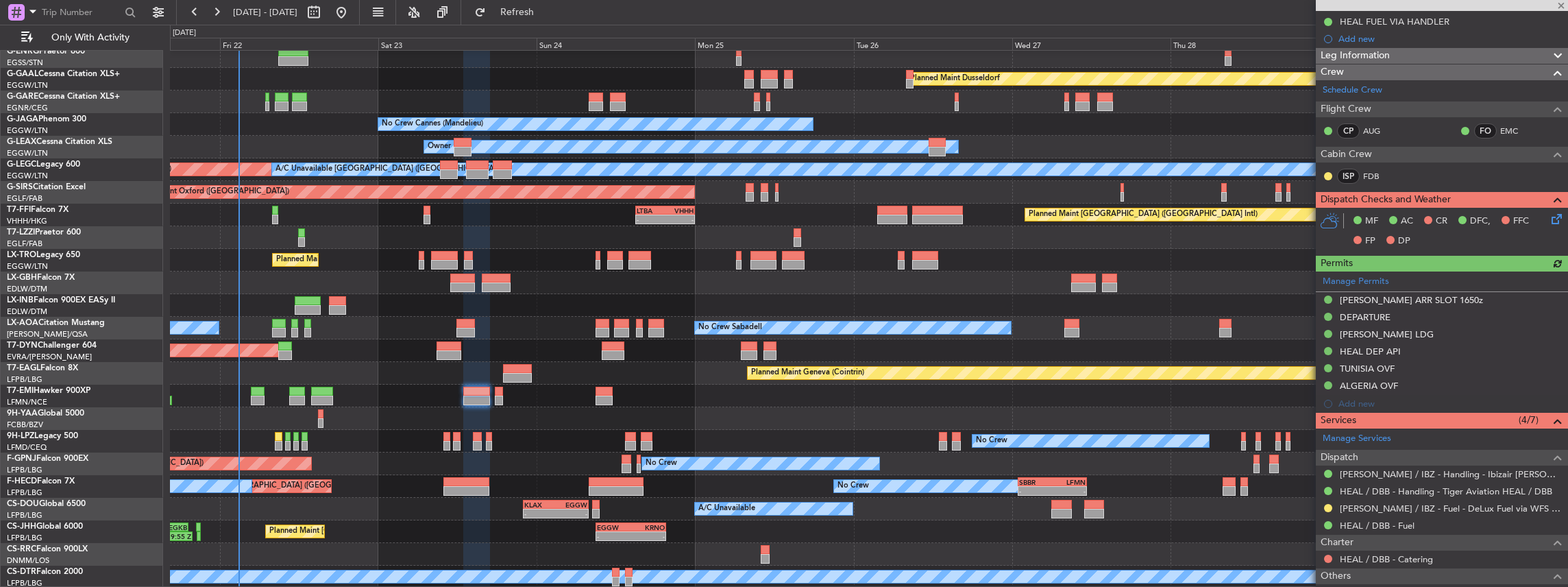
scroll to position [229, 0]
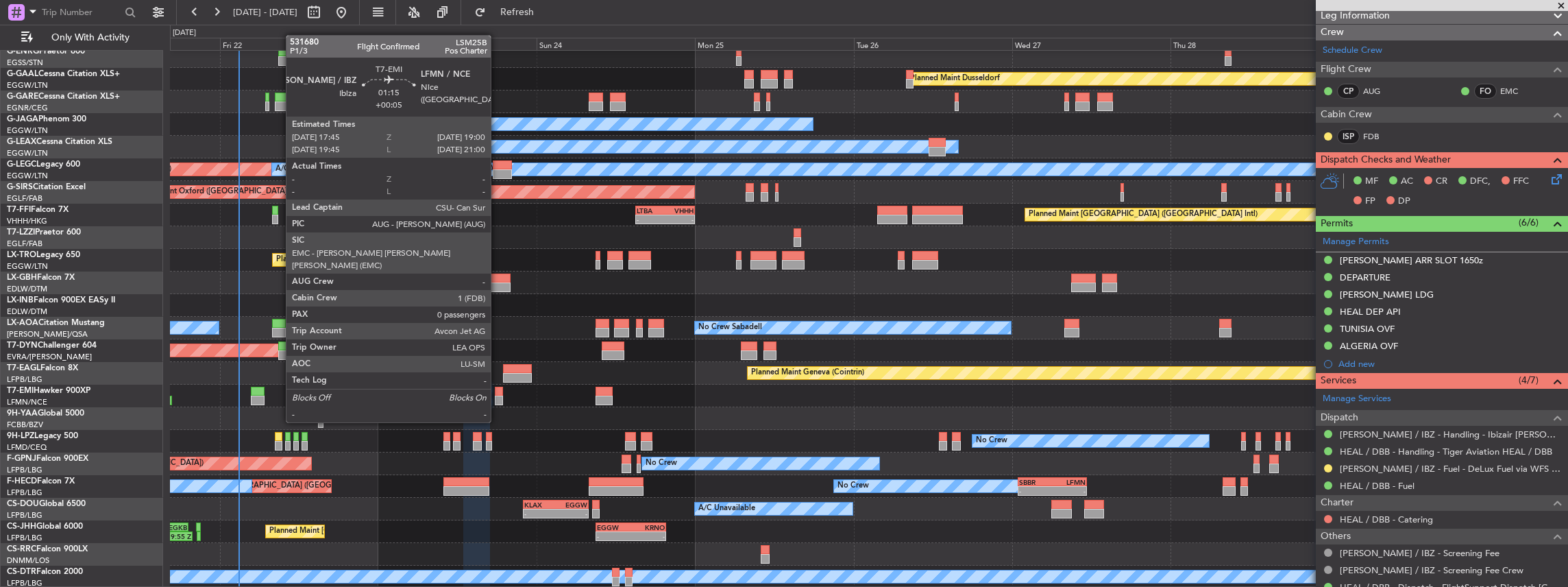
click at [498, 397] on div at bounding box center [499, 400] width 9 height 10
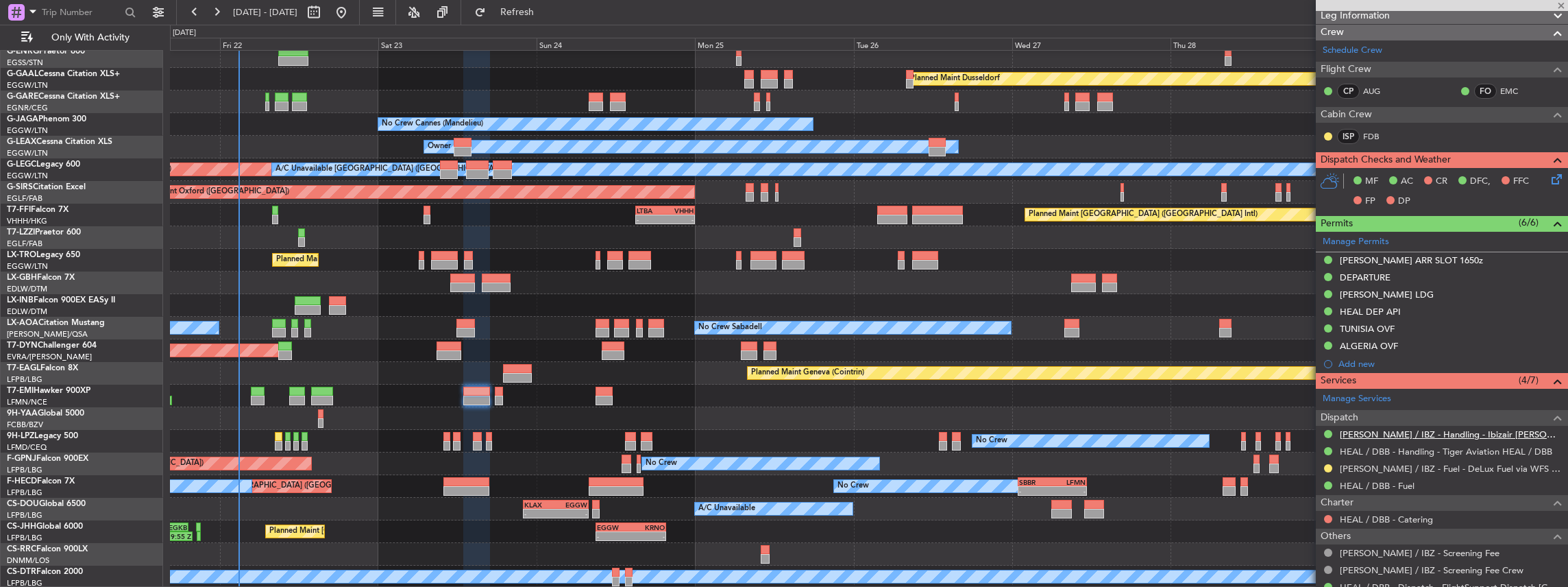
type input "+00:05"
type input "0"
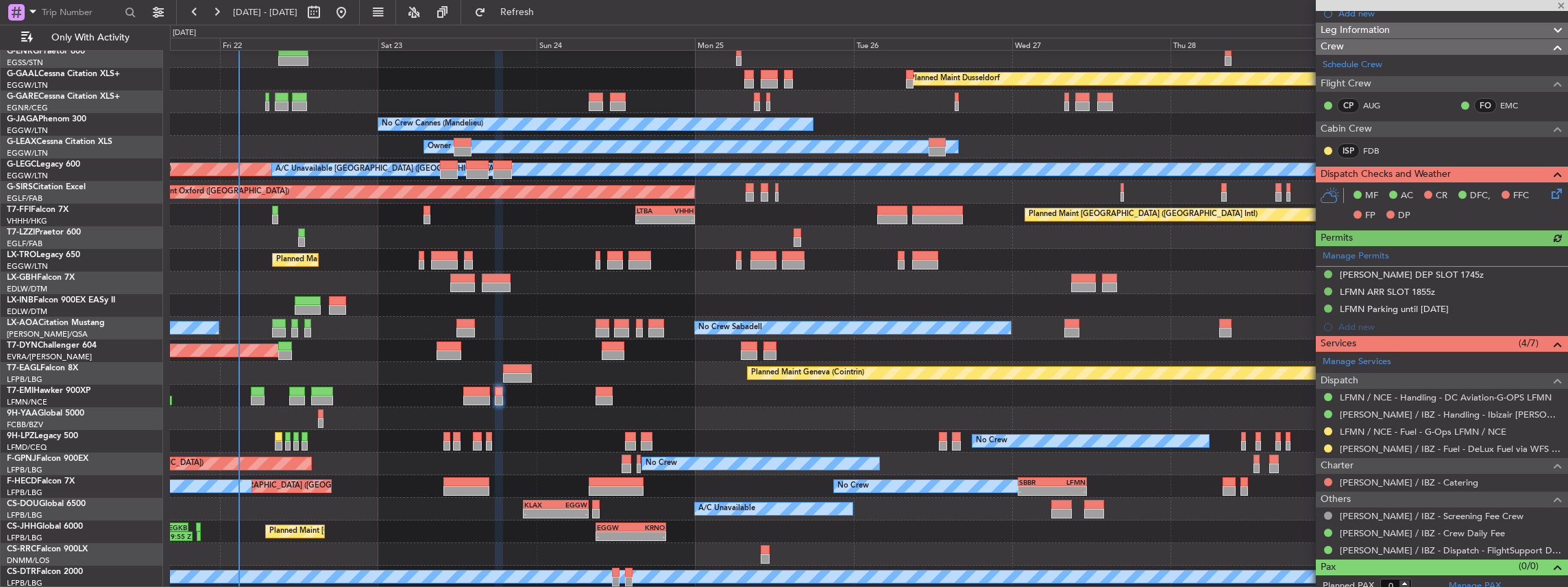
scroll to position [183, 0]
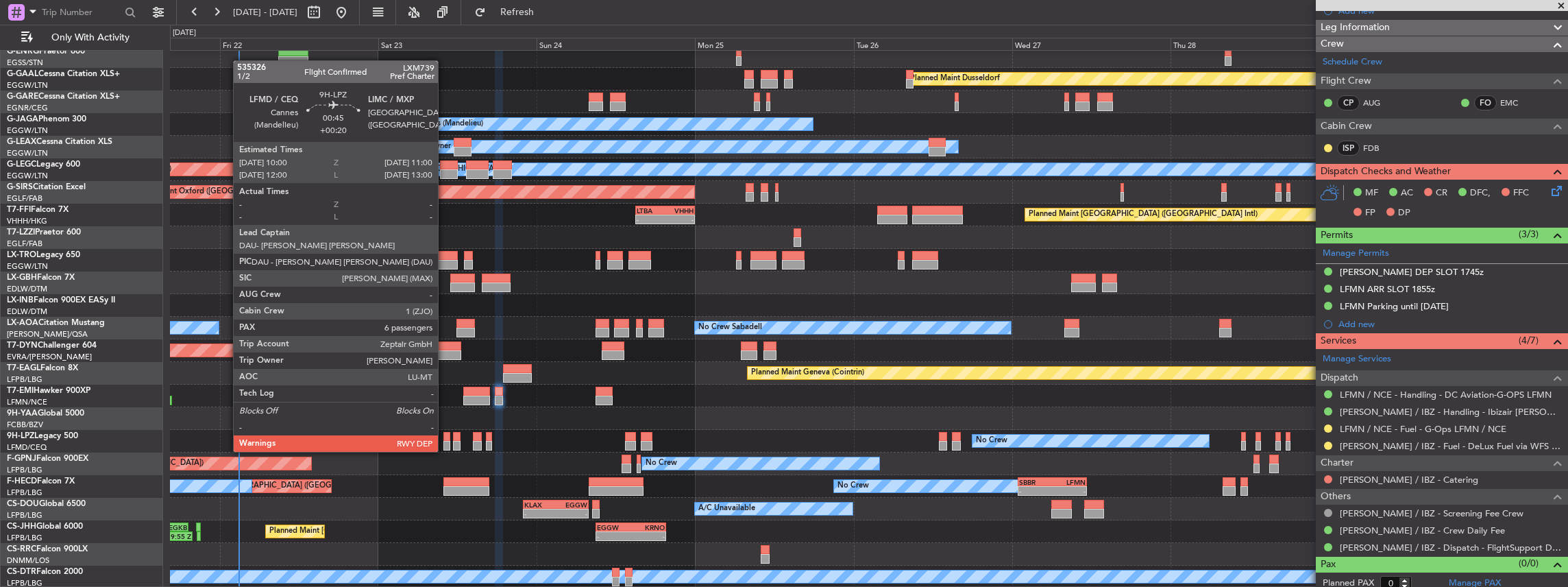
click at [445, 439] on div at bounding box center [446, 437] width 7 height 10
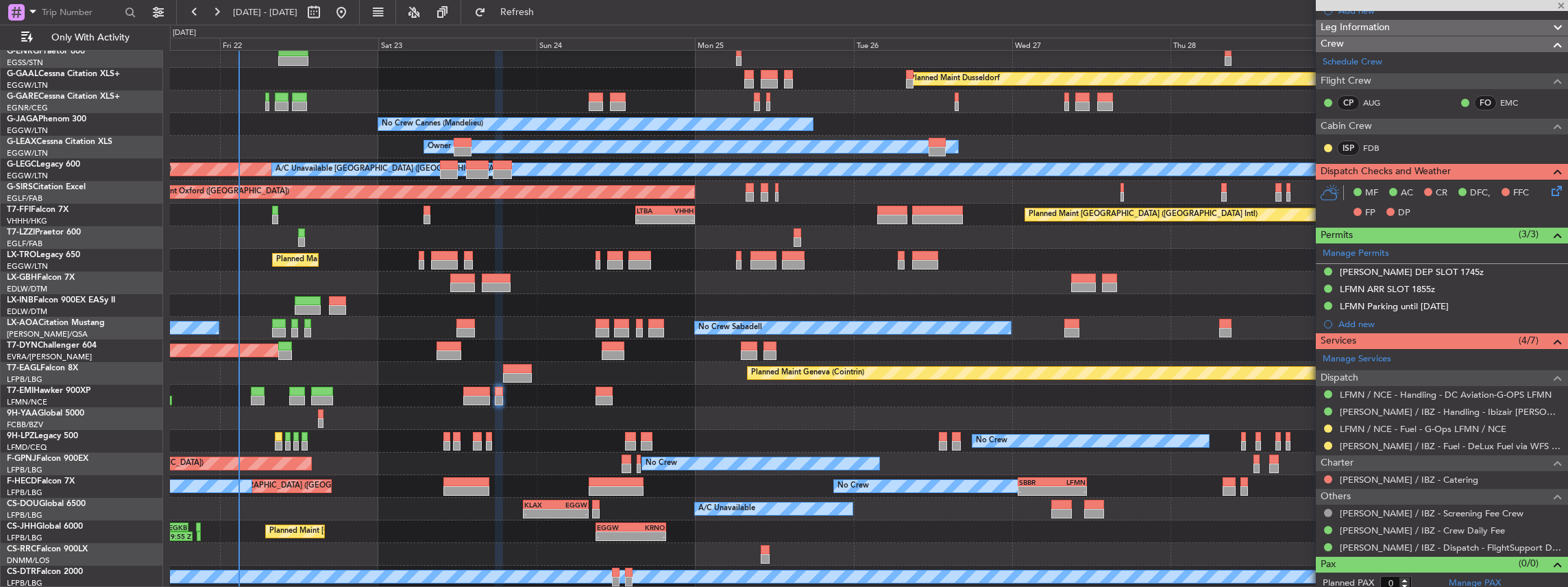
type input "+00:20"
type input "6"
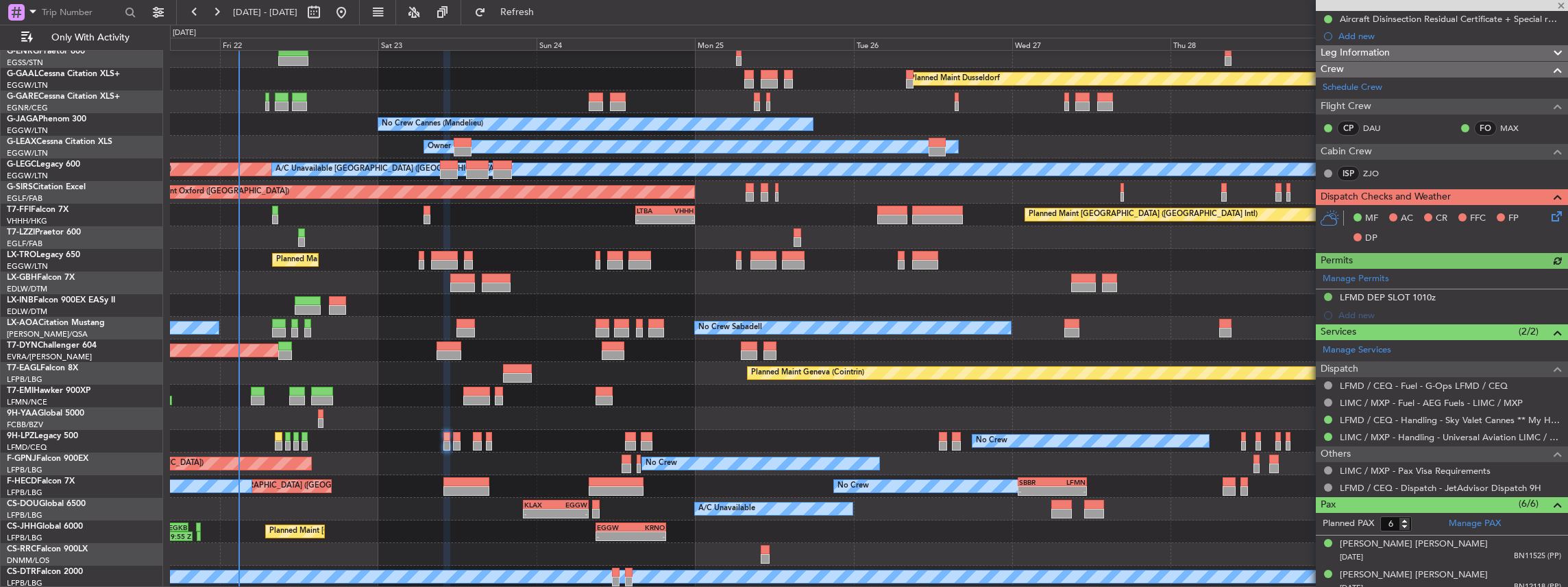
scroll to position [229, 0]
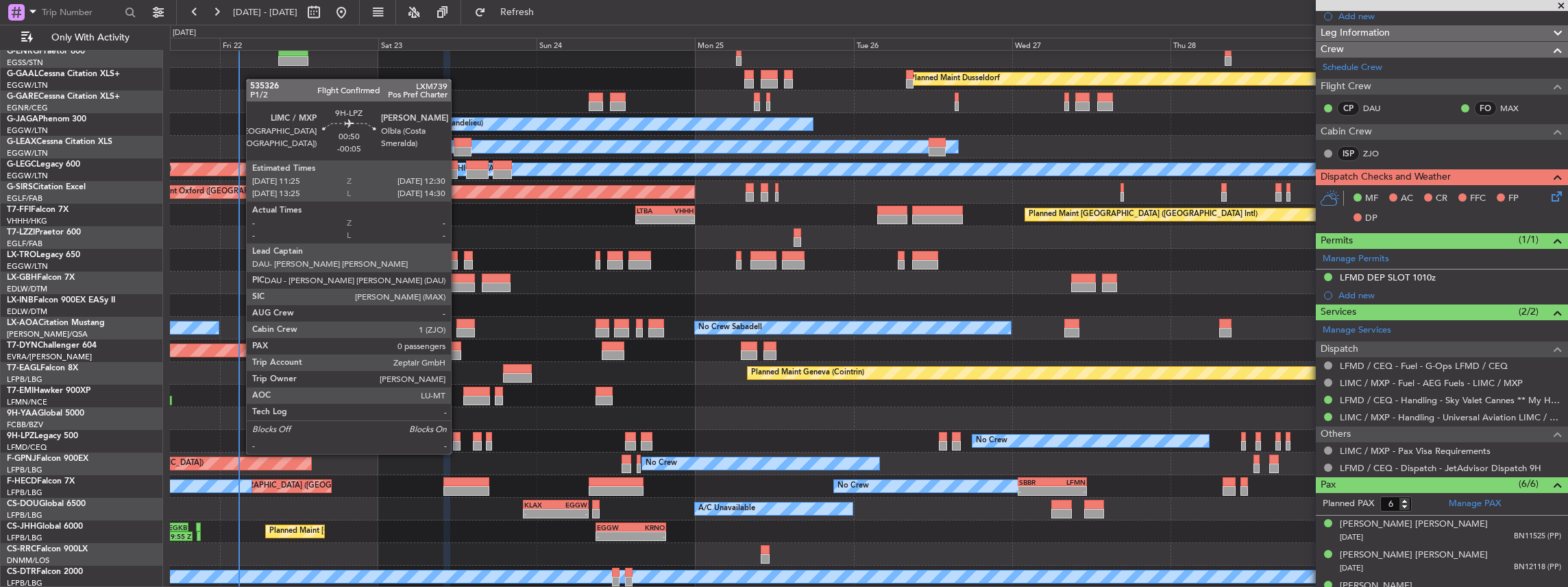
click at [458, 440] on div at bounding box center [457, 445] width 8 height 10
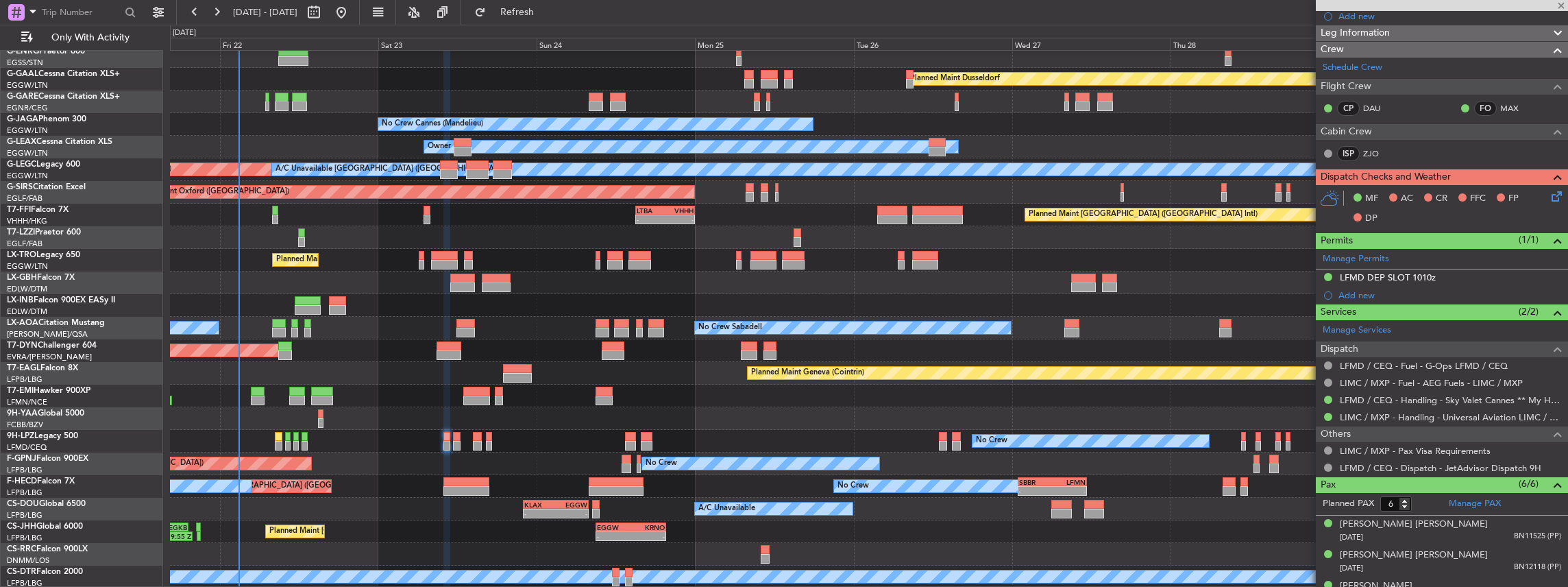
type input "-00:05"
type input "0"
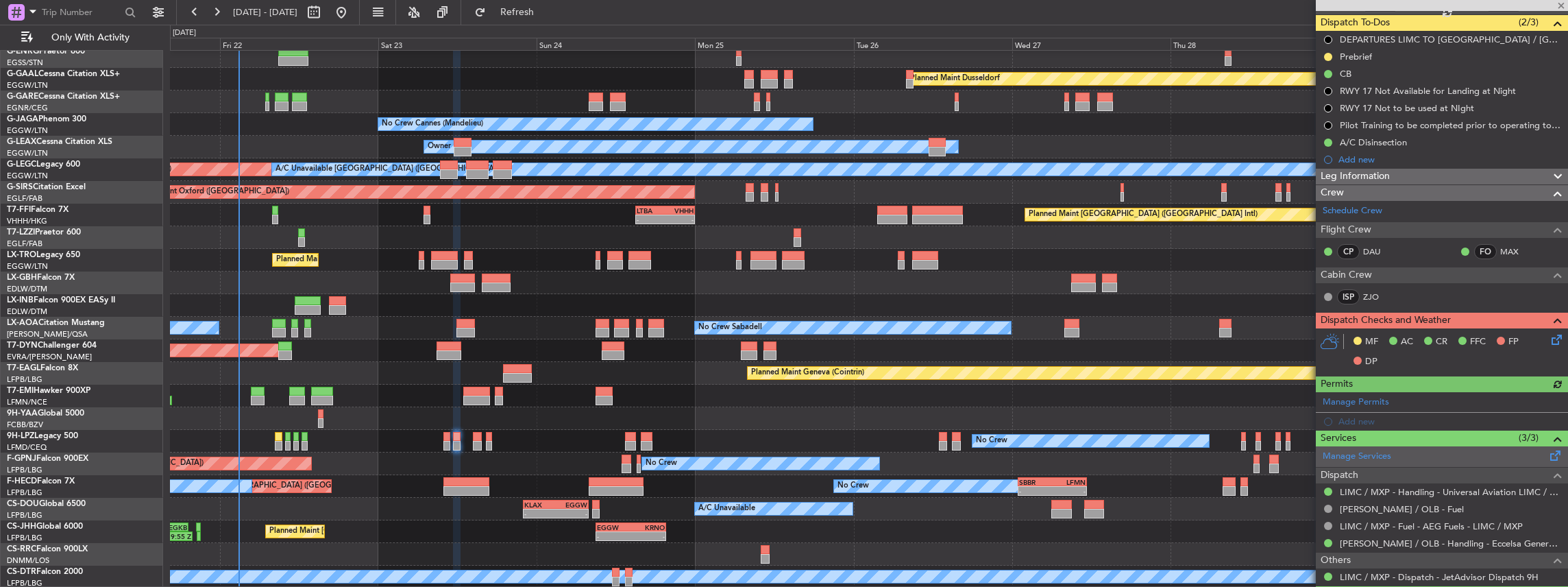
scroll to position [137, 0]
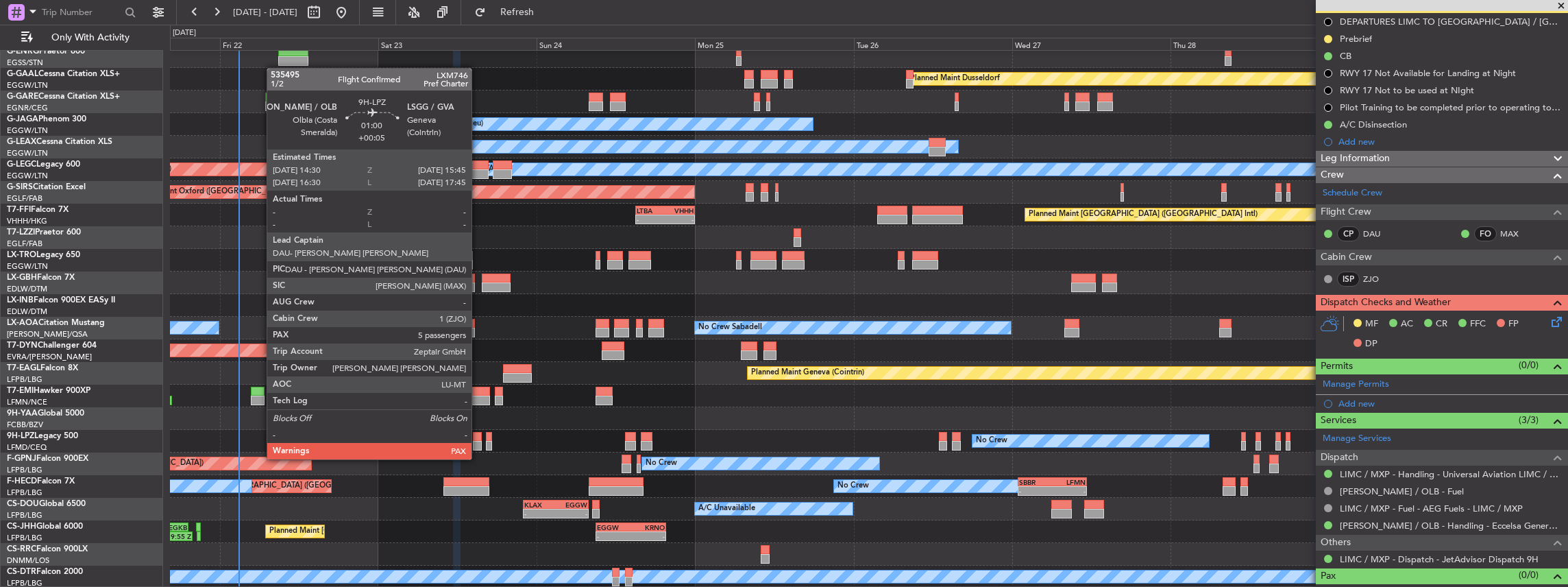
click at [478, 445] on div at bounding box center [476, 445] width 9 height 10
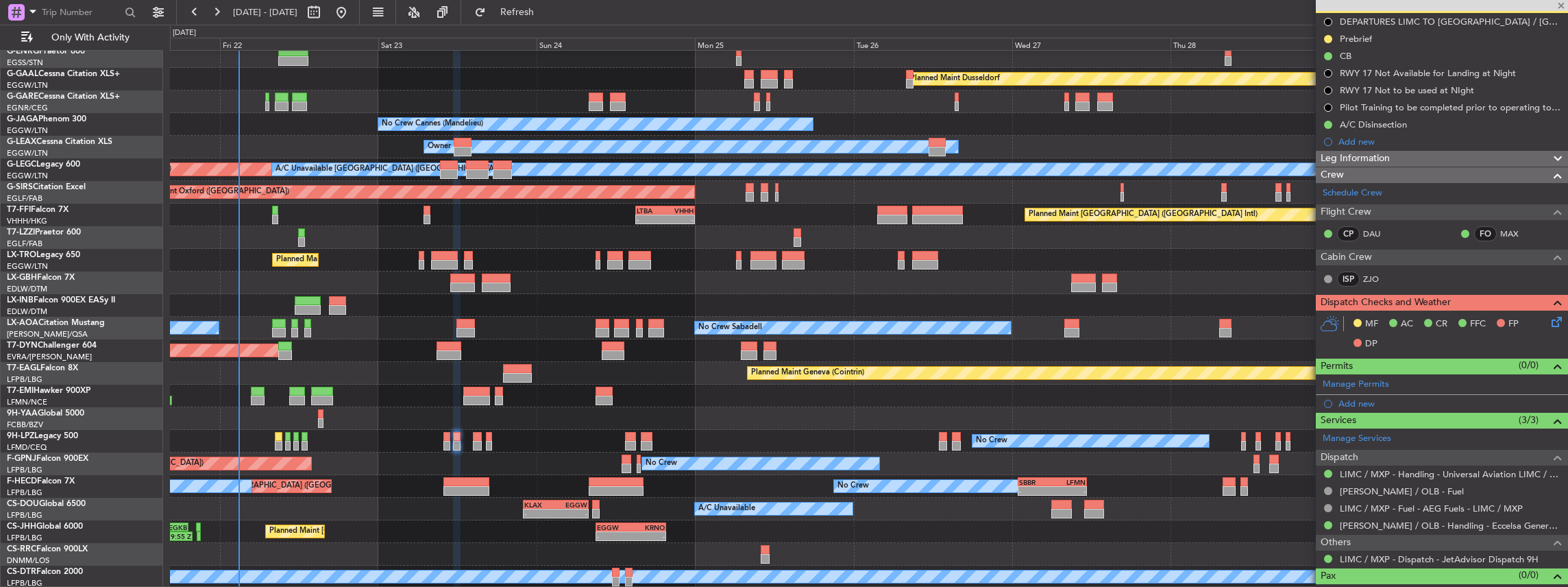
type input "+00:05"
type input "6"
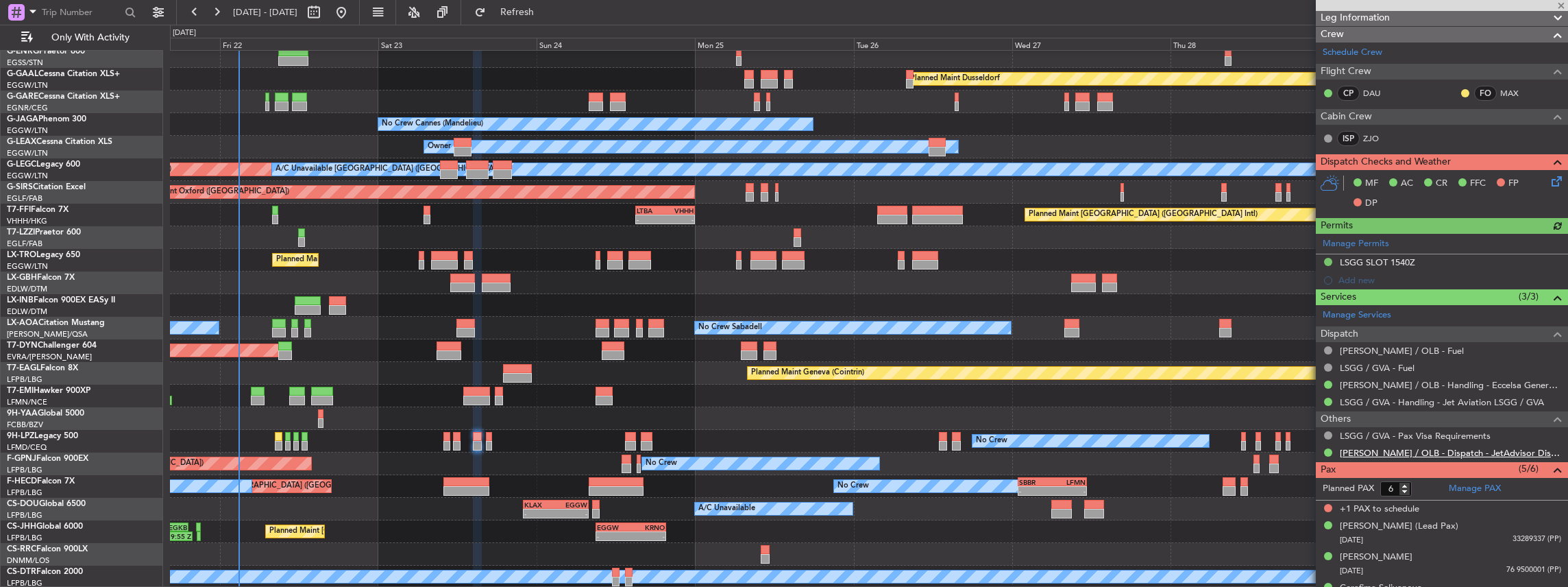
scroll to position [229, 0]
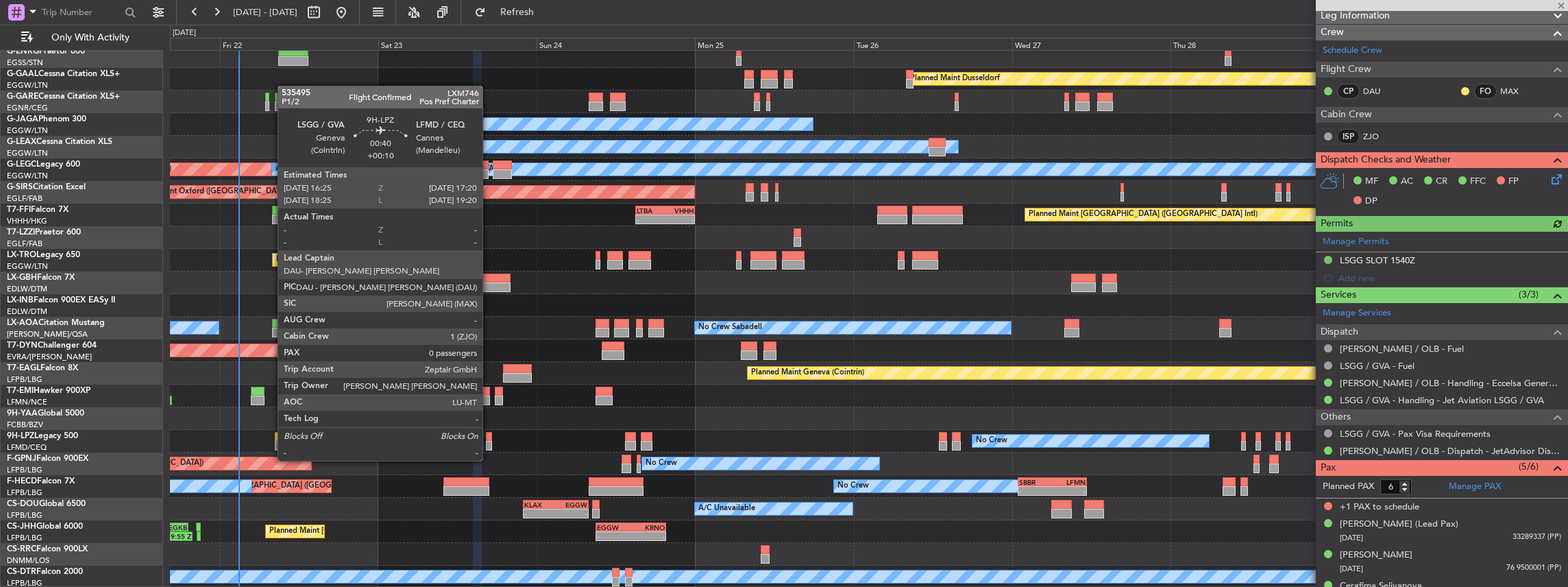
click at [489, 447] on div at bounding box center [489, 445] width 6 height 10
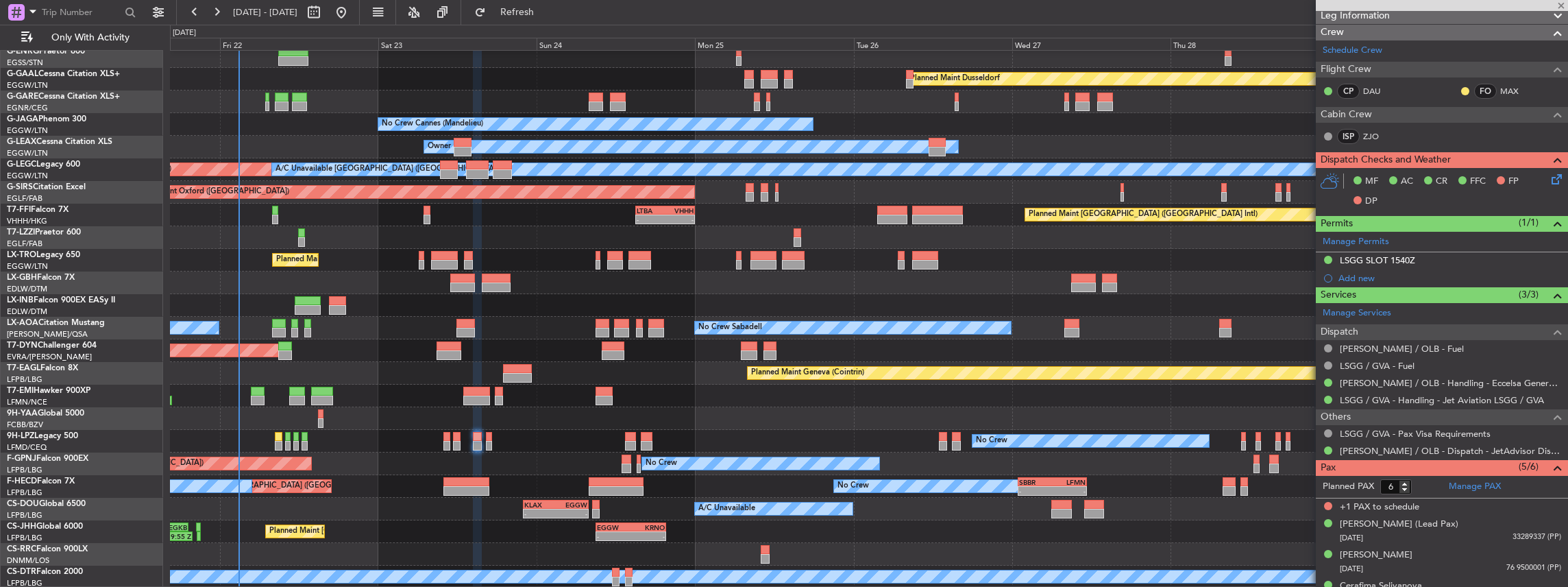
type input "+00:10"
type input "0"
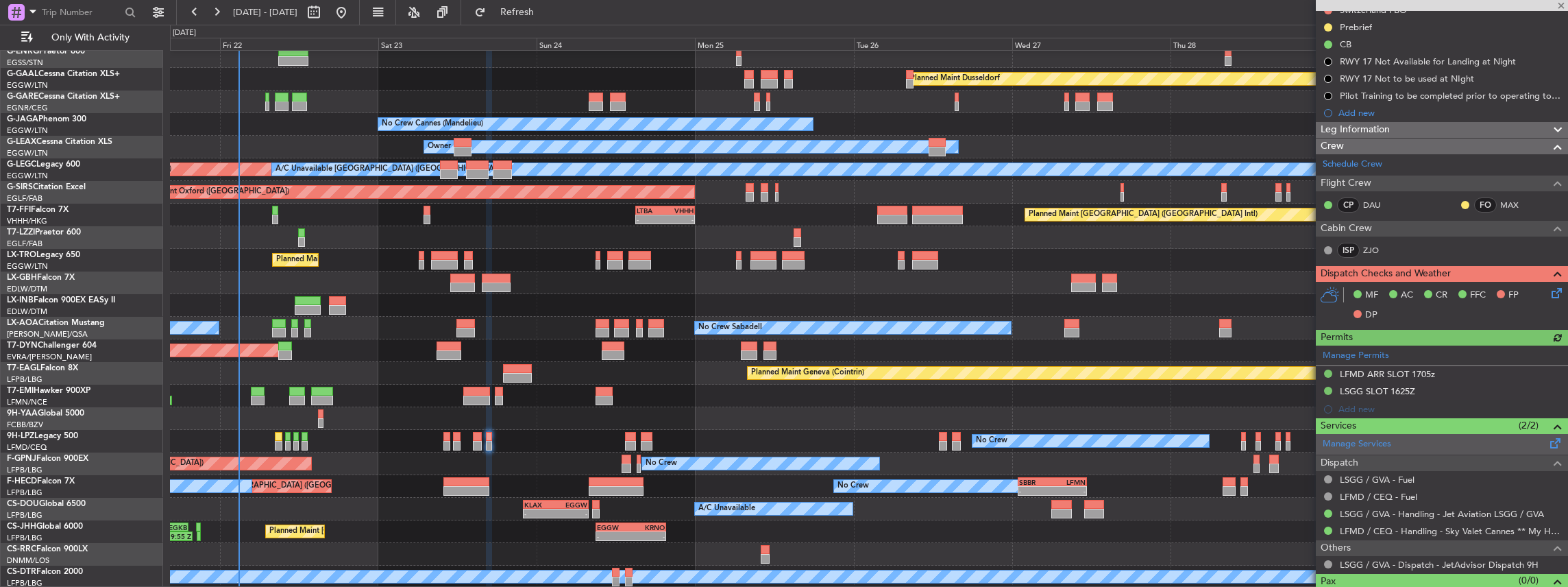
scroll to position [188, 0]
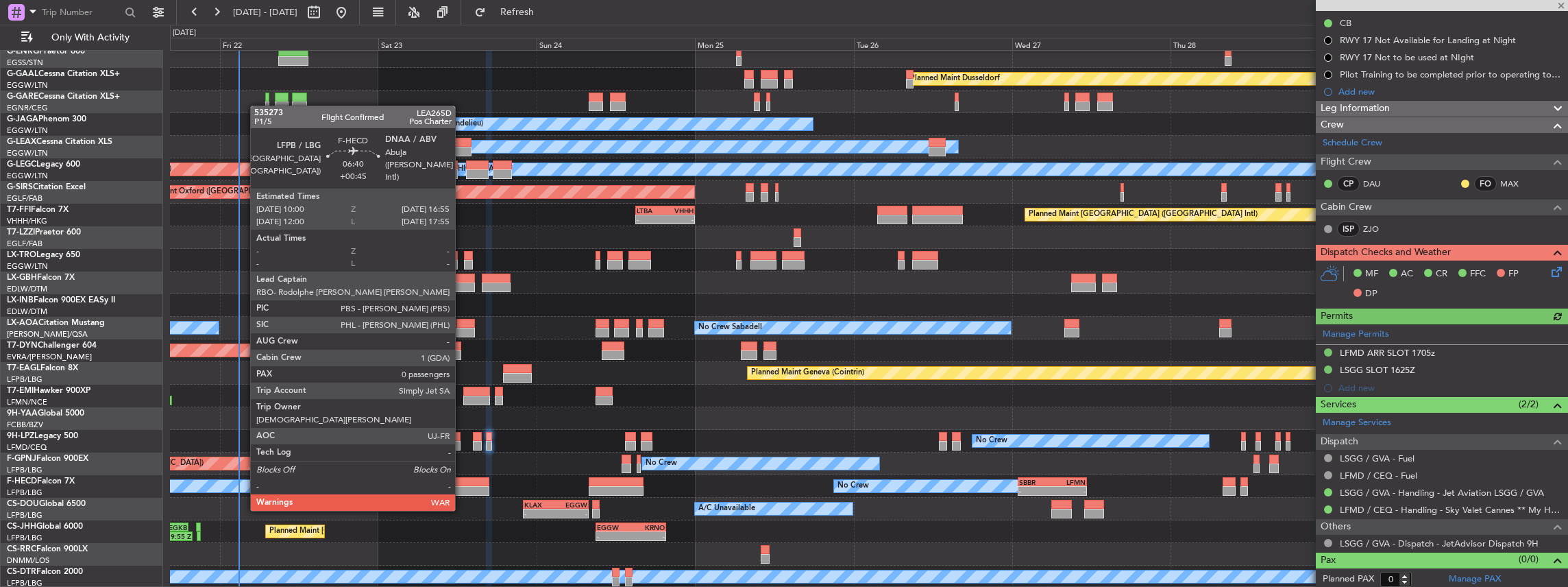
click at [462, 483] on div at bounding box center [466, 482] width 46 height 10
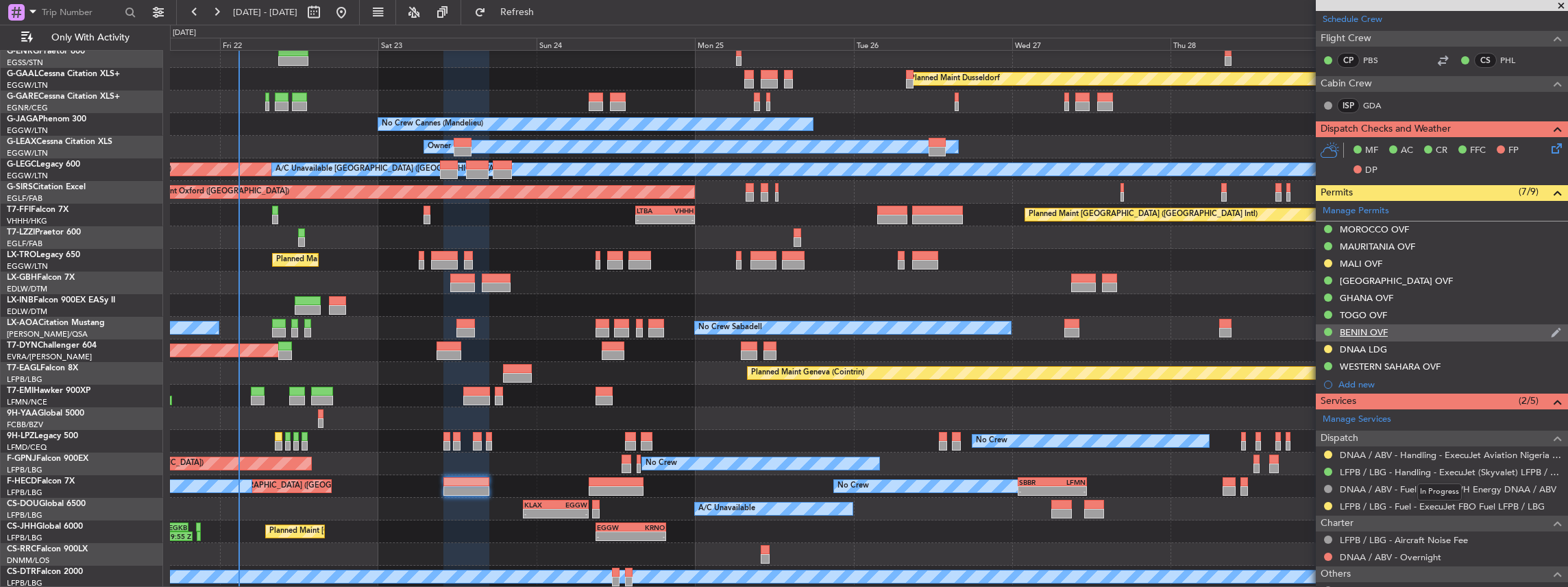
scroll to position [274, 0]
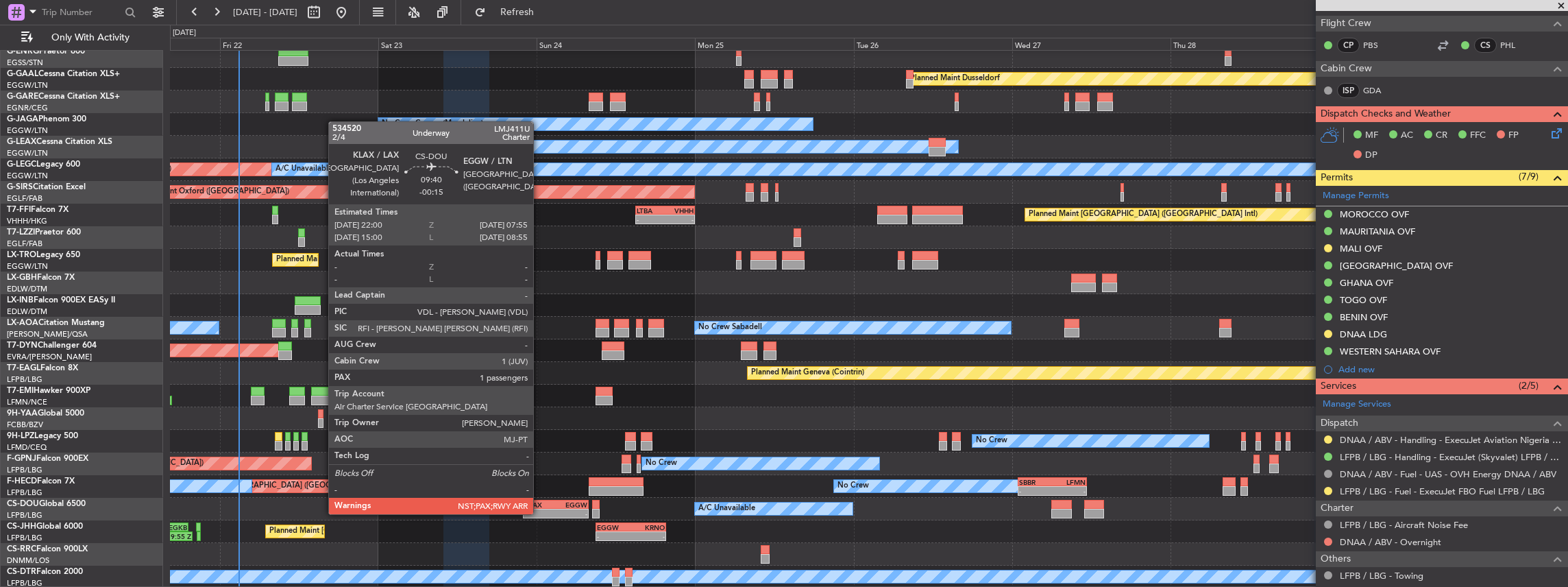
click at [540, 500] on div "KLAX" at bounding box center [540, 504] width 31 height 8
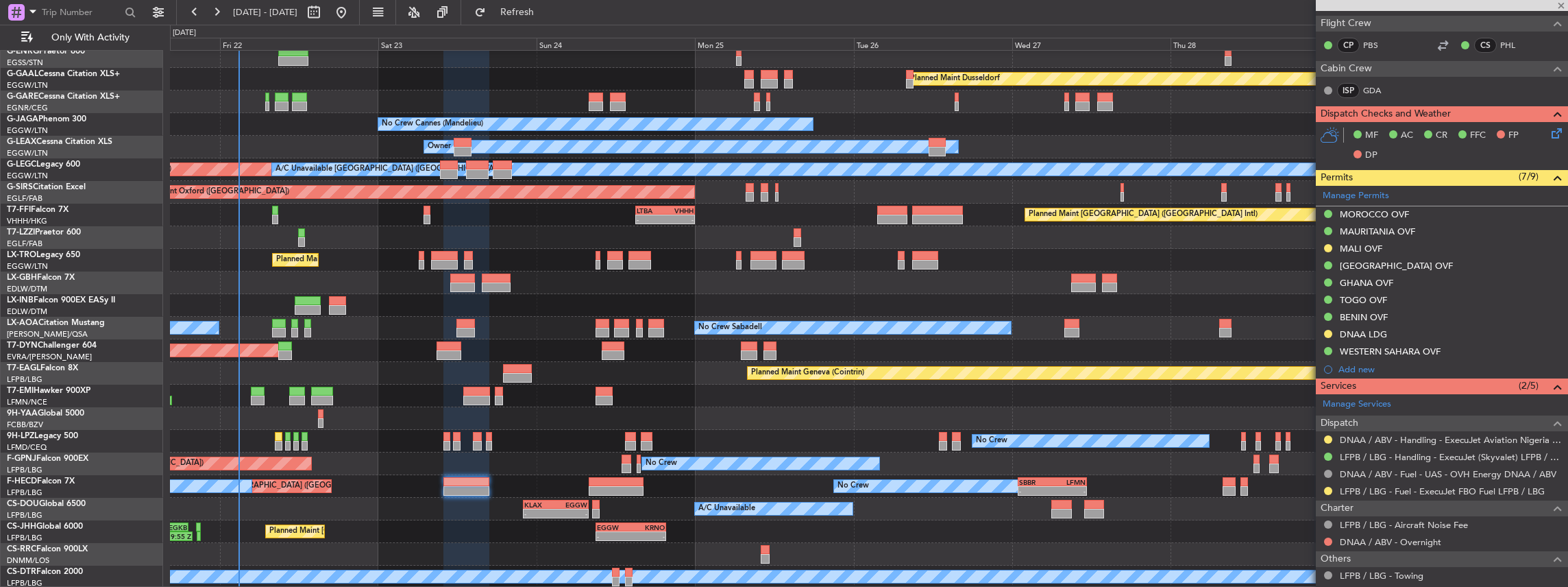
type input "-00:15"
type input "3"
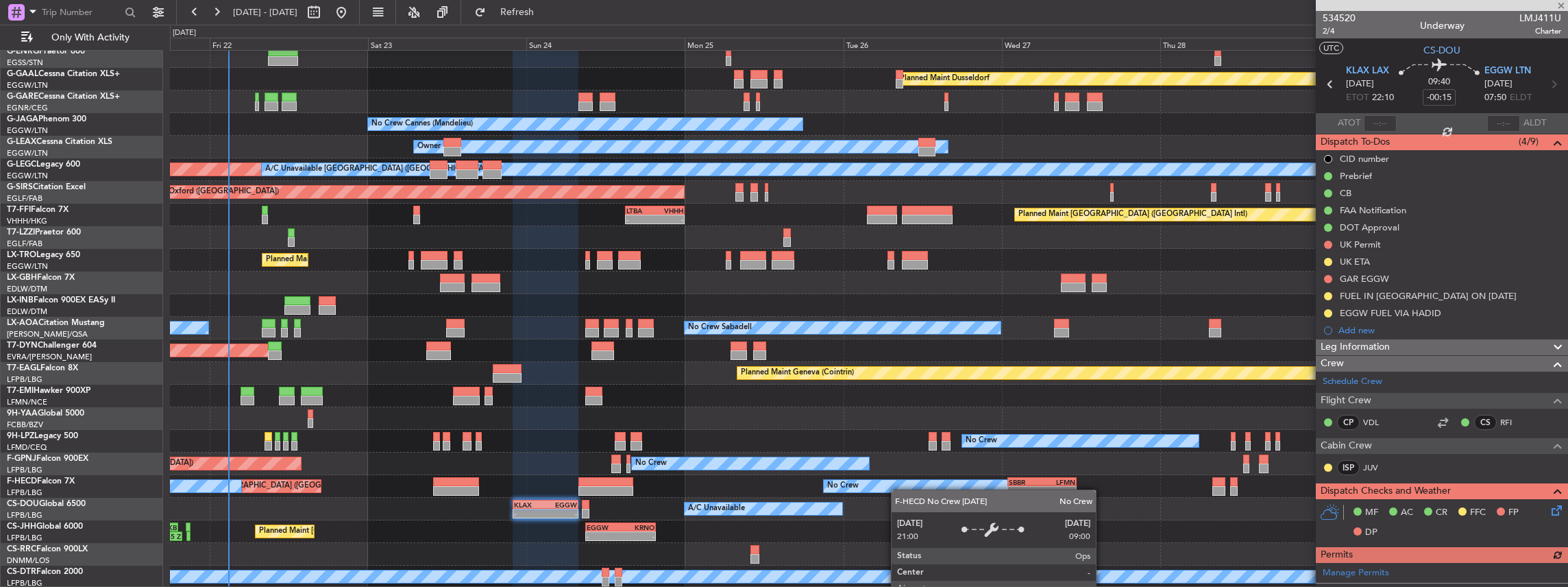
scroll to position [51, 0]
click at [898, 484] on div "Planned Maint Dusseldorf Unplanned Maint [PERSON_NAME] No Crew Cannes ([GEOGRAP…" at bounding box center [869, 294] width 1398 height 588
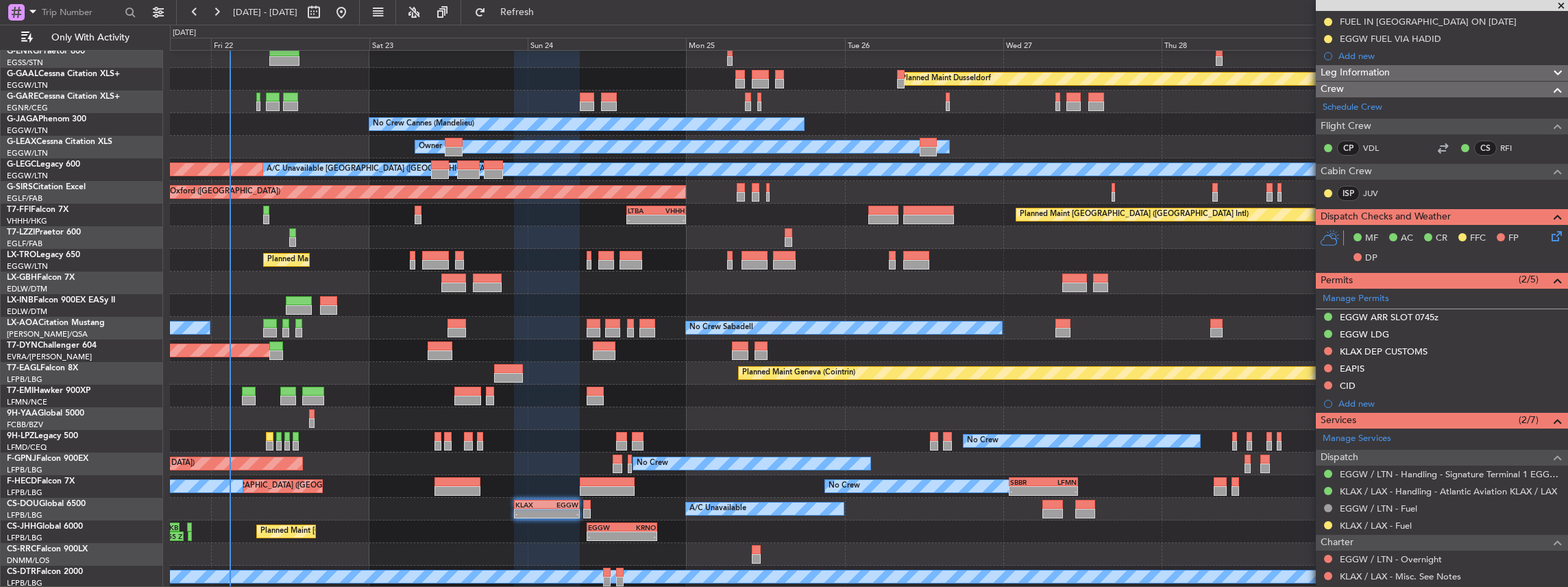
click at [870, 408] on div "Planned Maint Dusseldorf Unplanned Maint [PERSON_NAME] No Crew Cannes ([GEOGRAP…" at bounding box center [869, 294] width 1398 height 588
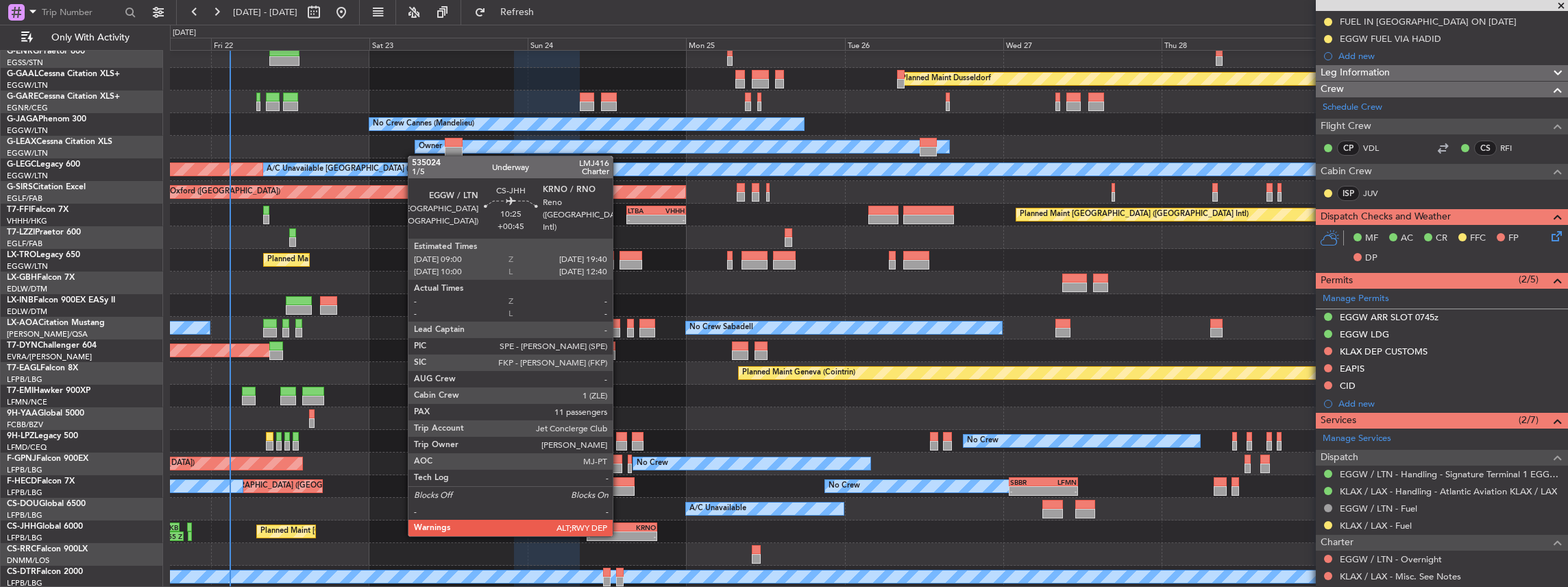
click at [620, 535] on div "-" at bounding box center [604, 536] width 34 height 8
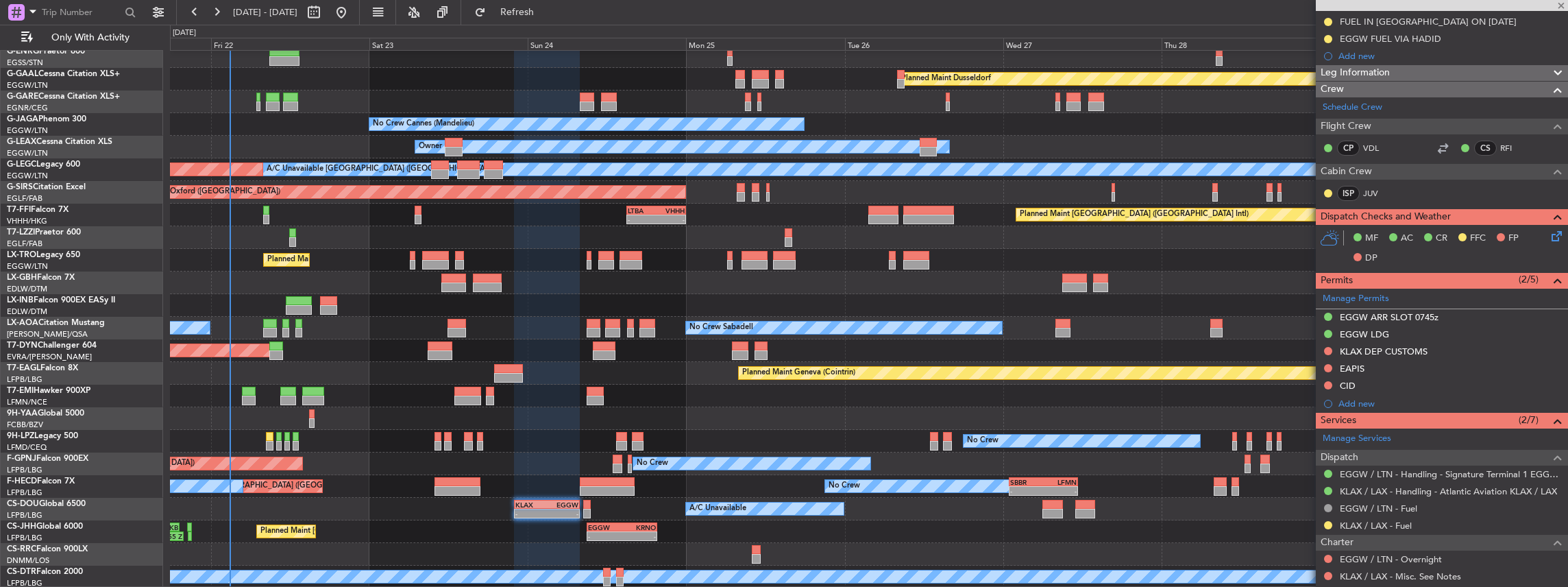
type input "+00:45"
type input "11"
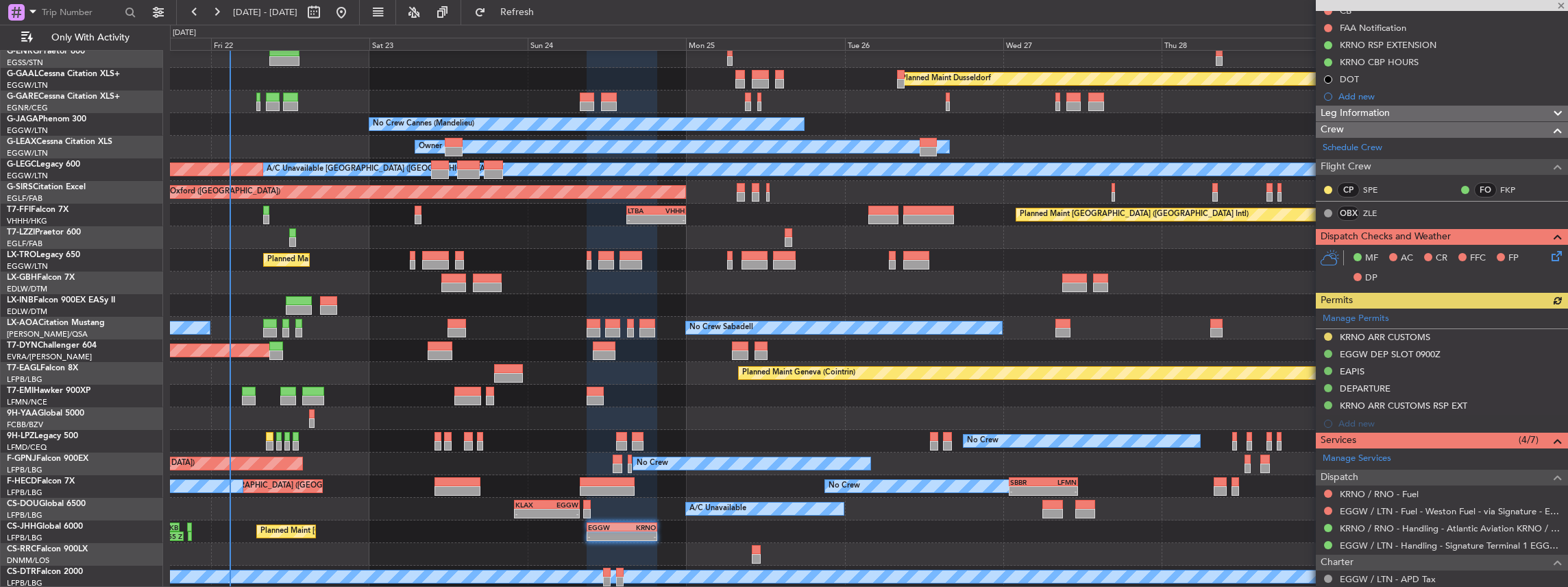
scroll to position [229, 0]
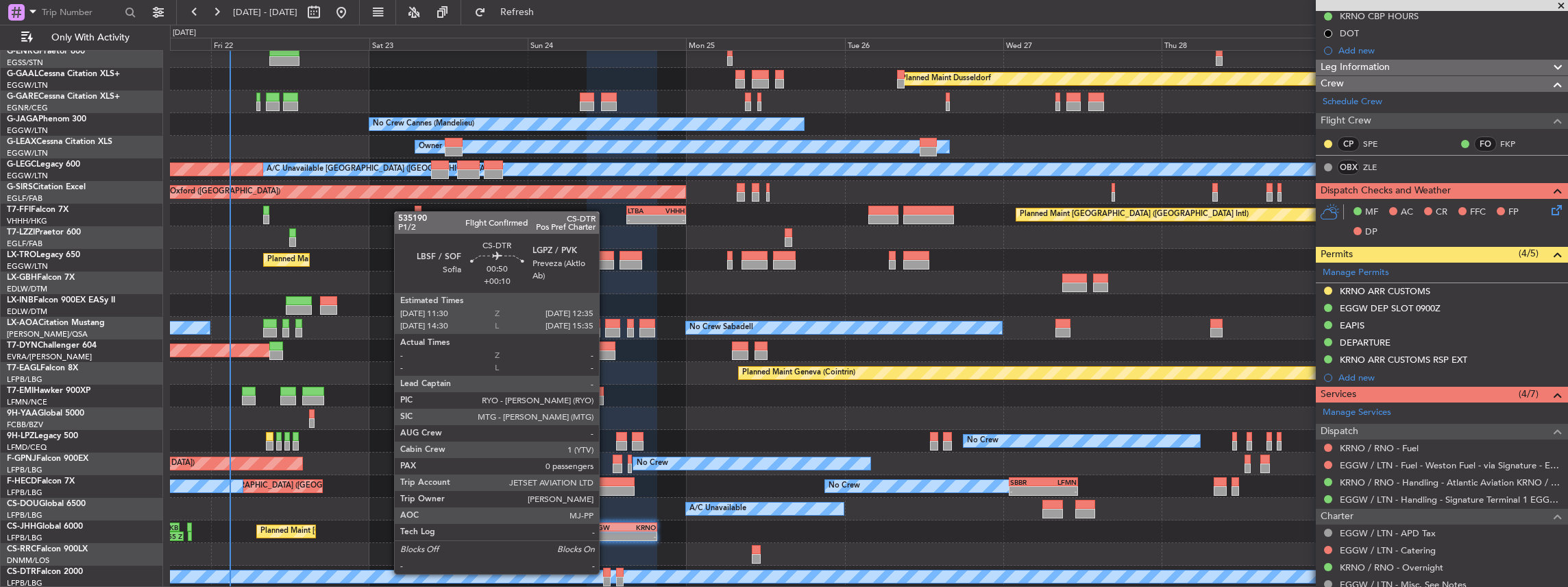
click at [606, 572] on div at bounding box center [607, 572] width 8 height 10
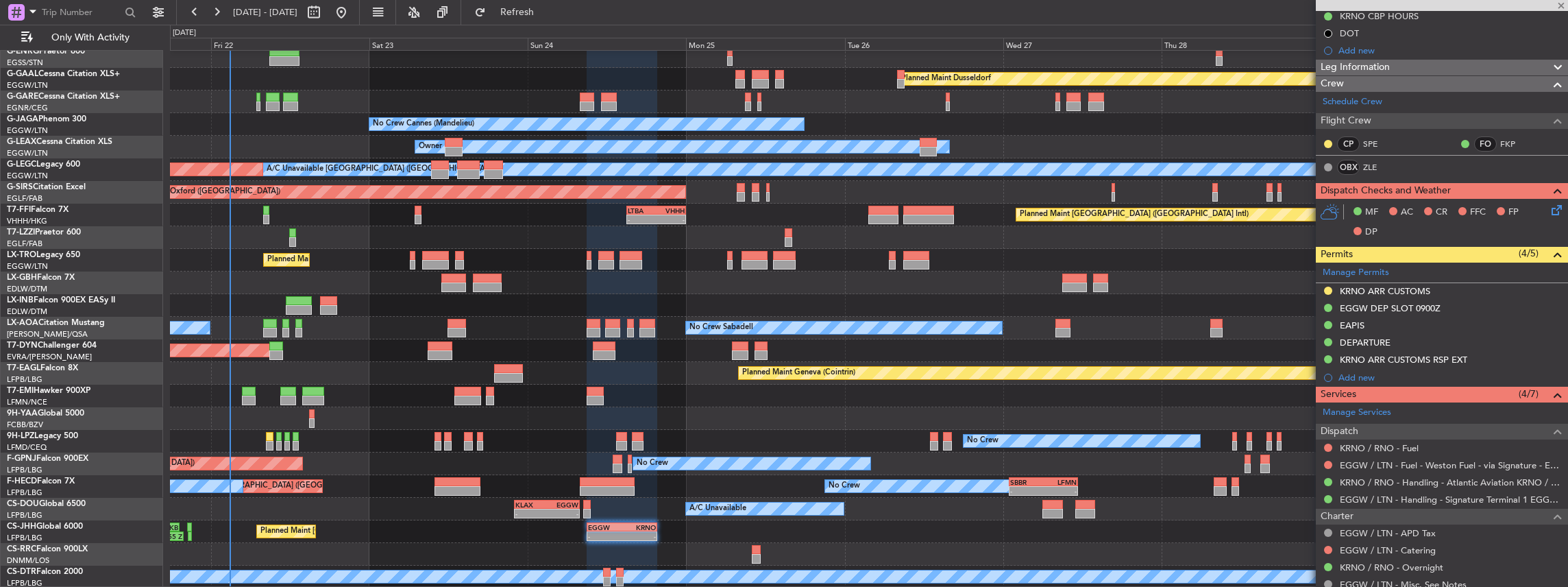
type input "+00:10"
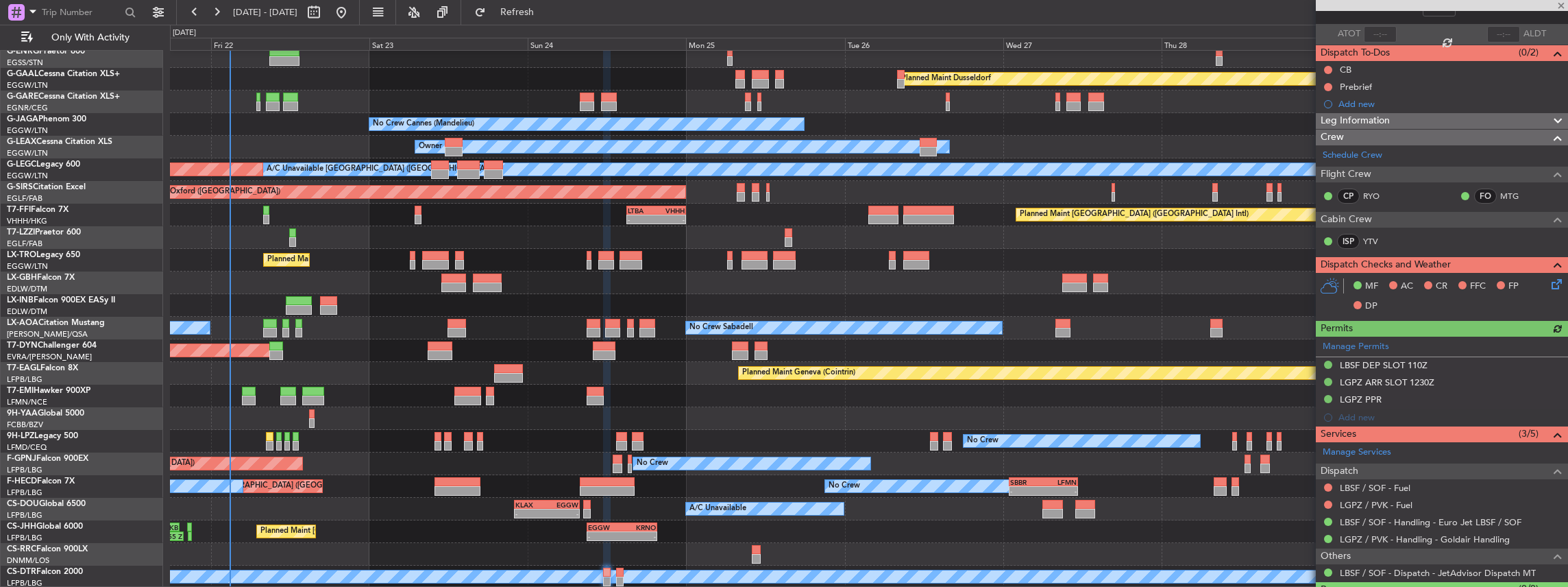
scroll to position [91, 0]
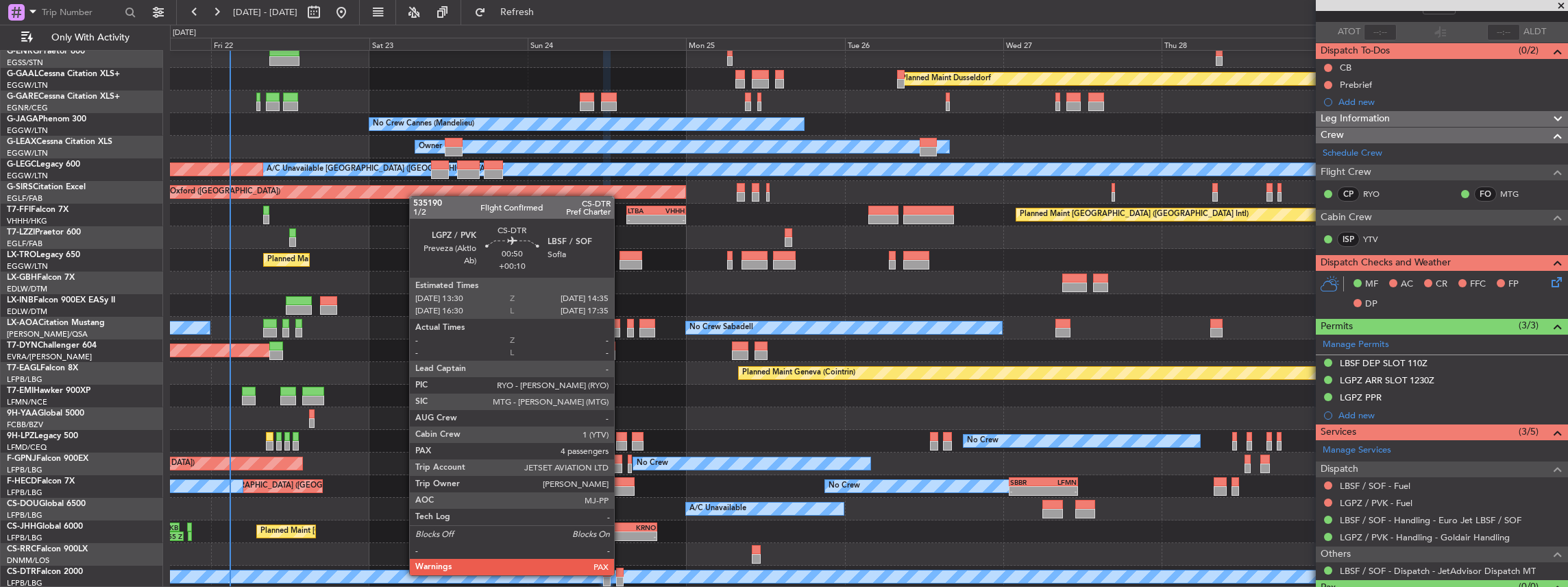
click at [621, 574] on div at bounding box center [620, 572] width 8 height 10
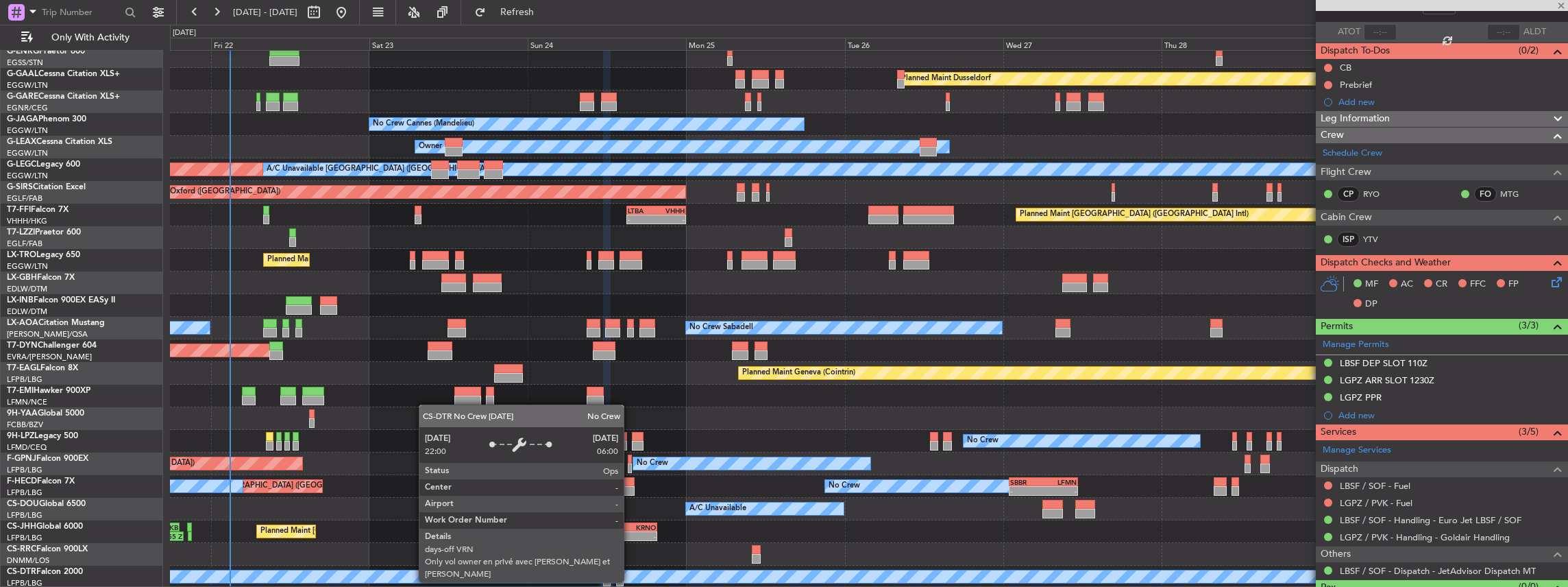
type input "4"
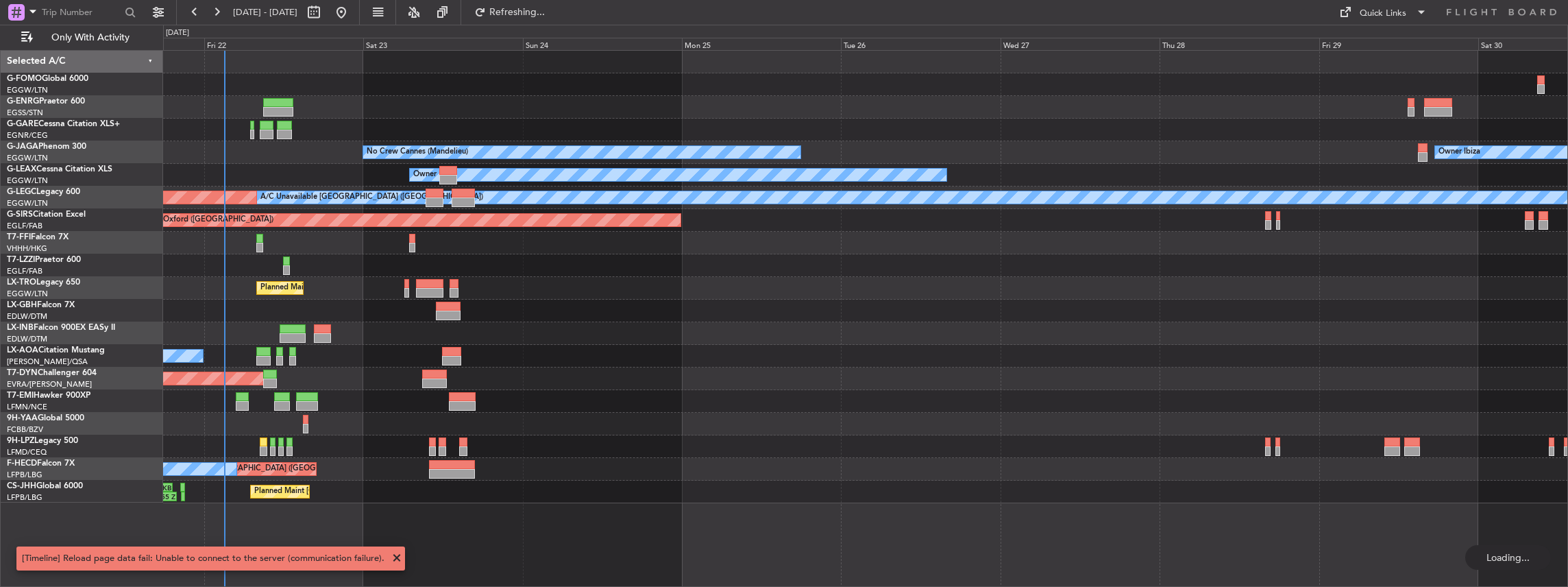
scroll to position [0, 0]
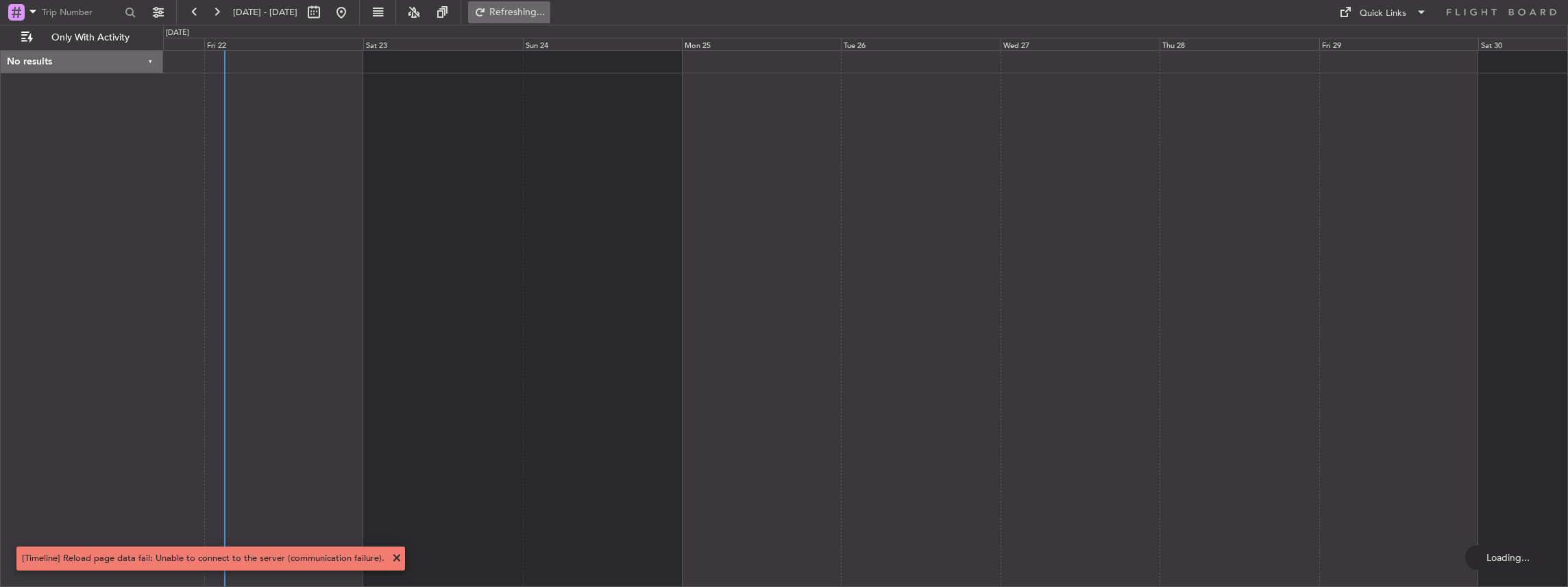
click at [532, 11] on button "Refreshing..." at bounding box center [509, 12] width 82 height 21
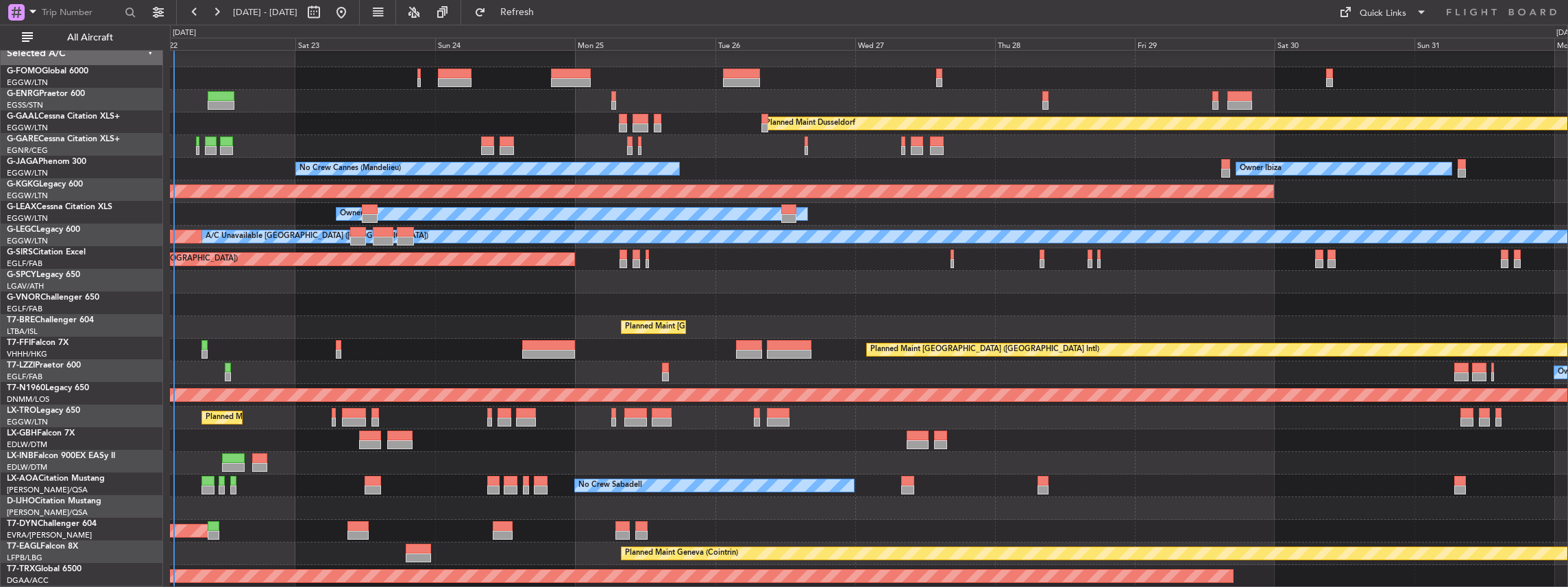
scroll to position [4, 0]
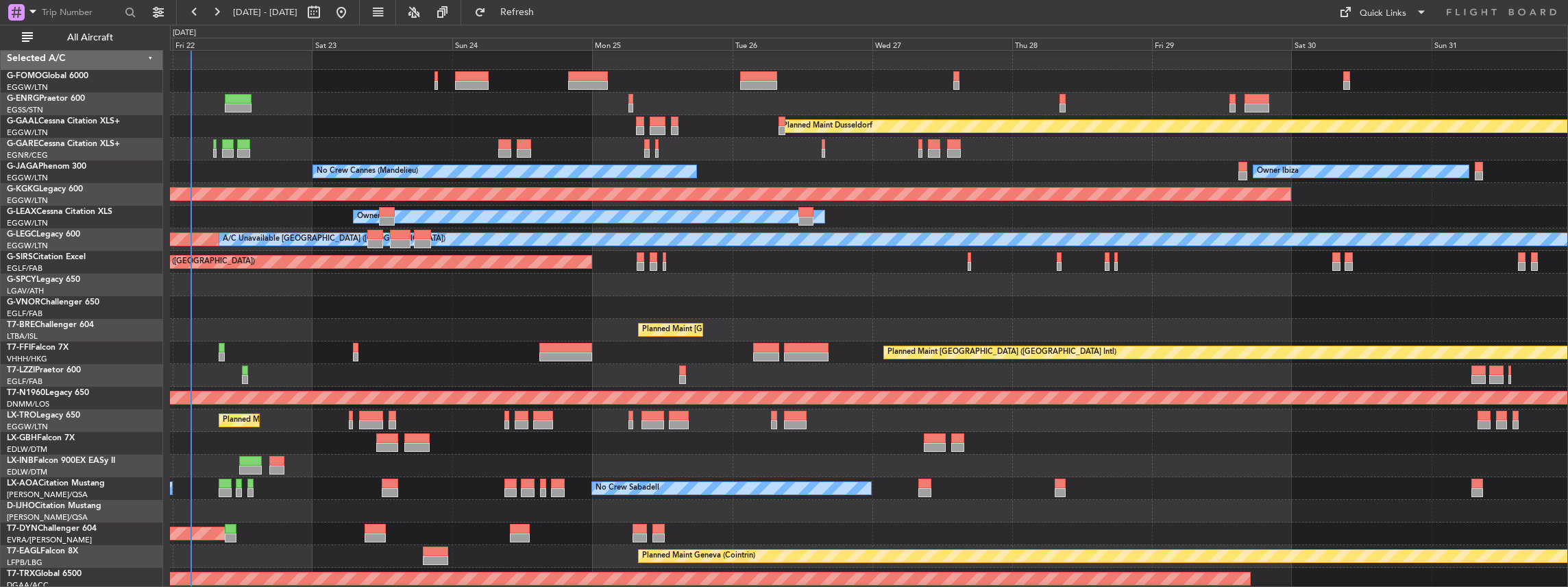
click at [722, 462] on div "Planned Maint Geneva (Cointrin)" at bounding box center [869, 465] width 1398 height 22
click at [107, 36] on span "All Aircraft" at bounding box center [91, 38] width 109 height 10
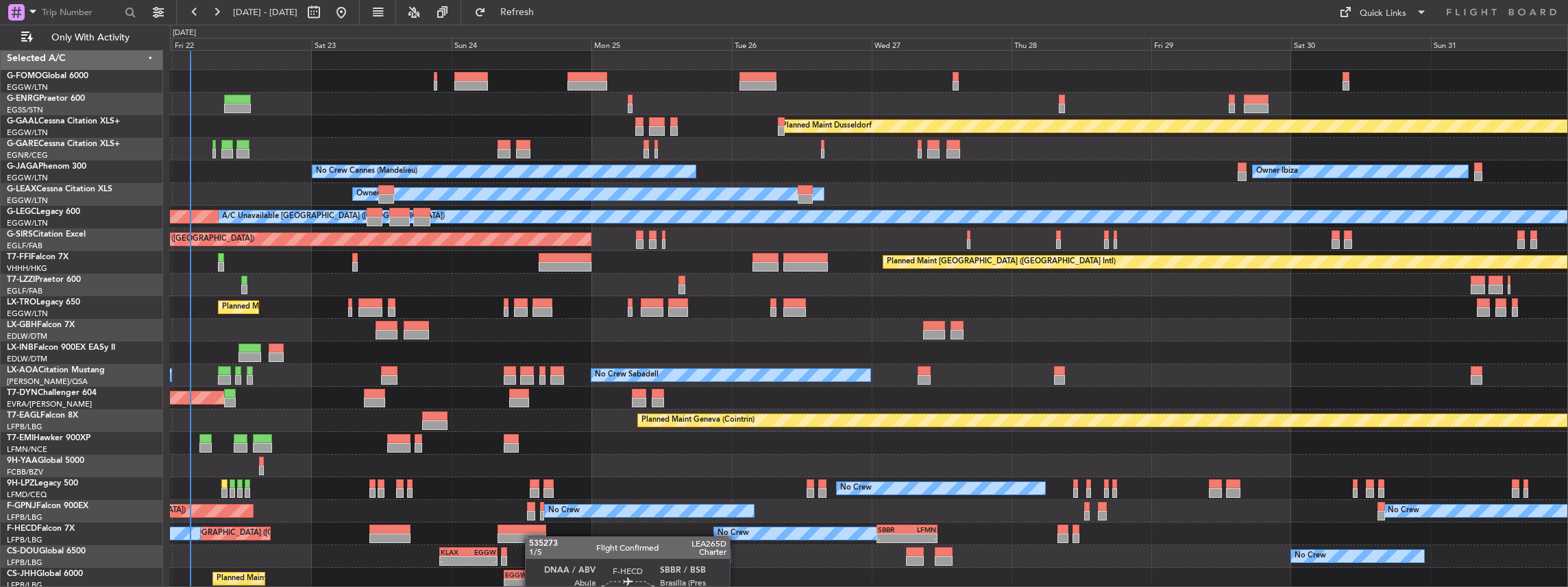
scroll to position [37, 0]
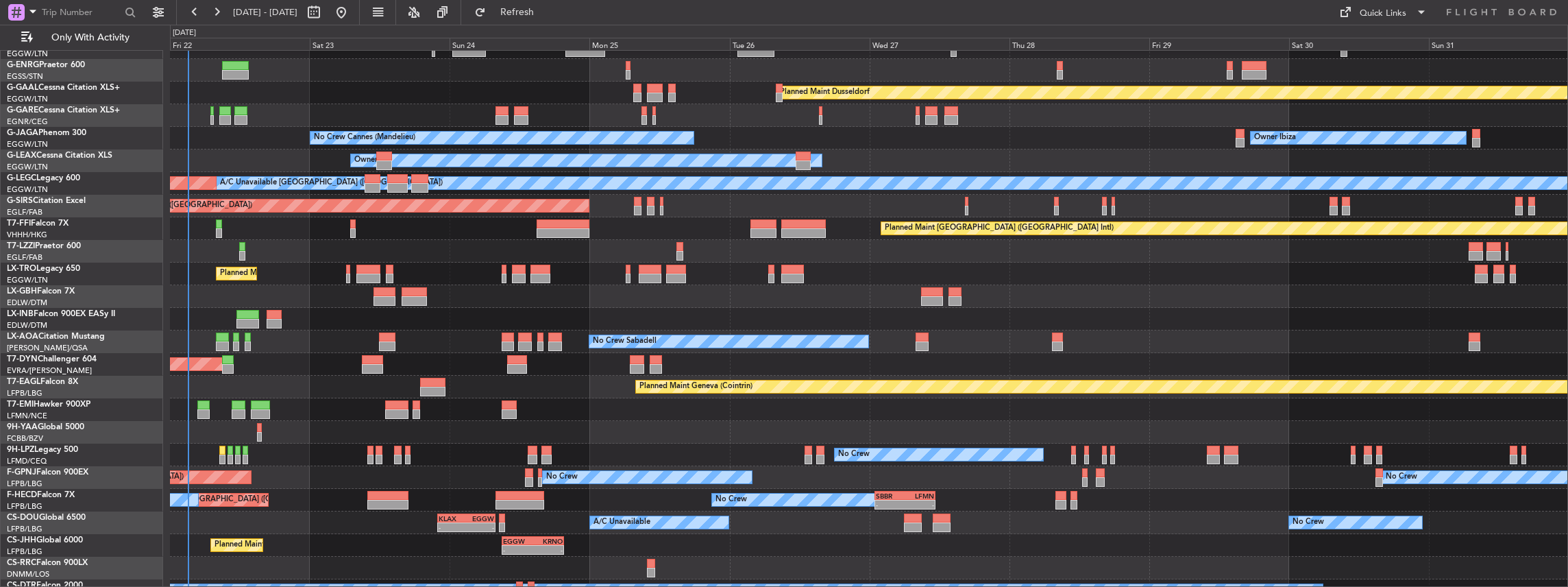
click at [530, 509] on div "No Crew Planned Maint Paris (Le Bourget) No Crew - - SBBR 01:00 Z LFMN 11:25 Z …" at bounding box center [869, 500] width 1398 height 22
click at [533, 558] on div "Planned Maint [GEOGRAPHIC_DATA] ([GEOGRAPHIC_DATA])" at bounding box center [869, 567] width 1398 height 22
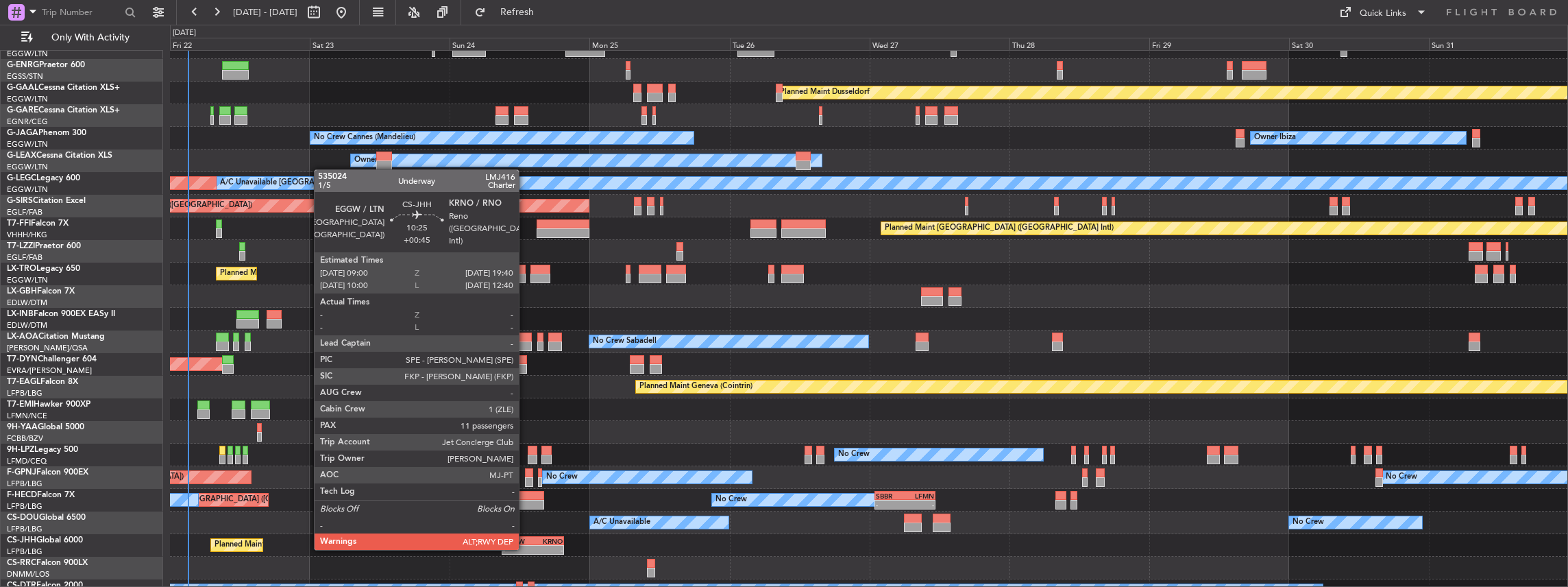
click at [525, 549] on div "-" at bounding box center [517, 550] width 30 height 8
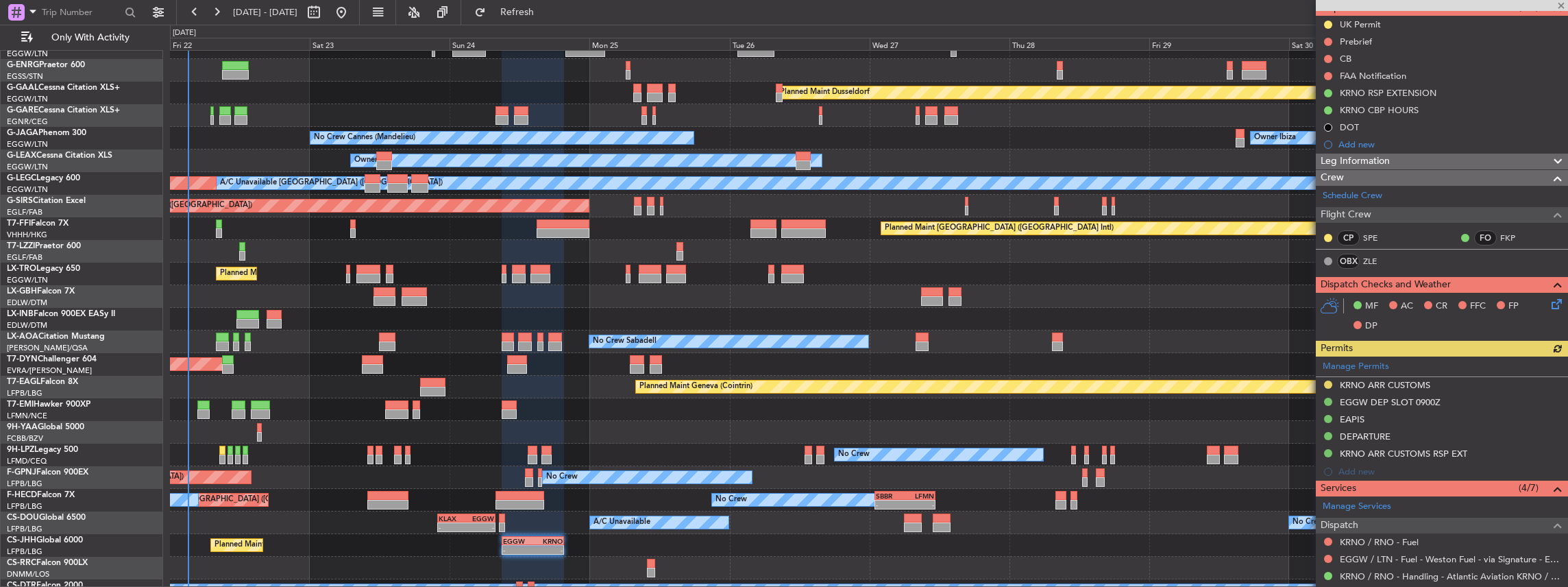
scroll to position [137, 0]
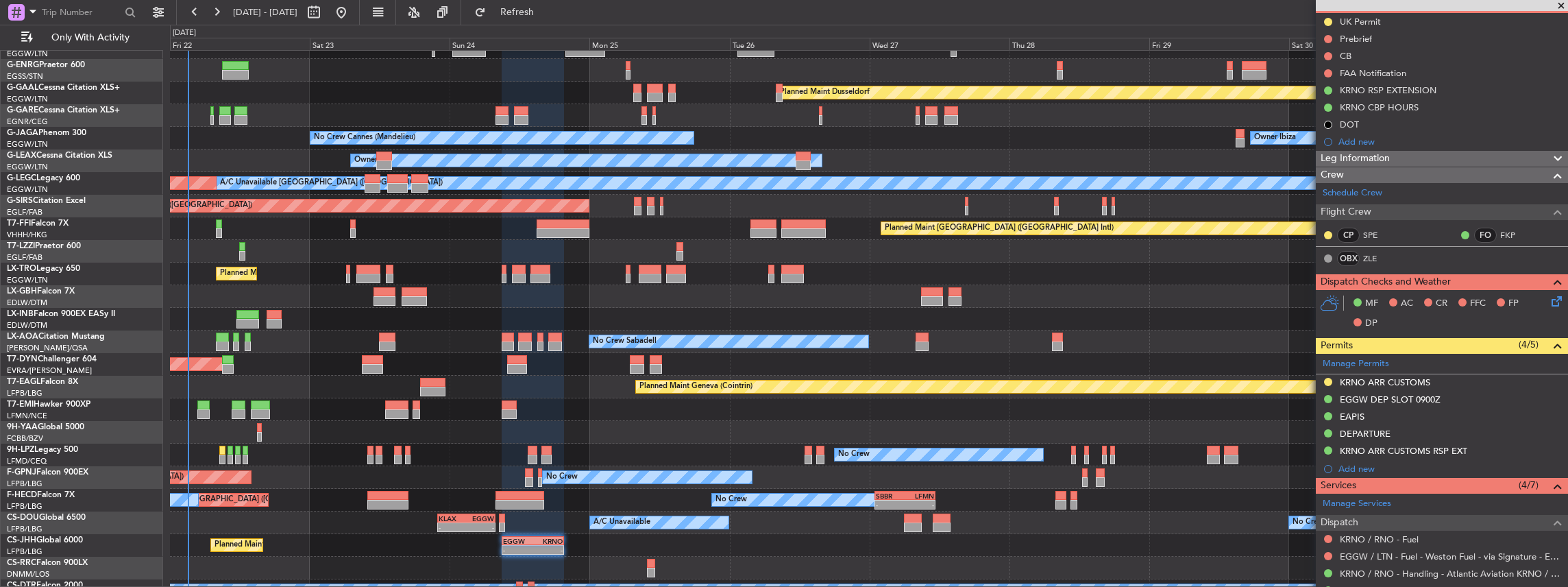
click at [1560, 4] on span at bounding box center [1561, 6] width 14 height 13
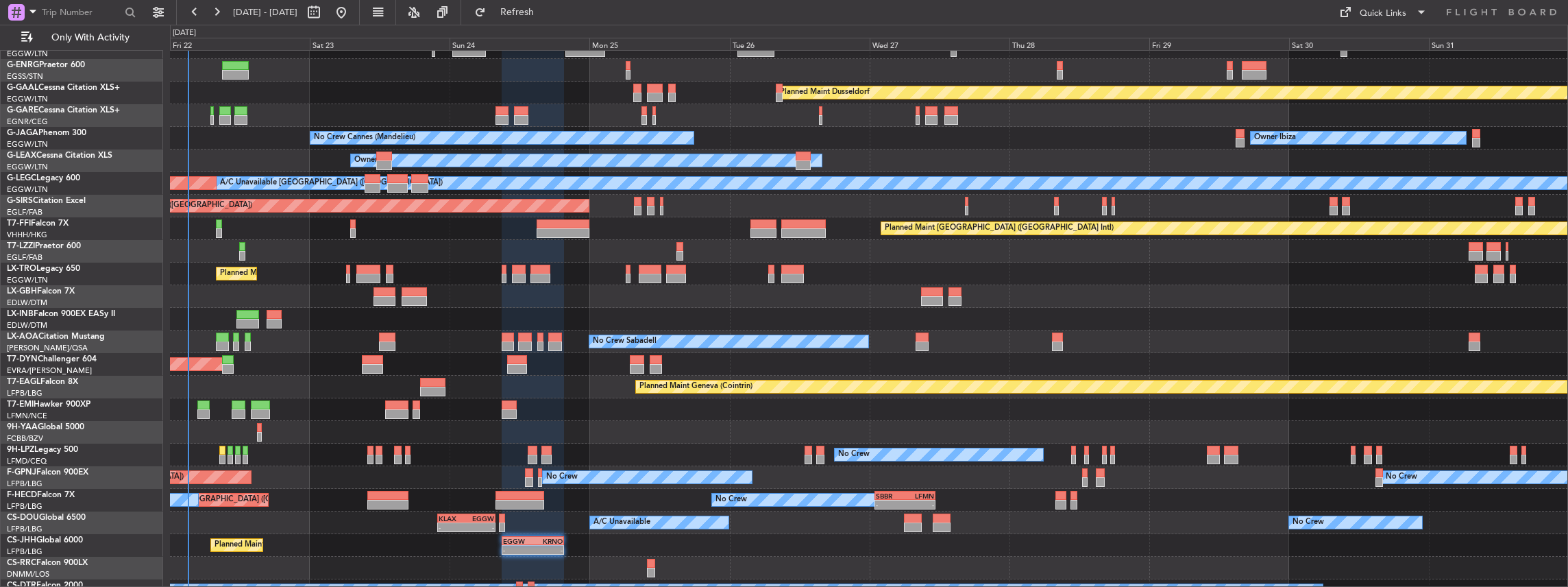
type input "0"
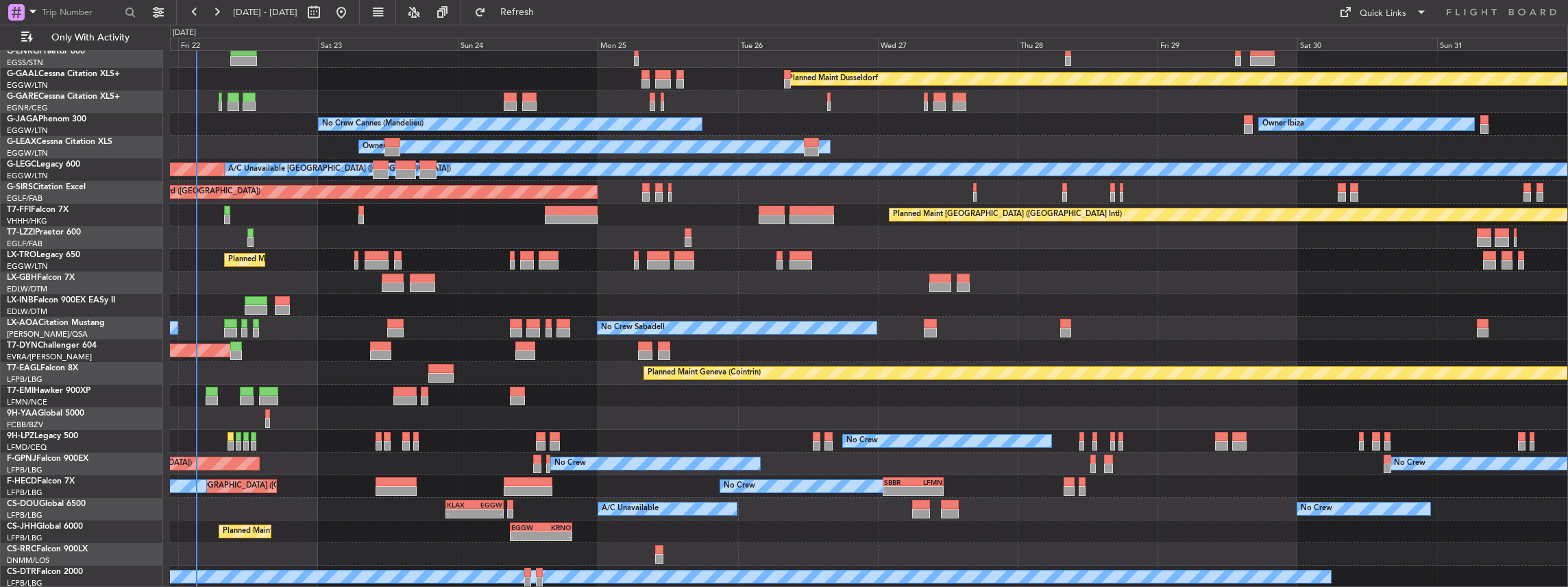
scroll to position [51, 0]
click at [895, 302] on div "Planned Maint Geneva (Cointrin)" at bounding box center [869, 305] width 1398 height 22
